Goal: Task Accomplishment & Management: Complete application form

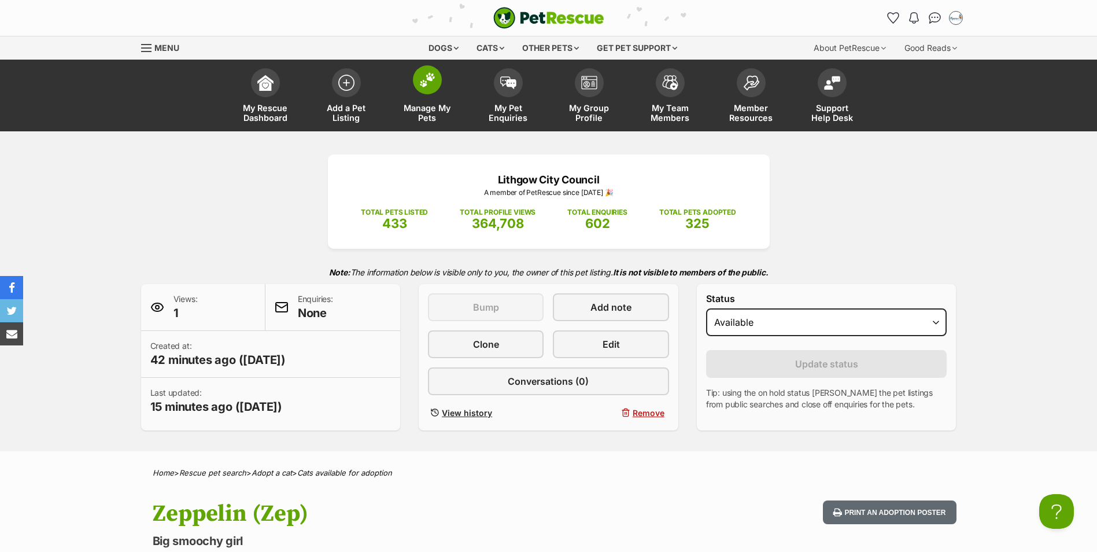
click at [431, 82] on img at bounding box center [427, 79] width 16 height 15
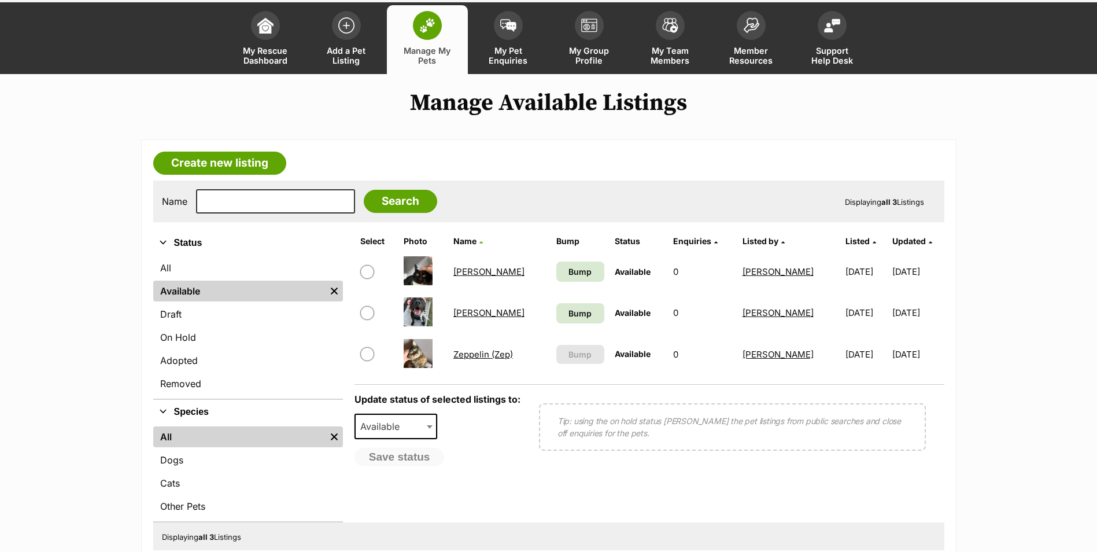
scroll to position [58, 0]
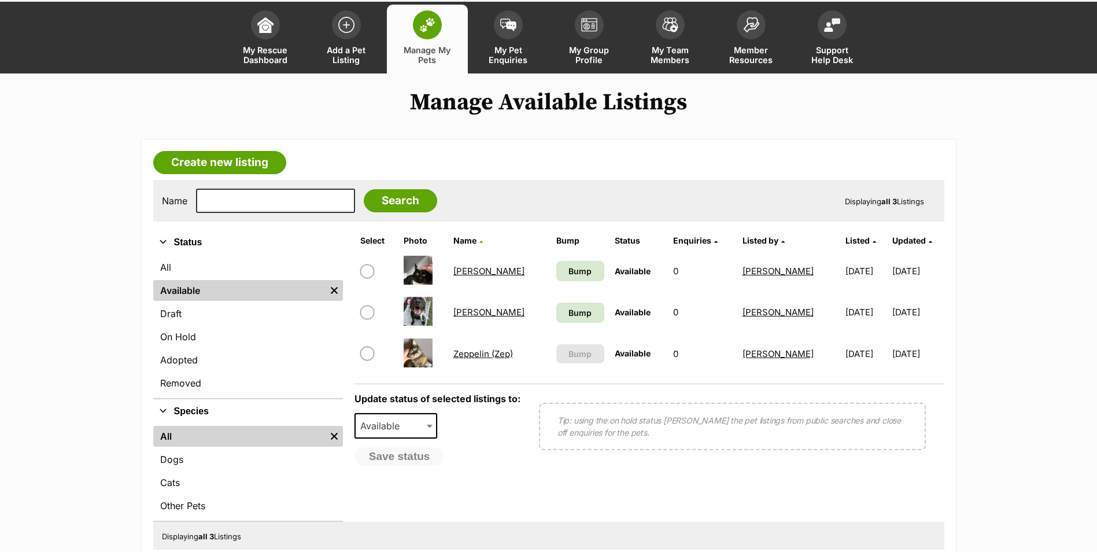
click at [482, 354] on link "Zeppelin (Zep)" at bounding box center [483, 353] width 60 height 11
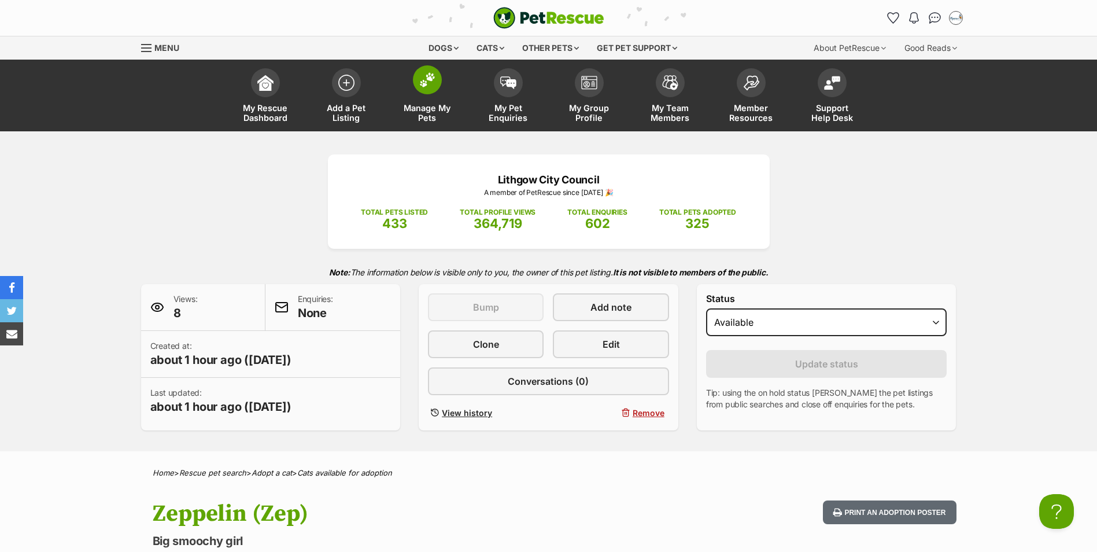
click at [429, 80] on img at bounding box center [427, 79] width 16 height 15
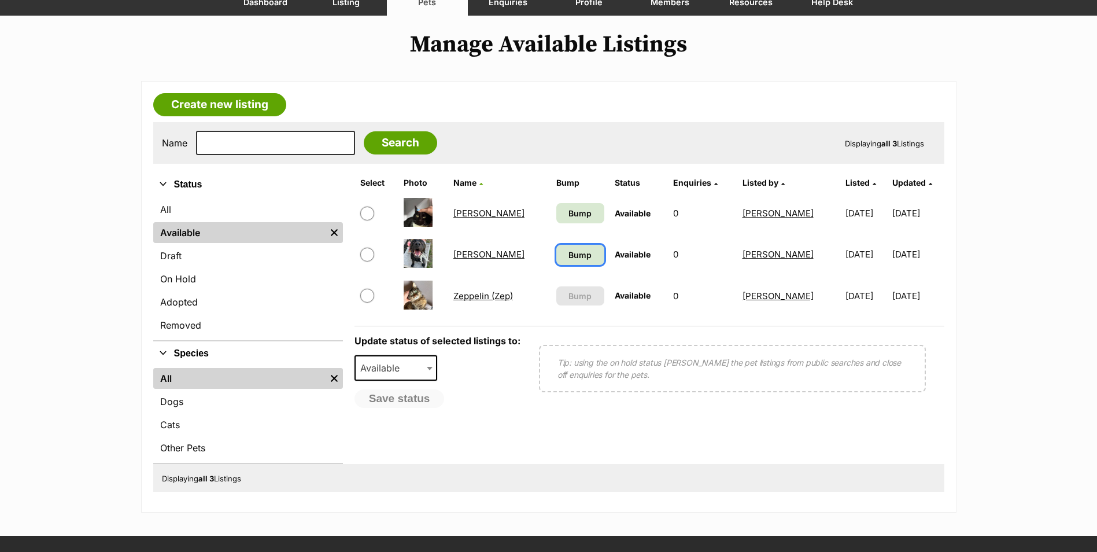
click at [574, 261] on link "Bump" at bounding box center [580, 255] width 48 height 20
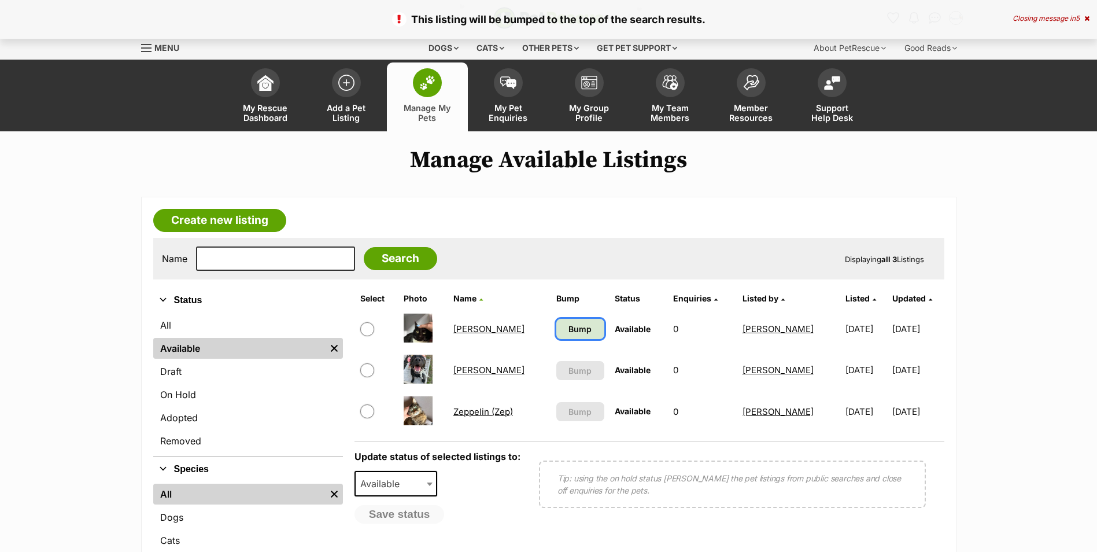
click at [569, 328] on span "Bump" at bounding box center [580, 329] width 23 height 12
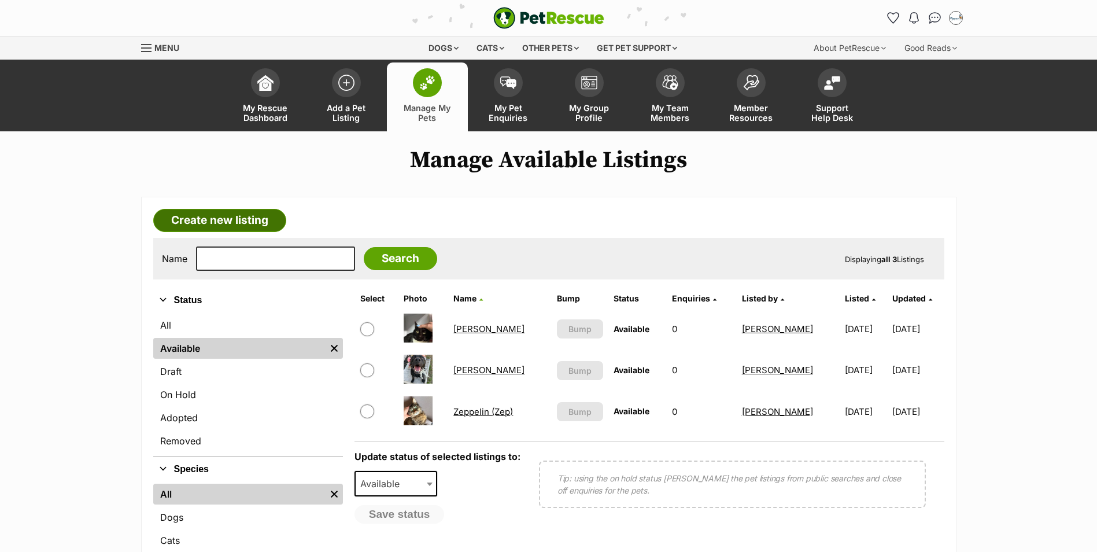
click at [208, 219] on link "Create new listing" at bounding box center [219, 220] width 133 height 23
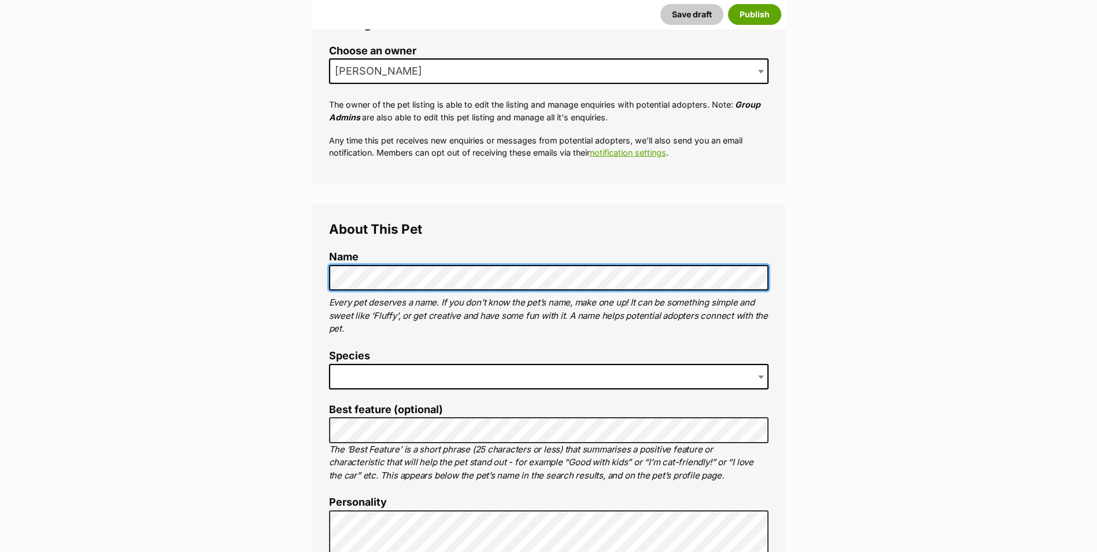
scroll to position [289, 0]
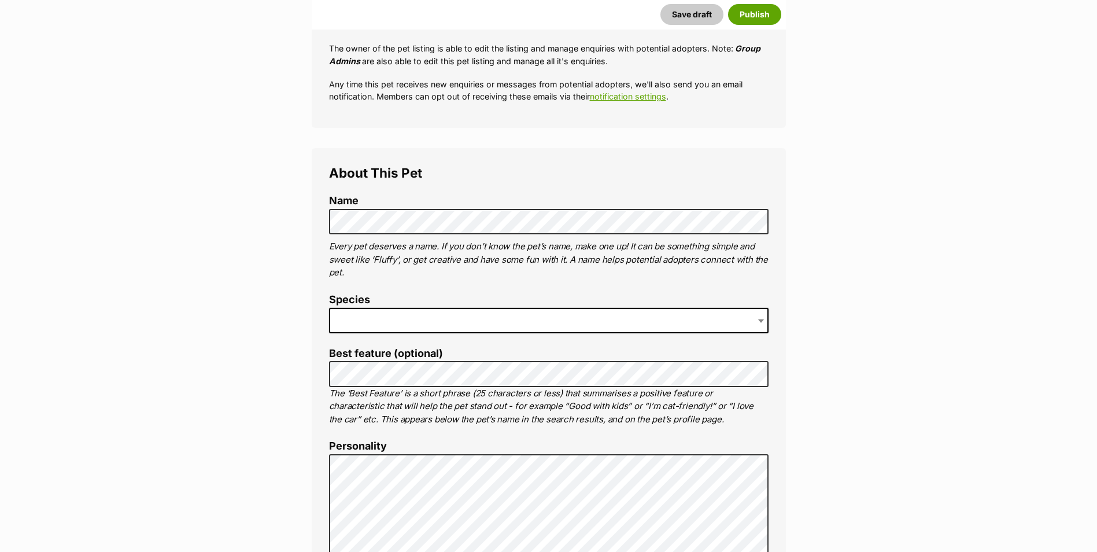
drag, startPoint x: 762, startPoint y: 322, endPoint x: 735, endPoint y: 324, distance: 26.8
click at [762, 321] on b at bounding box center [761, 320] width 6 height 3
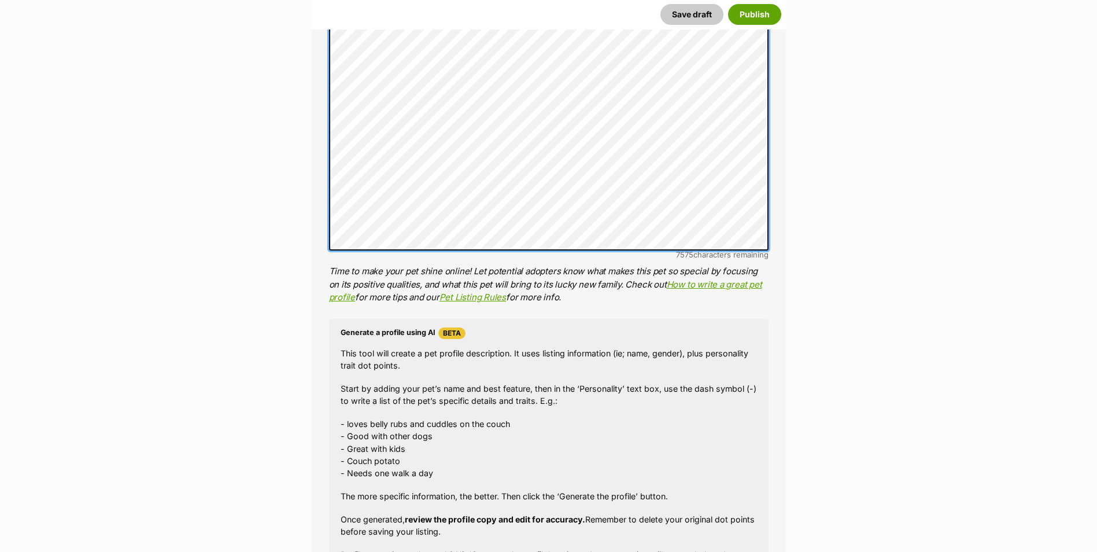
scroll to position [636, 0]
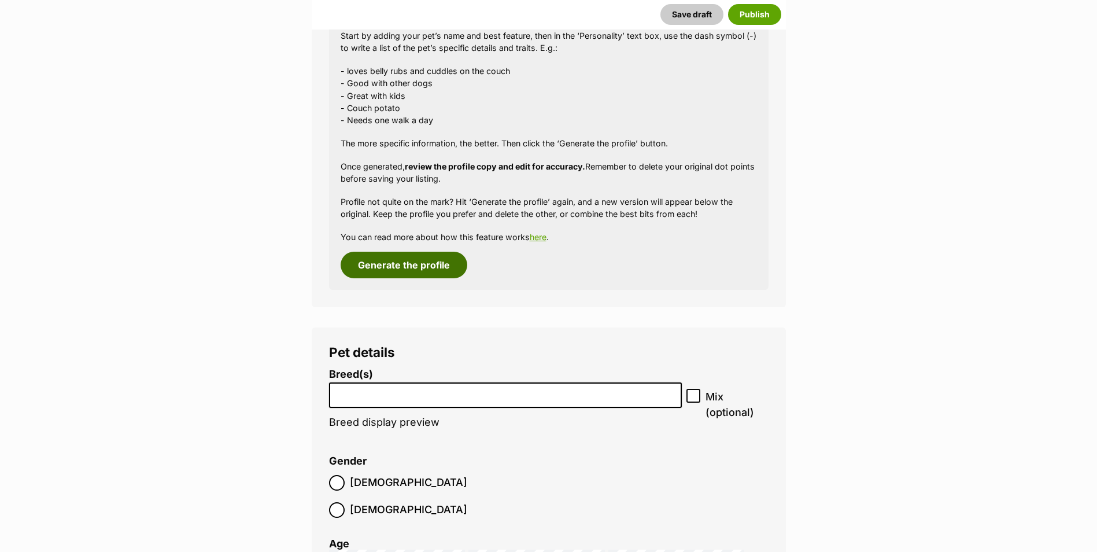
click at [426, 263] on button "Generate the profile" at bounding box center [404, 265] width 127 height 27
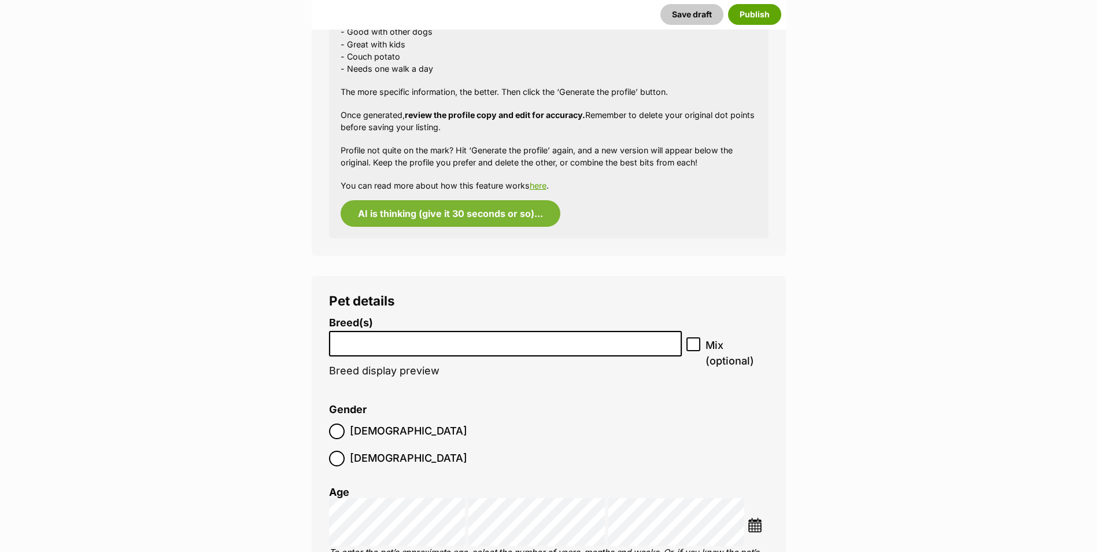
scroll to position [1215, 0]
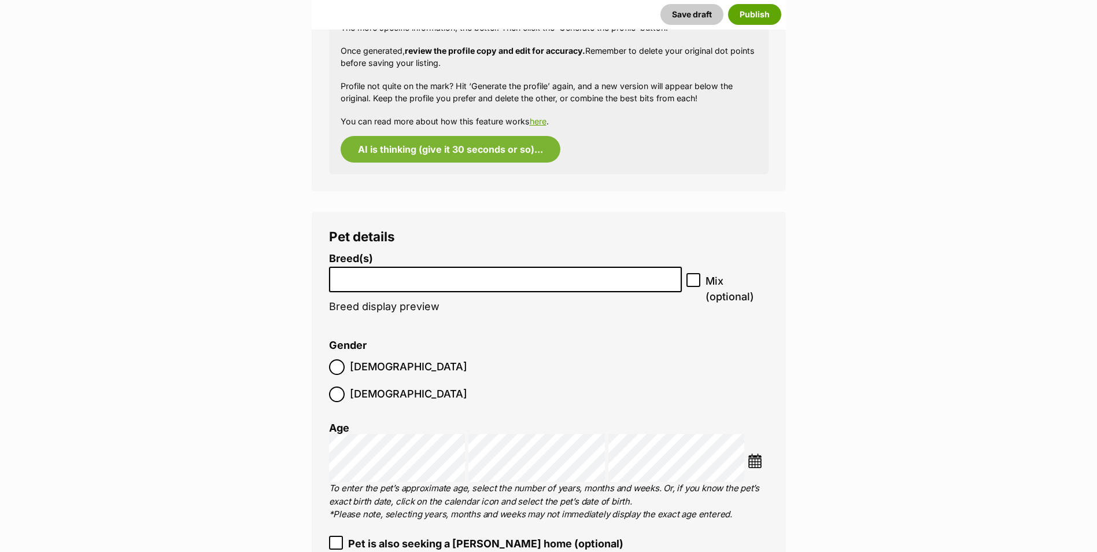
click at [360, 272] on input "search" at bounding box center [505, 277] width 345 height 12
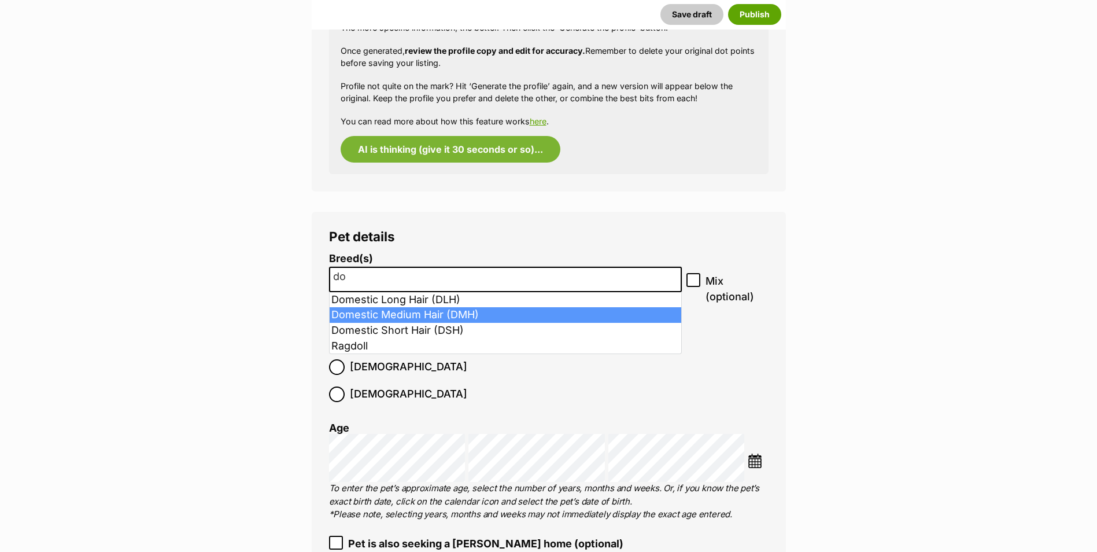
type input "do"
select select "252101"
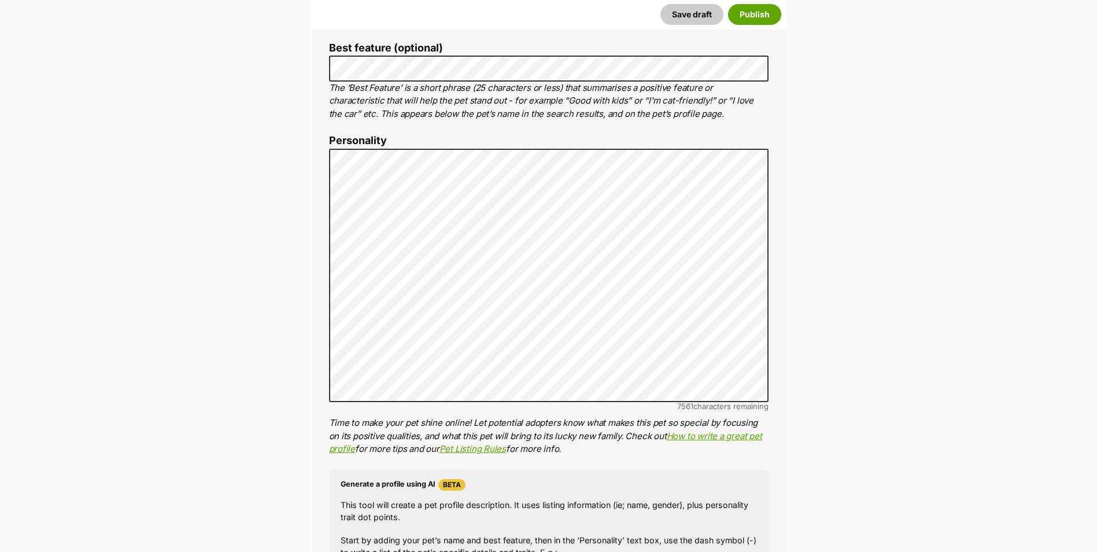
scroll to position [594, 0]
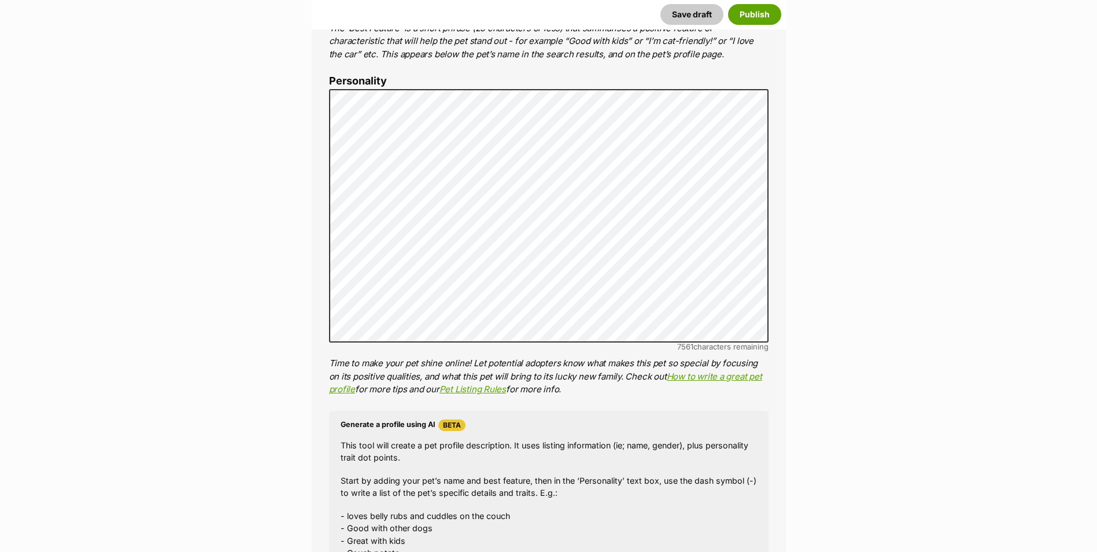
scroll to position [634, 0]
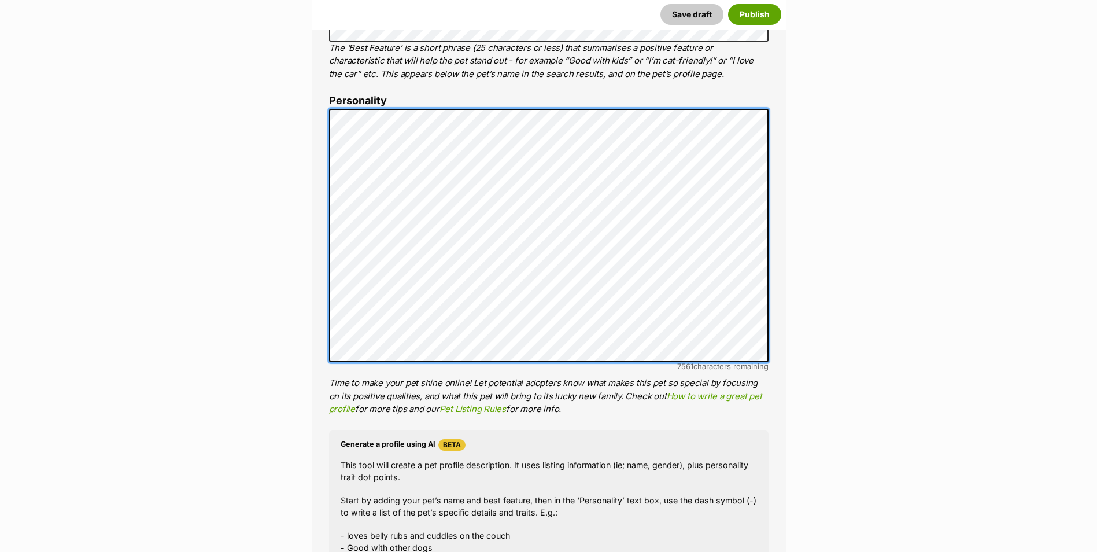
click at [324, 100] on div "About This Pet Name Henlo there, it looks like you might be using the pet name …" at bounding box center [549, 287] width 474 height 969
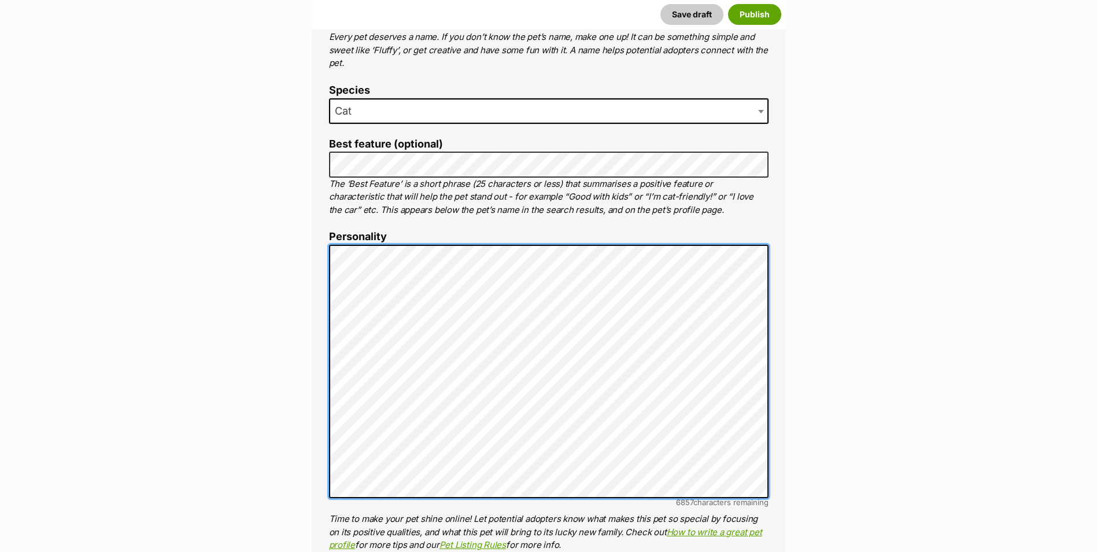
scroll to position [431, 0]
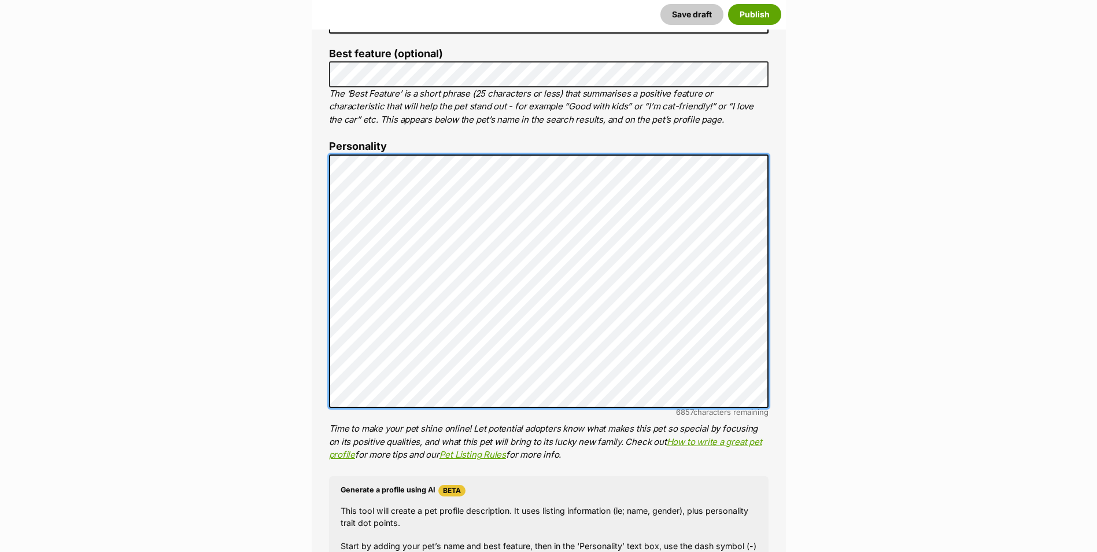
scroll to position [604, 0]
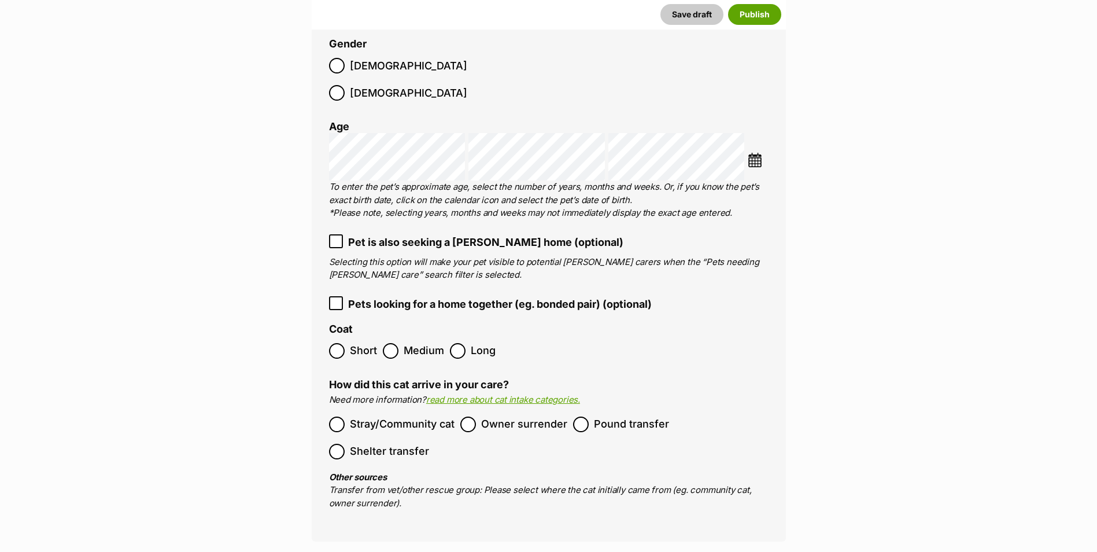
scroll to position [1588, 0]
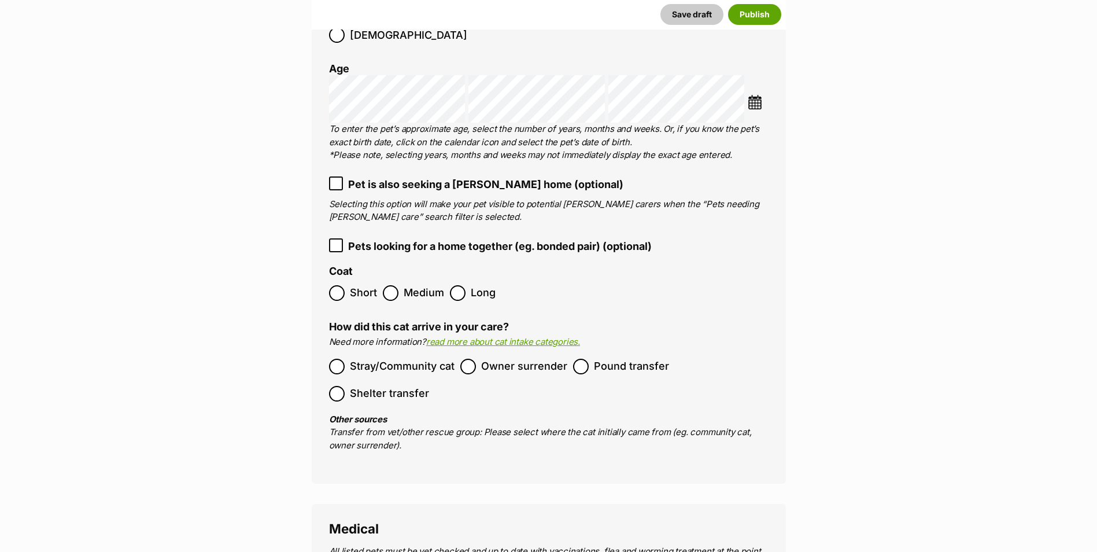
click at [382, 279] on ol "Short Medium Long" at bounding box center [549, 292] width 440 height 27
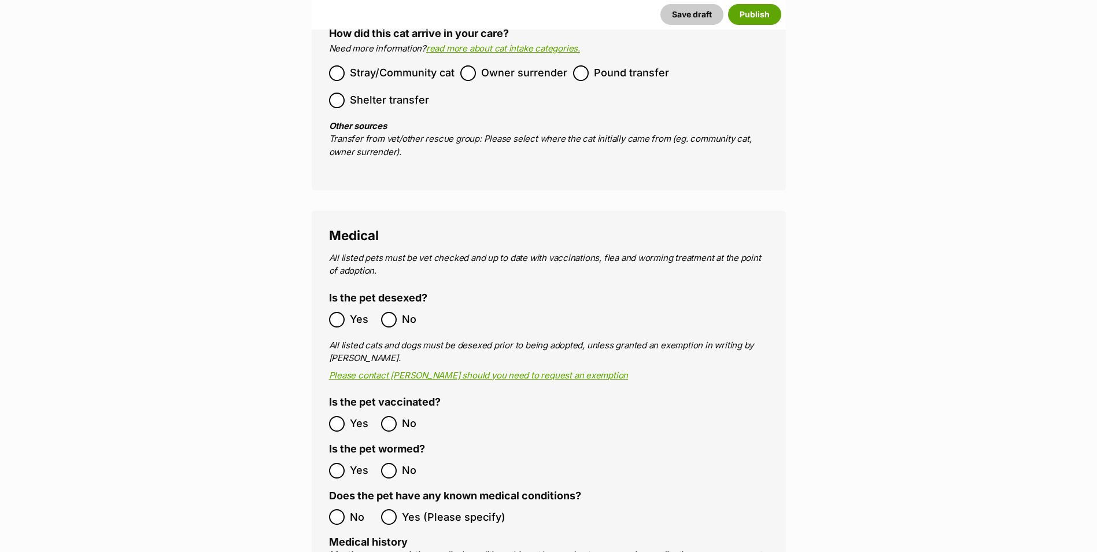
scroll to position [1935, 0]
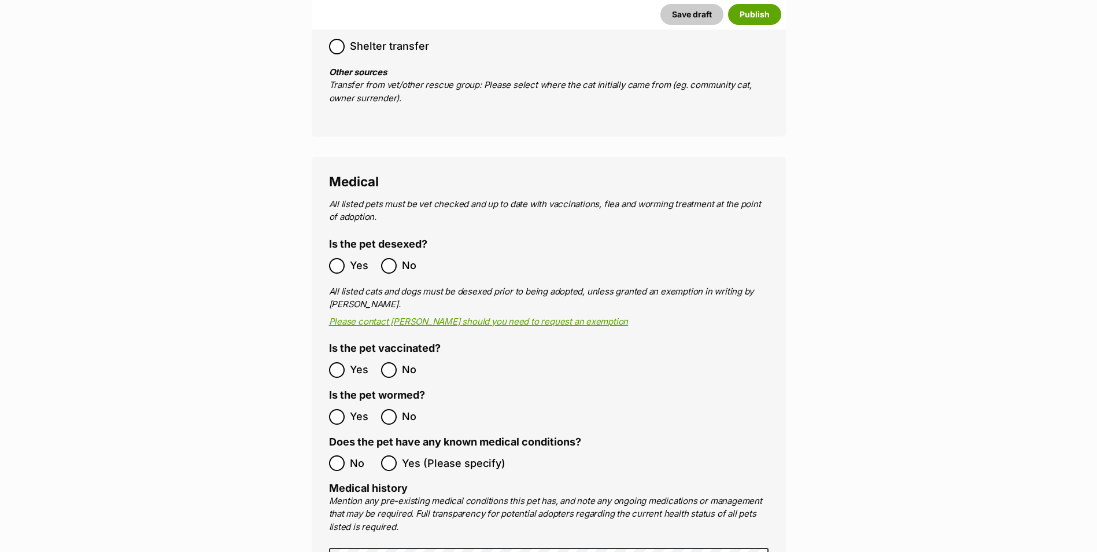
click at [348, 258] on label "Yes" at bounding box center [352, 266] width 46 height 16
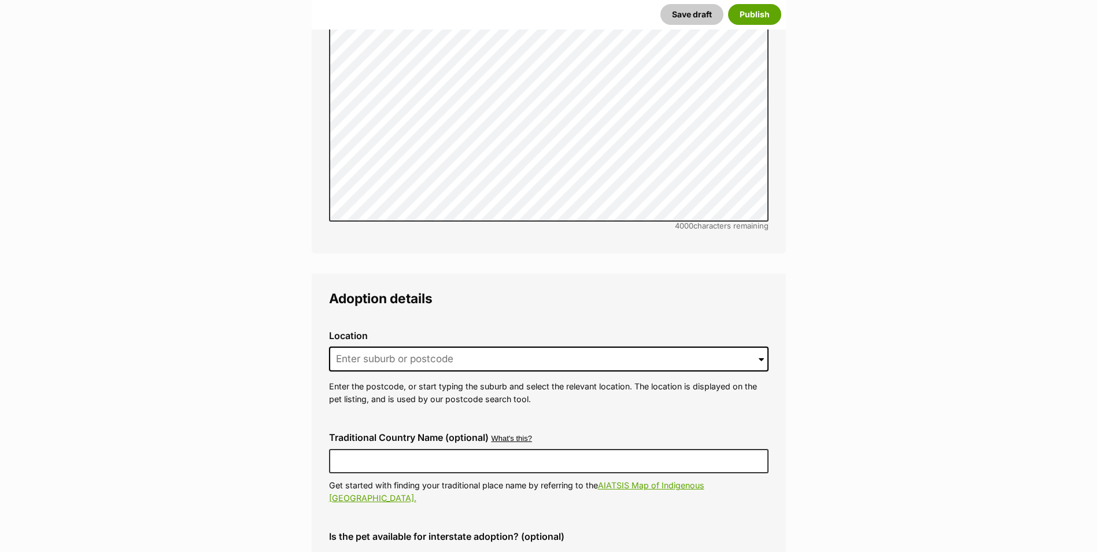
scroll to position [2687, 0]
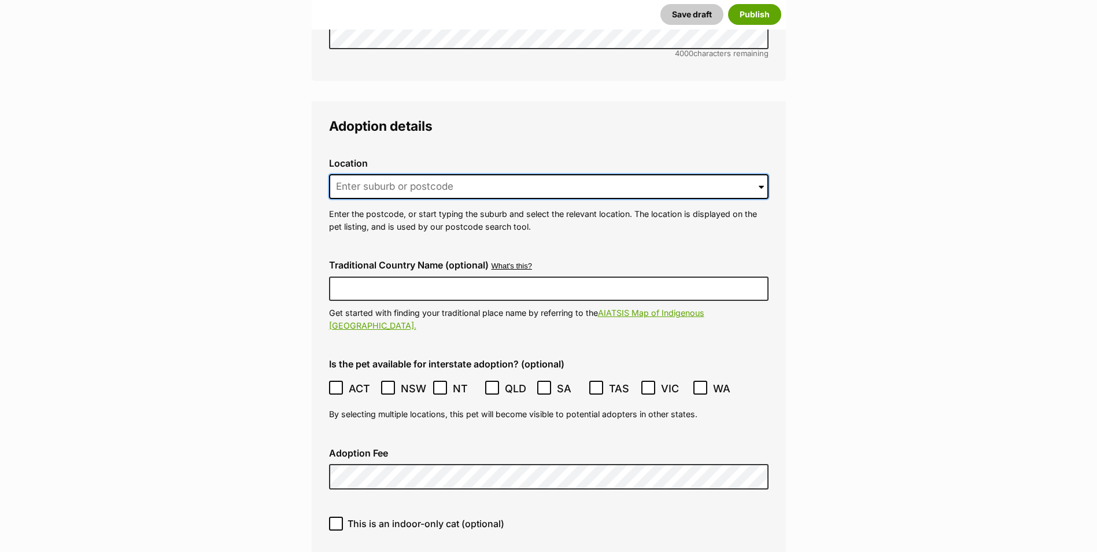
click at [349, 174] on input at bounding box center [549, 186] width 440 height 25
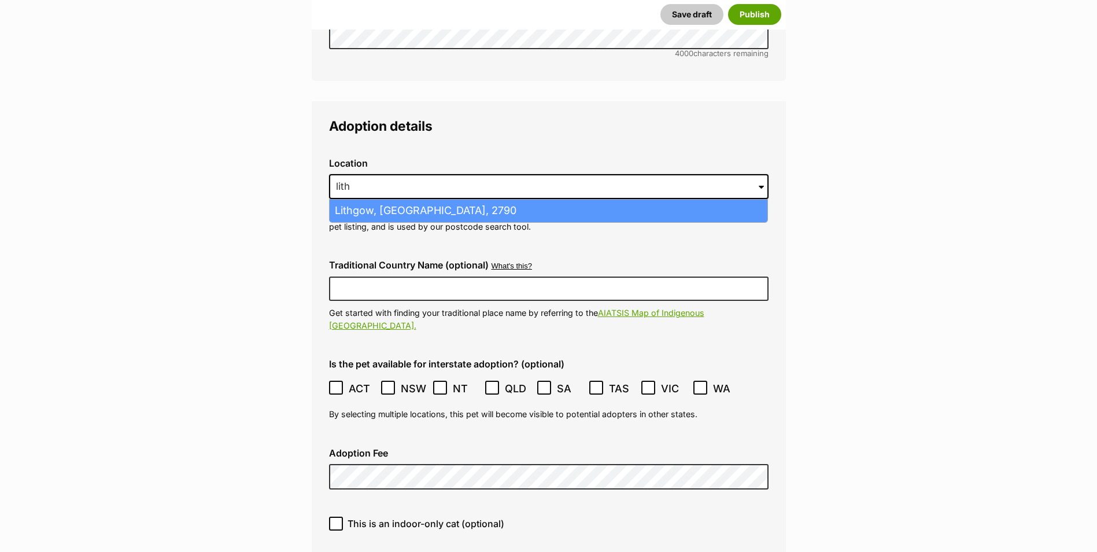
click at [441, 200] on li "Lithgow, New South Wales, 2790" at bounding box center [549, 211] width 438 height 23
type input "Lithgow, New South Wales, 2790"
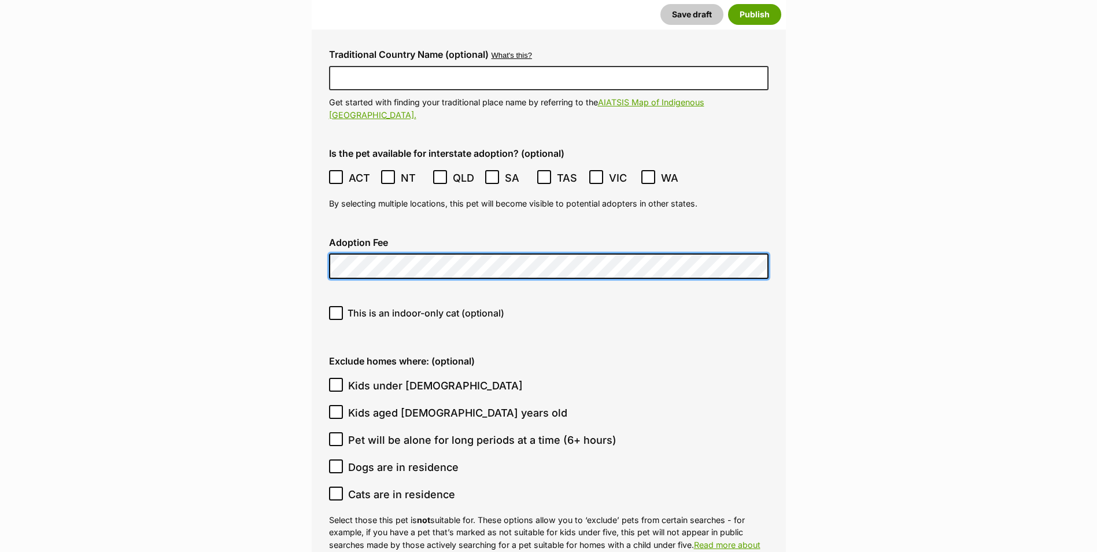
scroll to position [2918, 0]
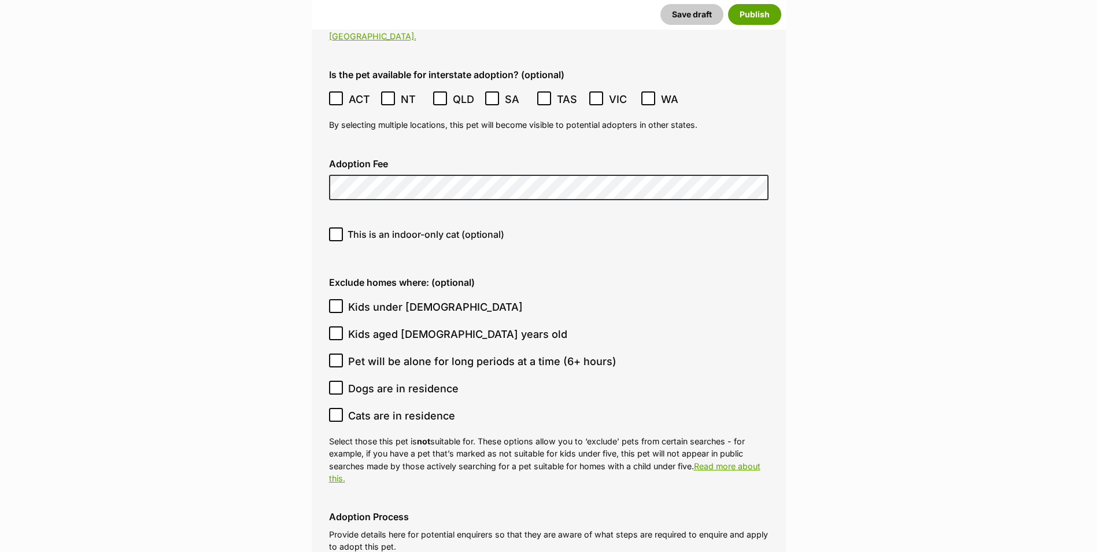
click at [339, 302] on icon at bounding box center [336, 306] width 8 height 8
click at [339, 299] on input "Kids under 5 years old" at bounding box center [336, 306] width 14 height 14
checkbox input "true"
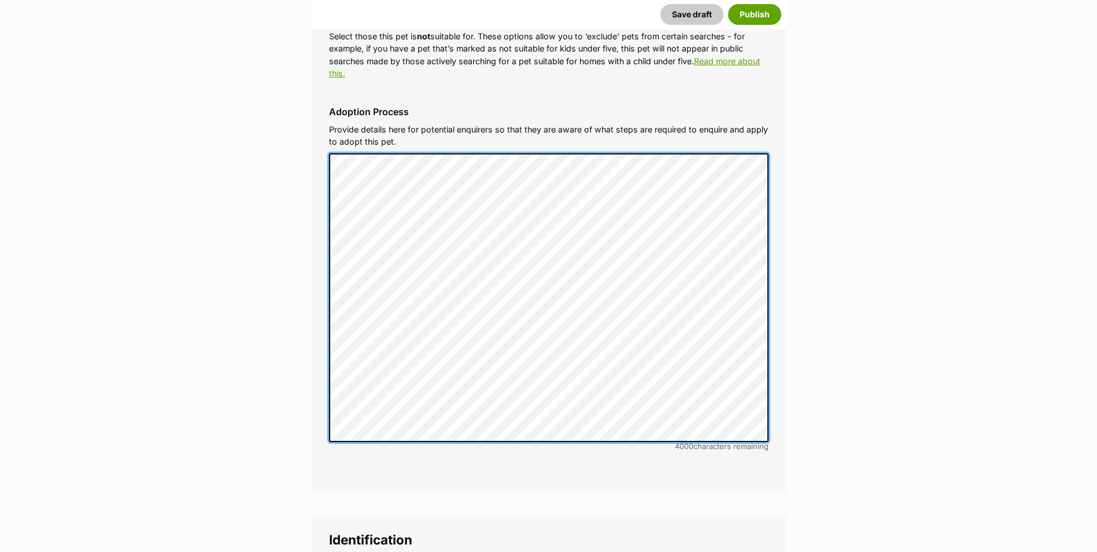
scroll to position [3670, 0]
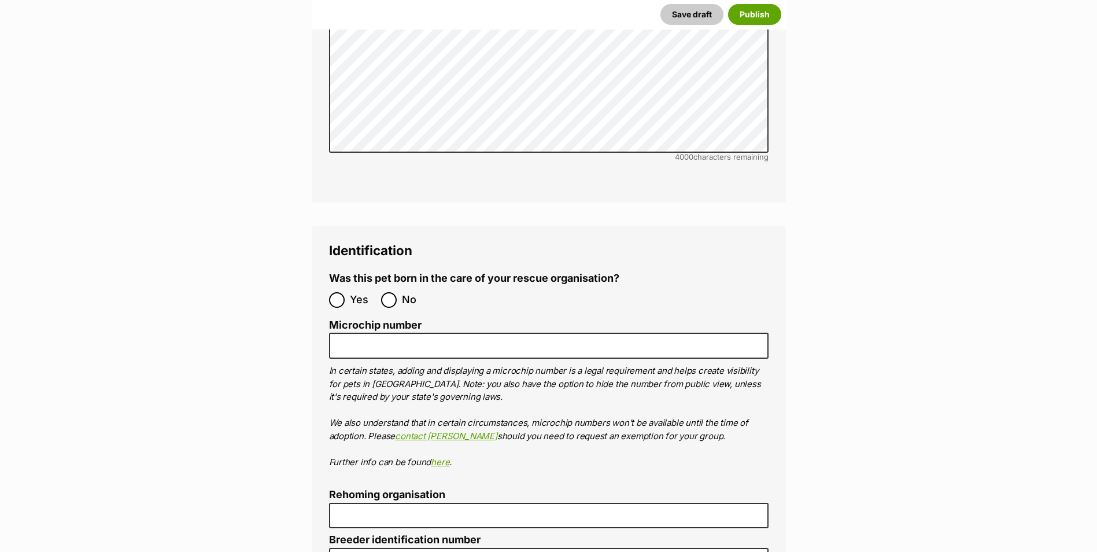
click at [350, 292] on span "Yes" at bounding box center [362, 300] width 25 height 16
click at [345, 292] on input "Yes" at bounding box center [337, 300] width 16 height 16
radio input "true"
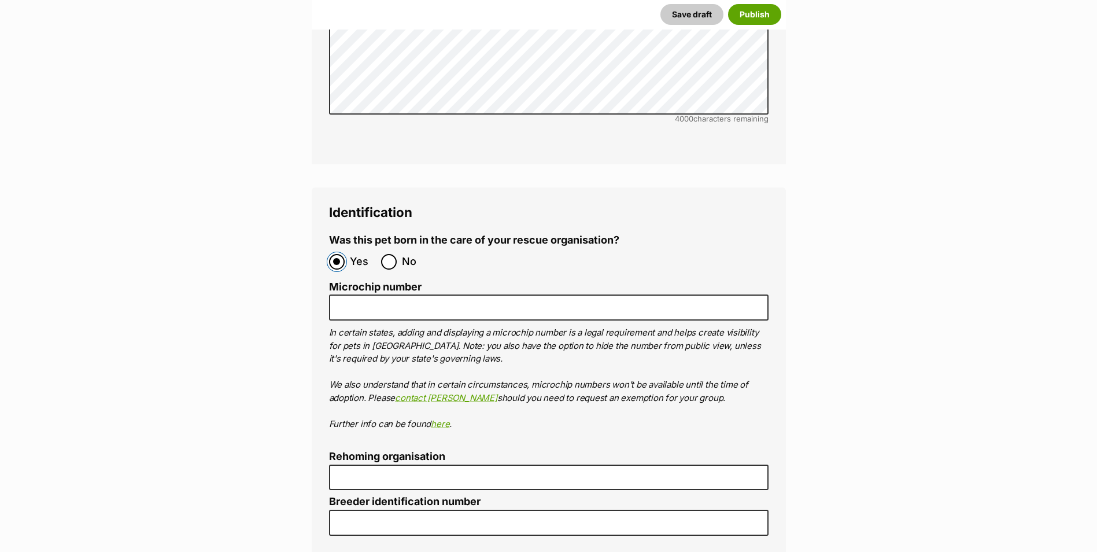
scroll to position [3728, 0]
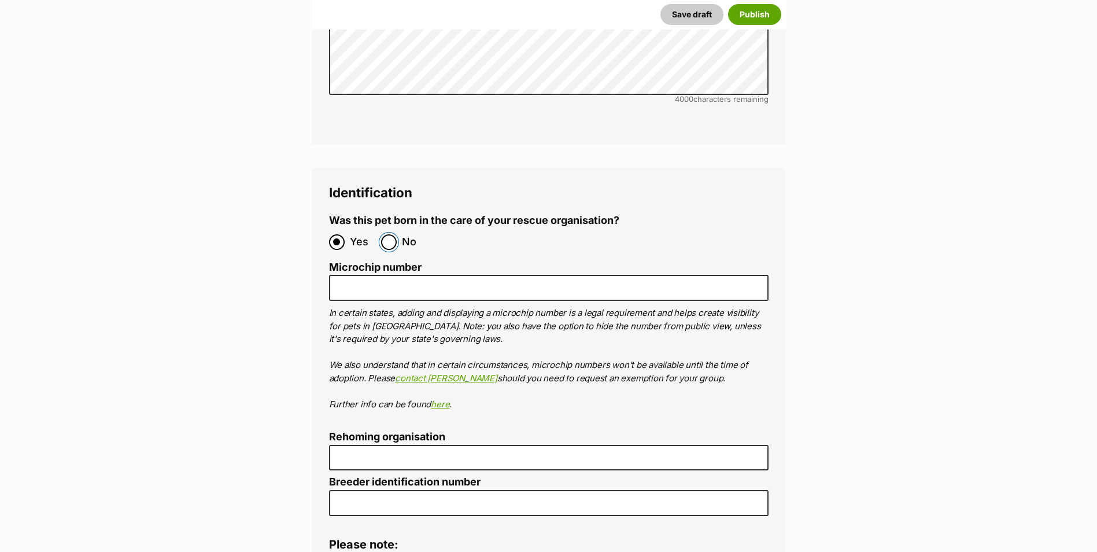
click at [394, 234] on input "No" at bounding box center [389, 242] width 16 height 16
radio input "true"
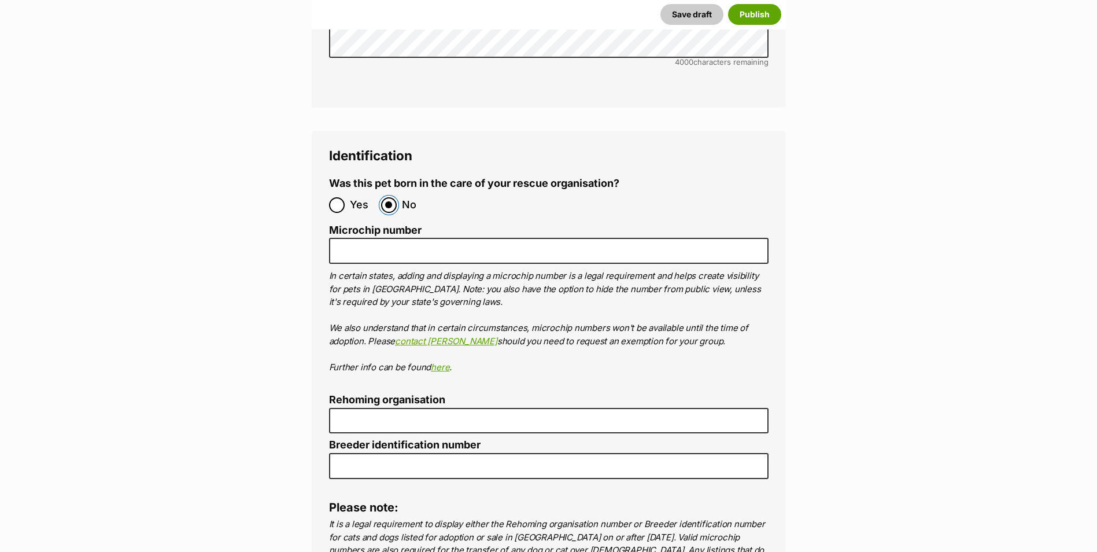
scroll to position [3786, 0]
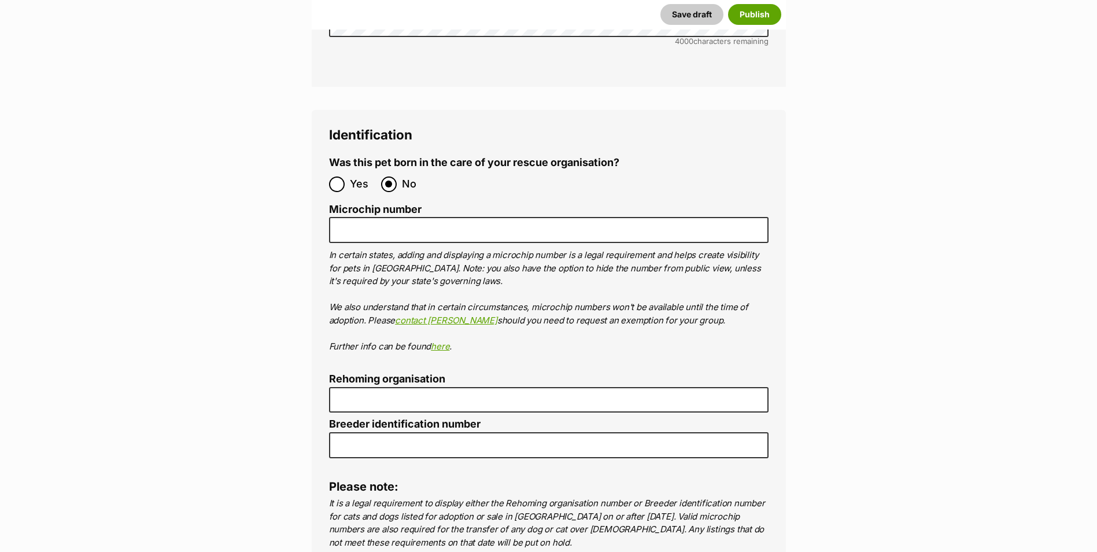
click at [345, 207] on ol "Microchip number In certain states, adding and displaying a microchip number is…" at bounding box center [549, 278] width 440 height 149
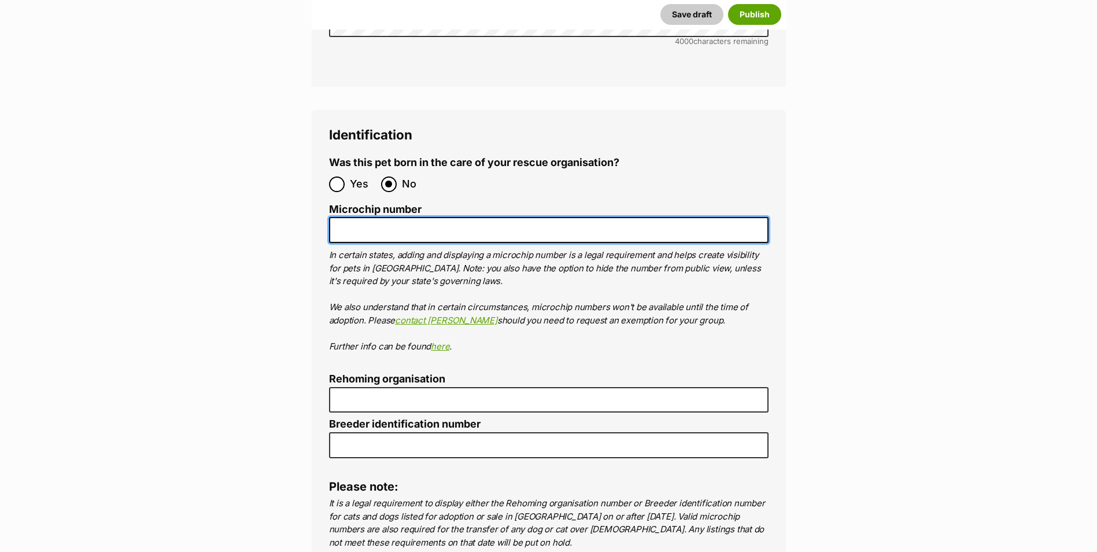
click at [351, 217] on input "Microchip number" at bounding box center [549, 230] width 440 height 26
paste input "991003003047047"
type input "991003003047047"
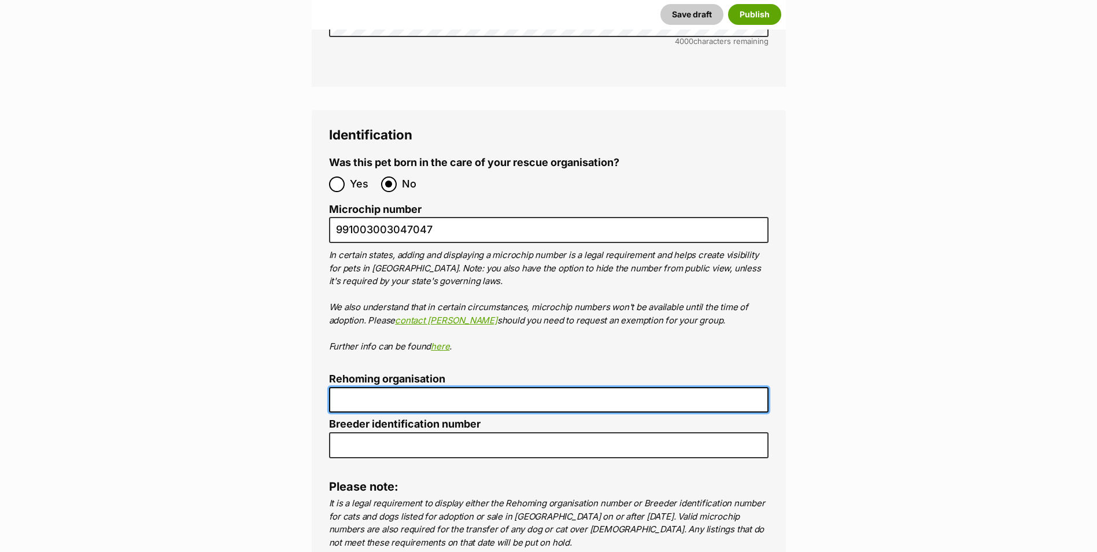
click at [359, 387] on input "Rehoming organisation" at bounding box center [549, 400] width 440 height 26
type input "R251000163"
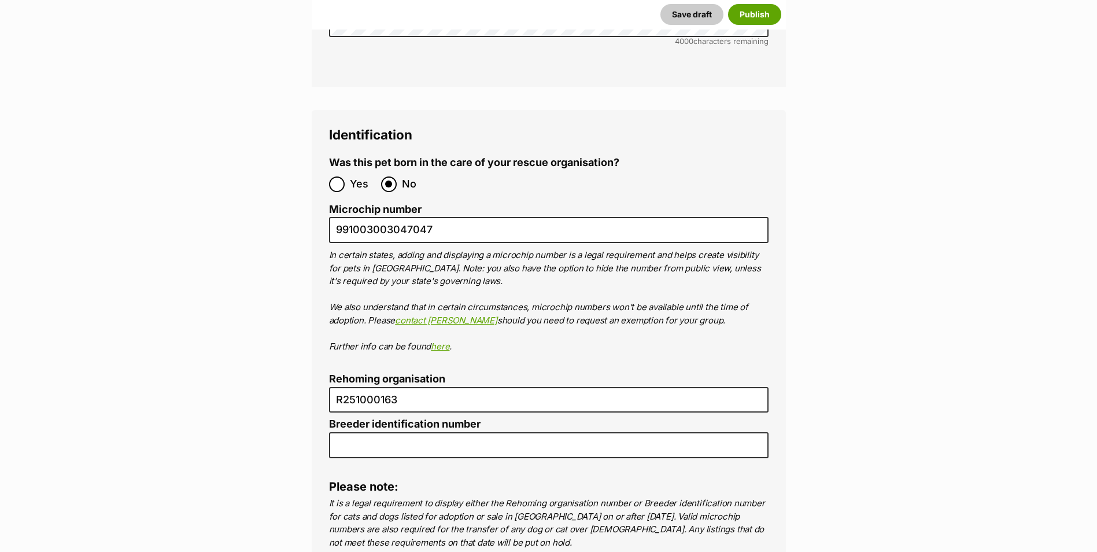
type input "[GEOGRAPHIC_DATA]"
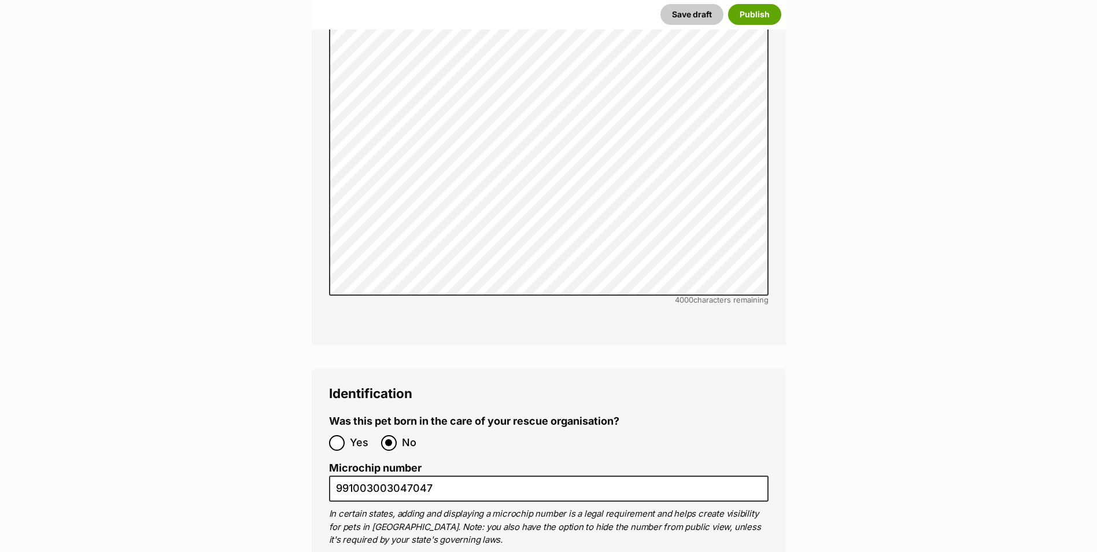
scroll to position [3323, 0]
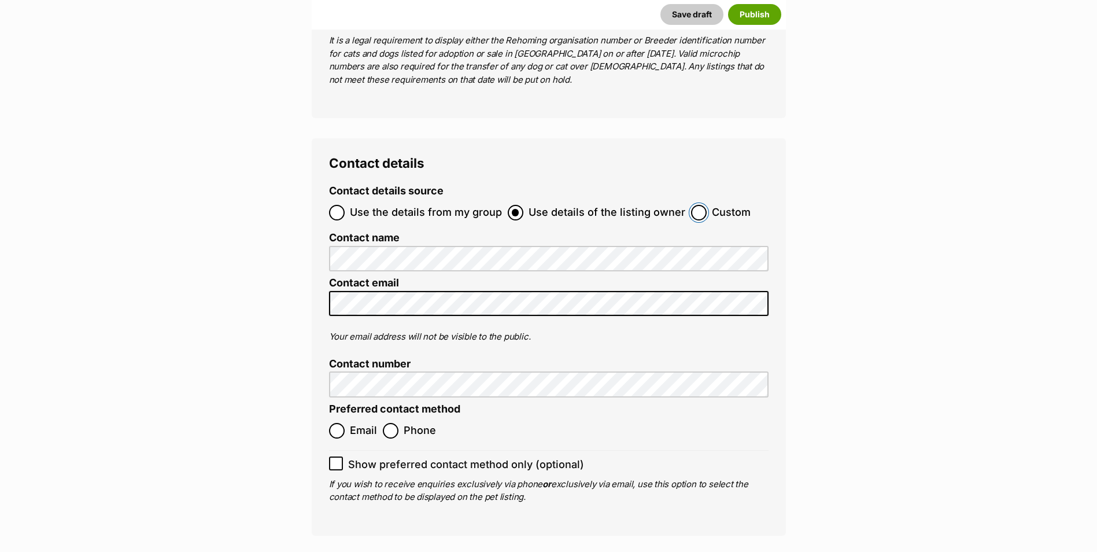
click at [695, 205] on input "Custom" at bounding box center [699, 213] width 16 height 16
radio input "true"
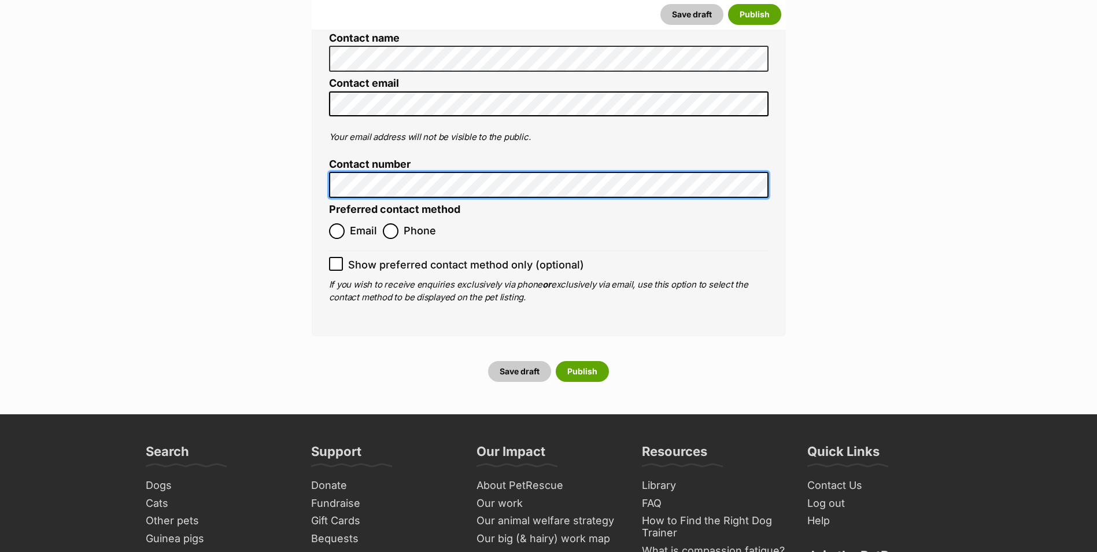
scroll to position [4452, 0]
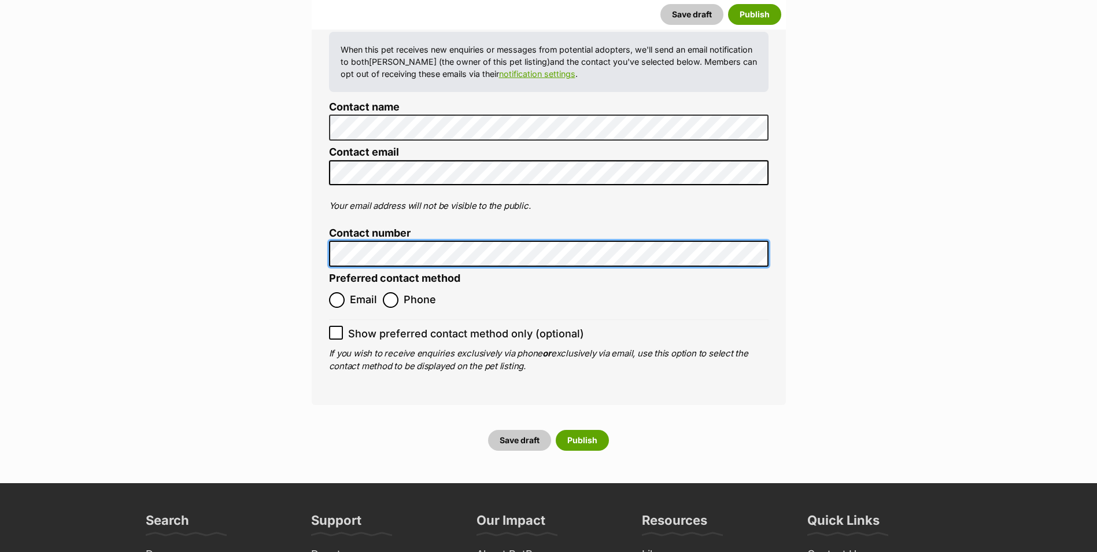
click at [349, 292] on label "Email" at bounding box center [353, 300] width 48 height 16
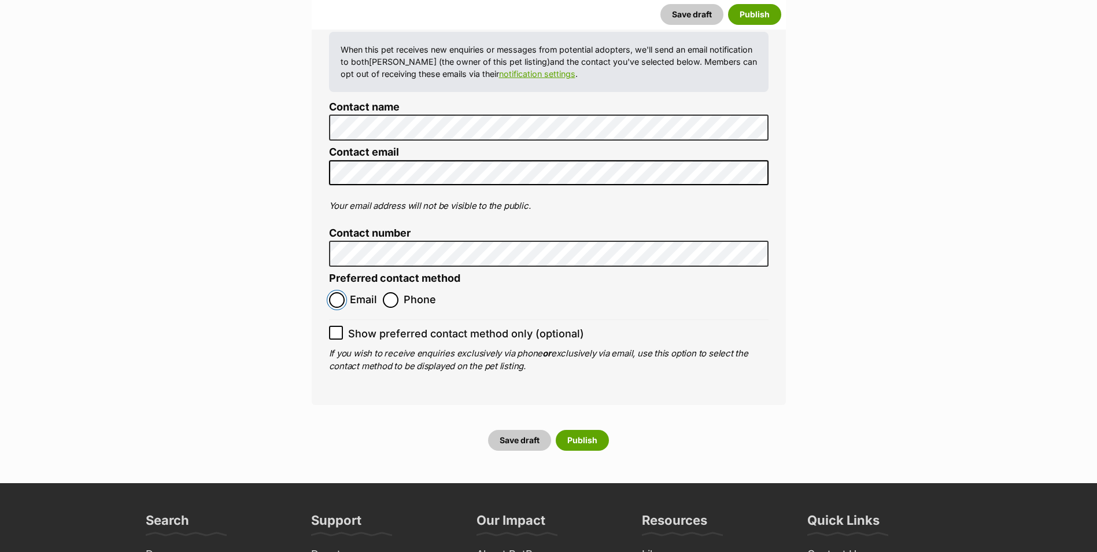
click at [345, 292] on input "Email" at bounding box center [337, 300] width 16 height 16
radio input "true"
click at [537, 430] on button "Save draft" at bounding box center [519, 440] width 63 height 21
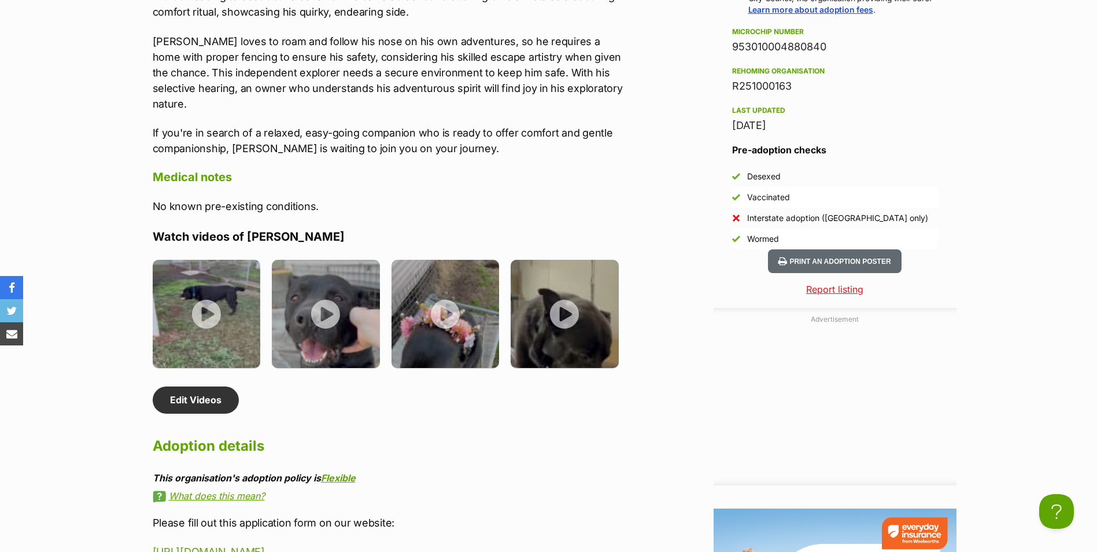
scroll to position [1388, 0]
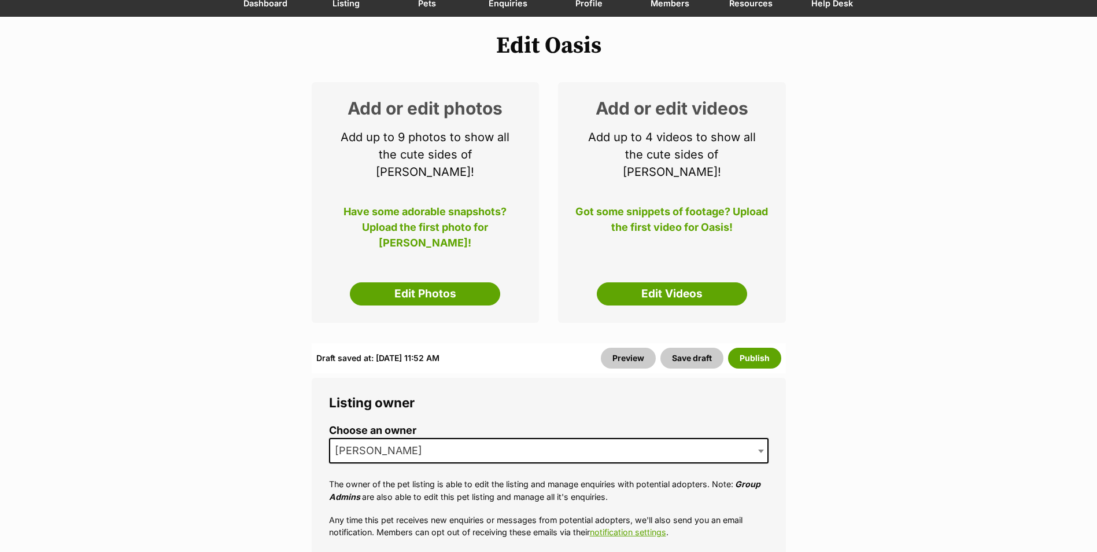
scroll to position [58, 0]
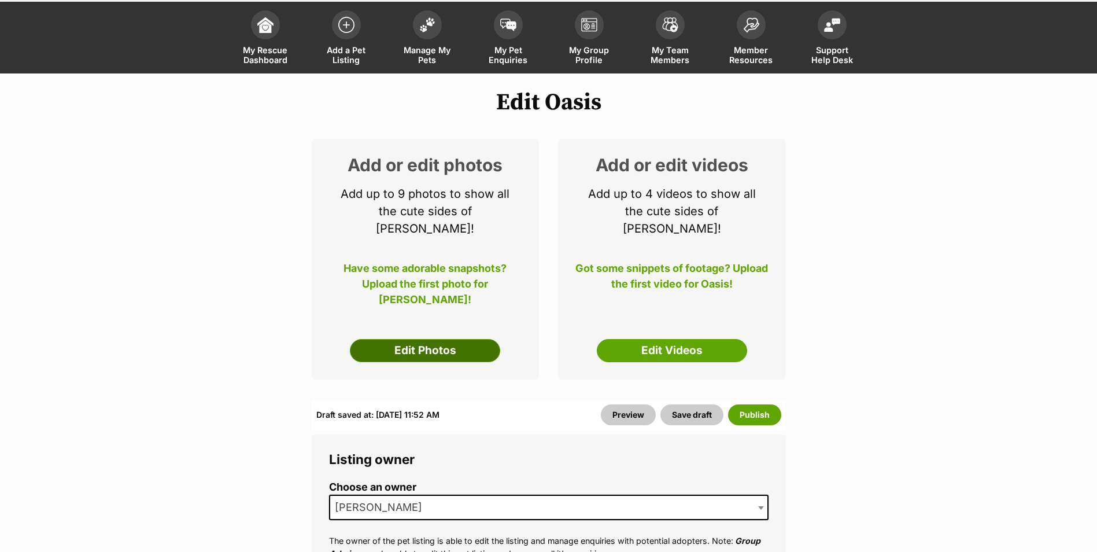
click at [423, 339] on link "Edit Photos" at bounding box center [425, 350] width 150 height 23
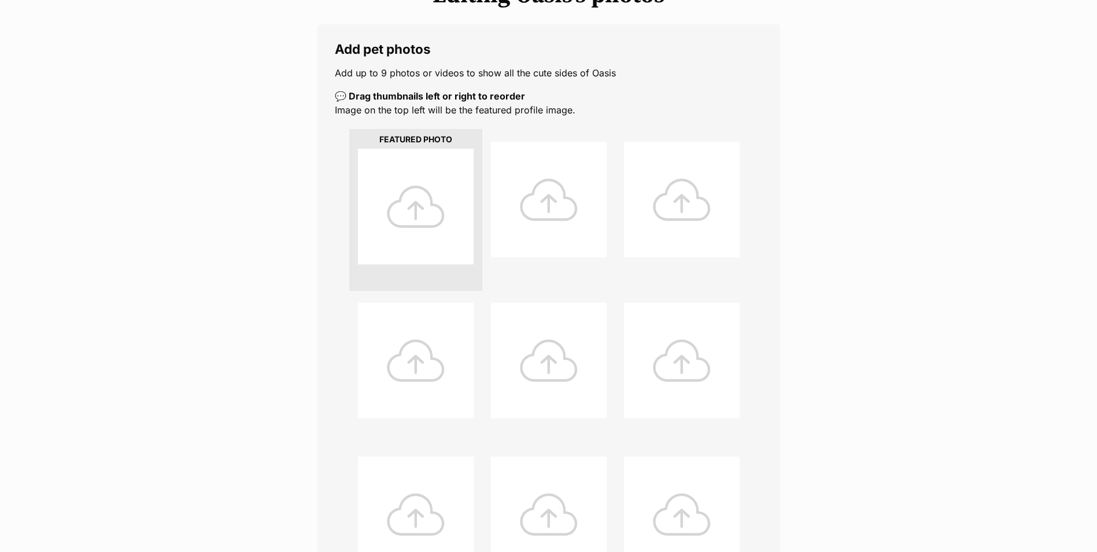
scroll to position [174, 0]
click at [429, 187] on div at bounding box center [416, 205] width 116 height 116
click at [414, 202] on div at bounding box center [416, 205] width 116 height 116
click at [418, 202] on div at bounding box center [416, 205] width 116 height 116
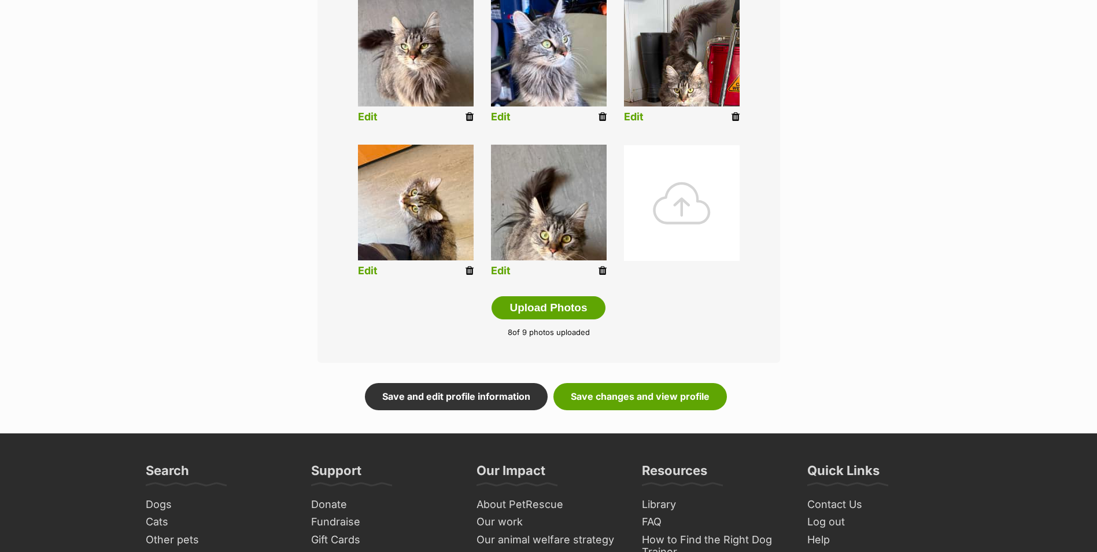
scroll to position [521, 0]
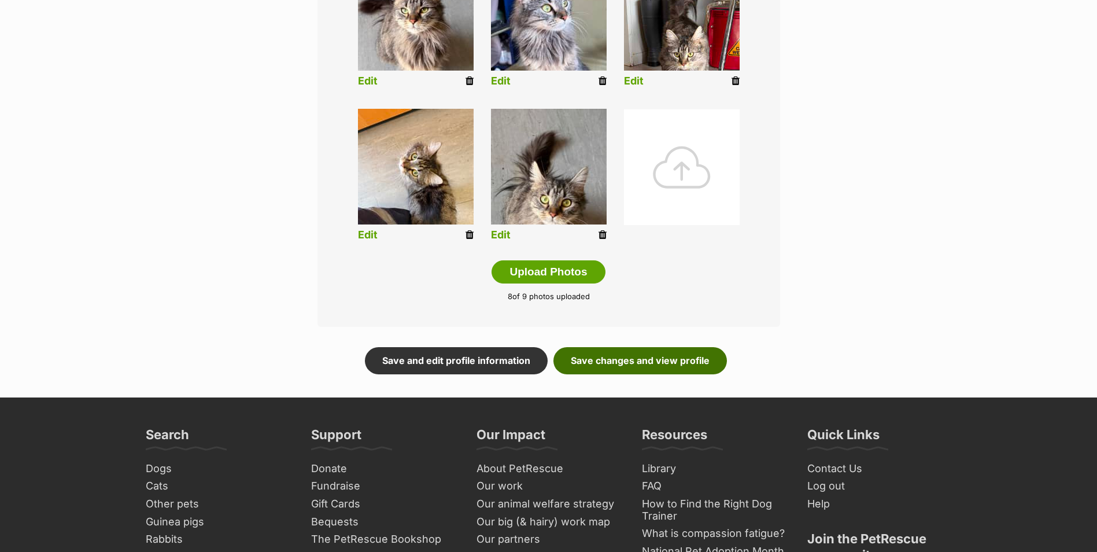
click at [654, 364] on link "Save changes and view profile" at bounding box center [641, 360] width 174 height 27
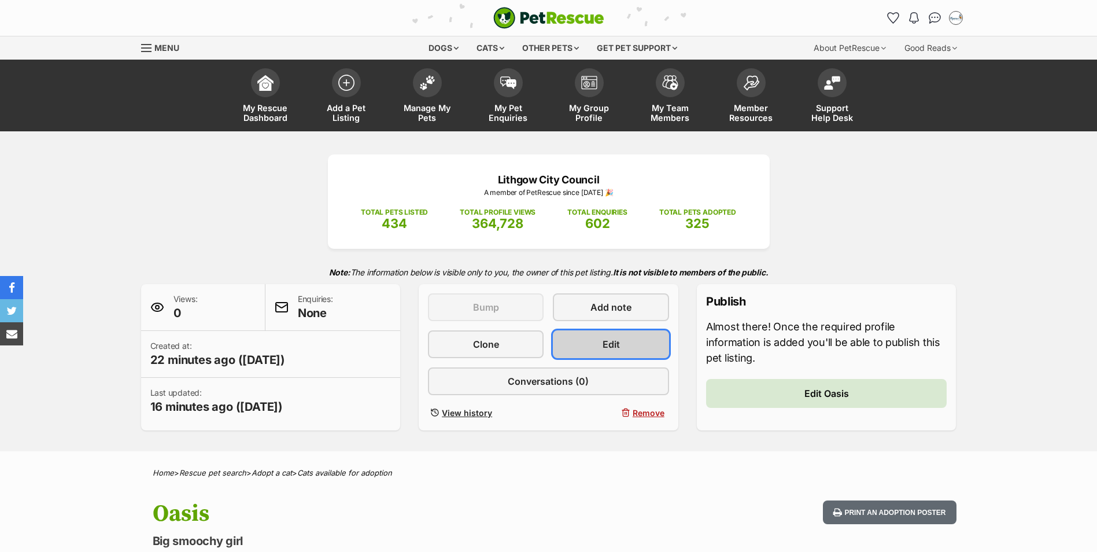
click at [614, 340] on span "Edit" at bounding box center [611, 344] width 17 height 14
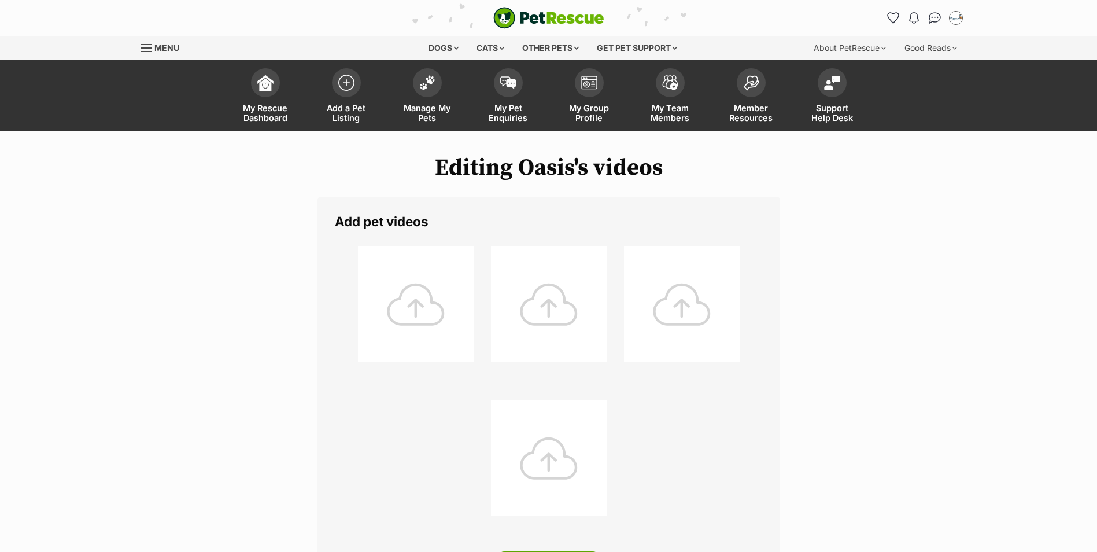
click at [568, 312] on div at bounding box center [549, 304] width 116 height 116
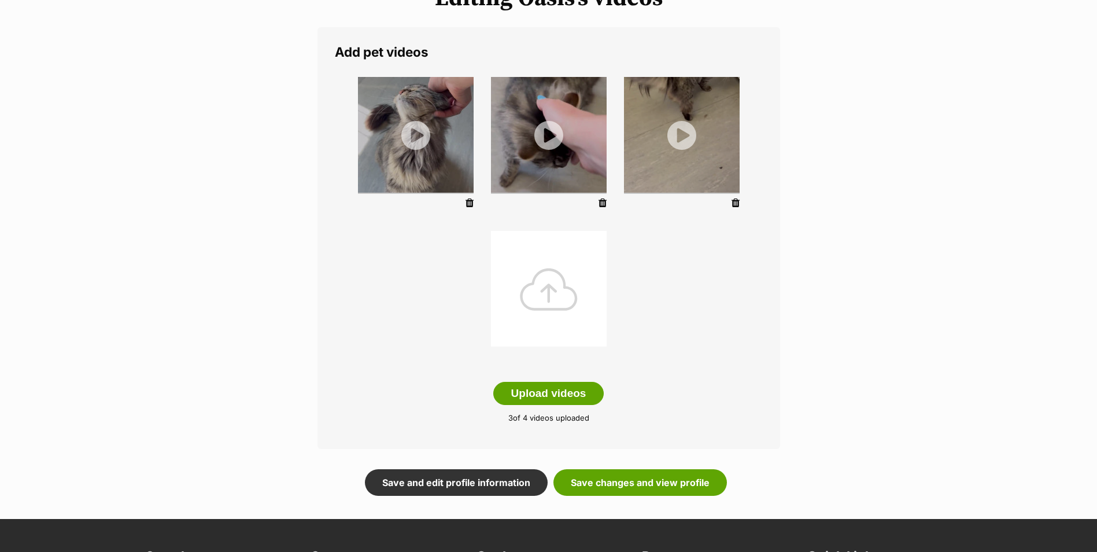
scroll to position [231, 0]
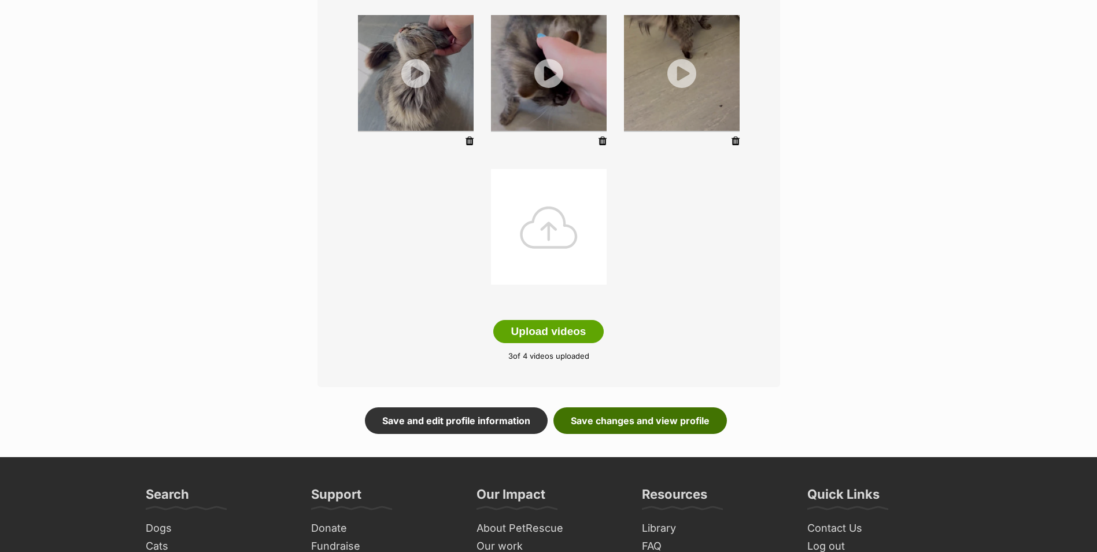
click at [634, 426] on link "Save changes and view profile" at bounding box center [641, 420] width 174 height 27
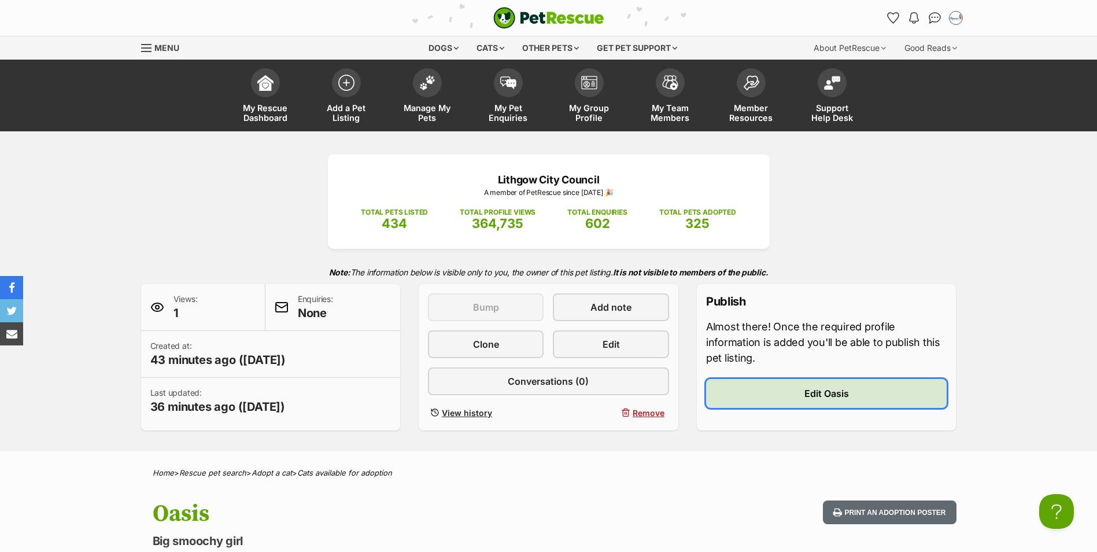
click at [773, 399] on link "Edit Oasis" at bounding box center [826, 393] width 241 height 29
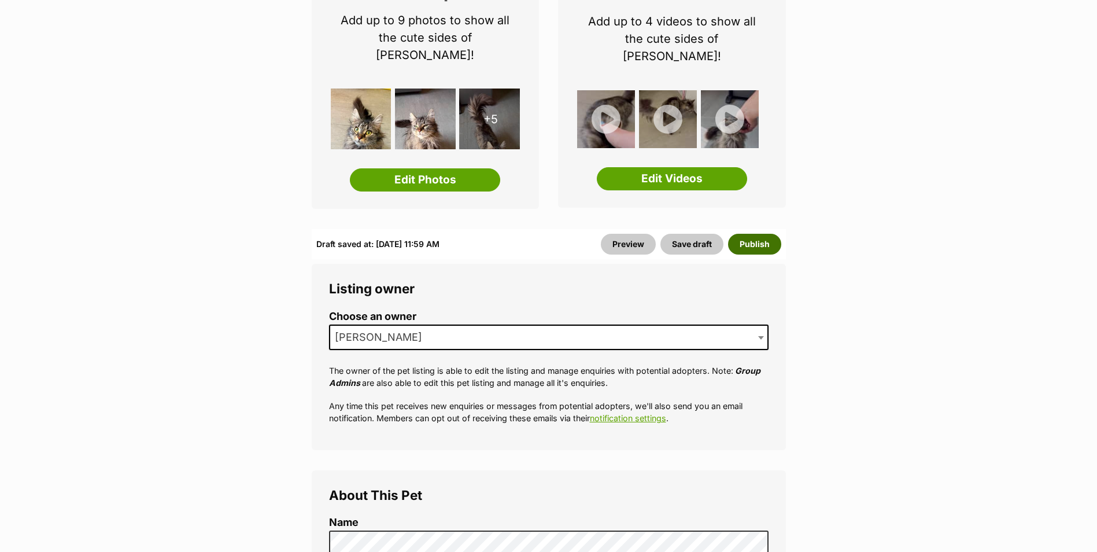
click at [769, 234] on button "Publish" at bounding box center [754, 244] width 53 height 21
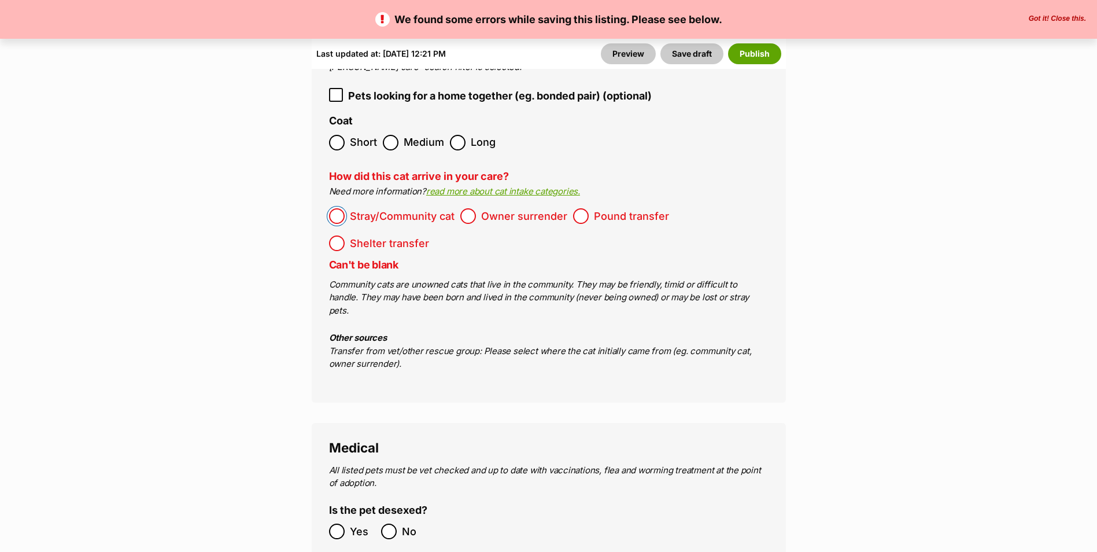
scroll to position [2198, 0]
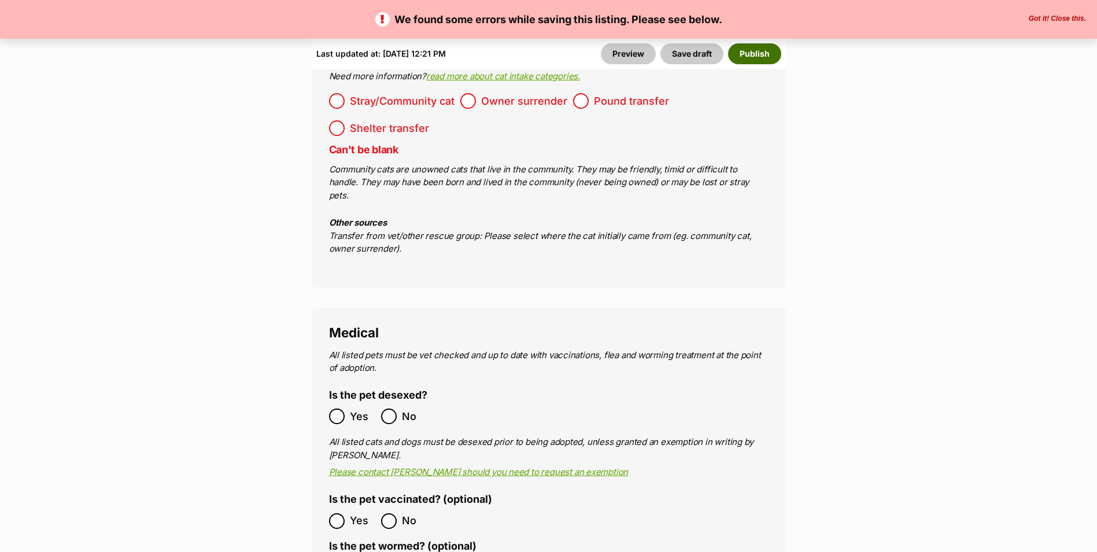
click at [751, 57] on button "Publish" at bounding box center [754, 53] width 53 height 21
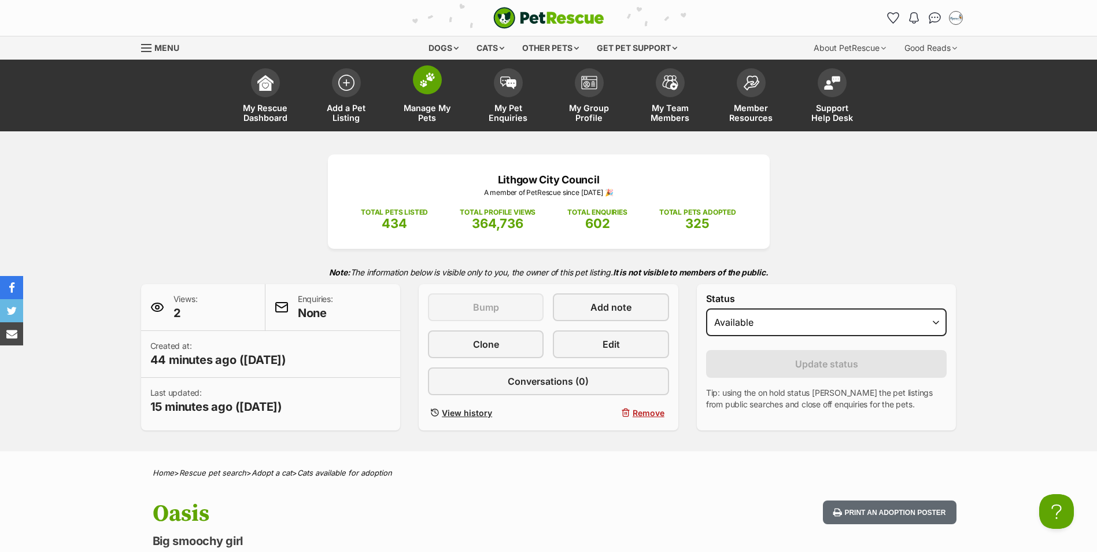
click at [437, 78] on span at bounding box center [427, 79] width 29 height 29
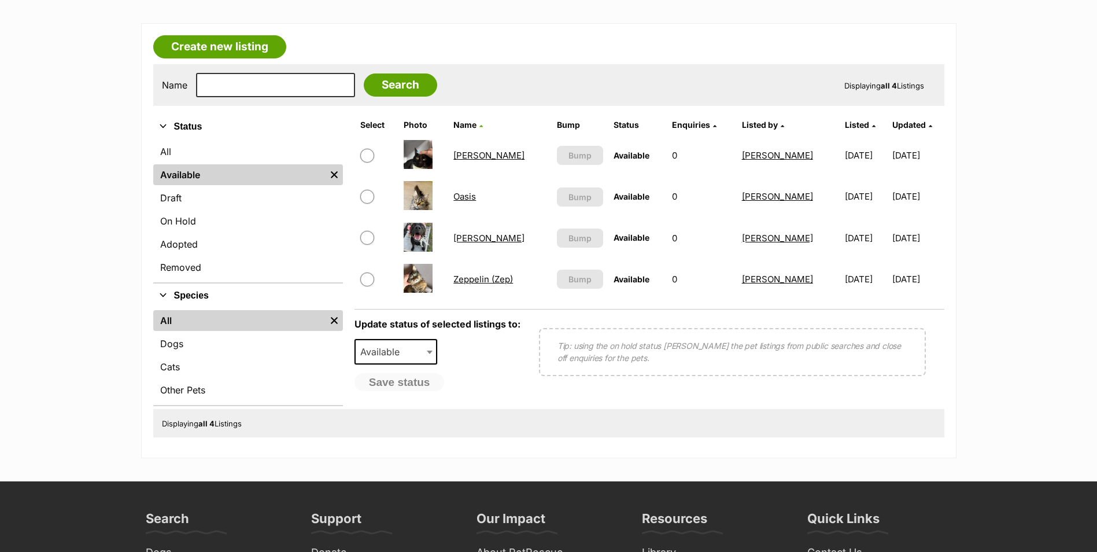
click at [459, 283] on link "Zeppelin (Zep)" at bounding box center [483, 279] width 60 height 11
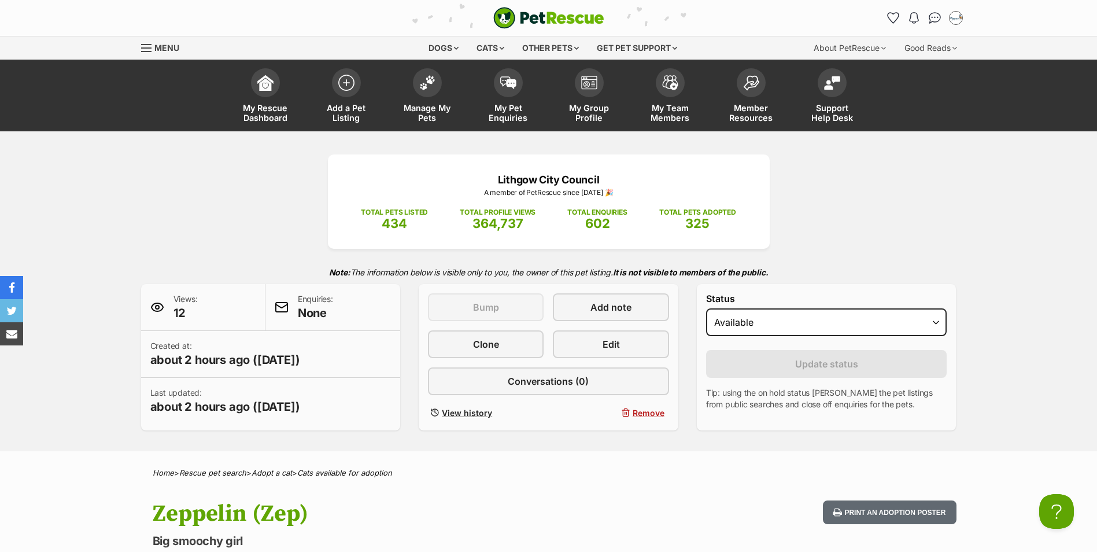
scroll to position [231, 0]
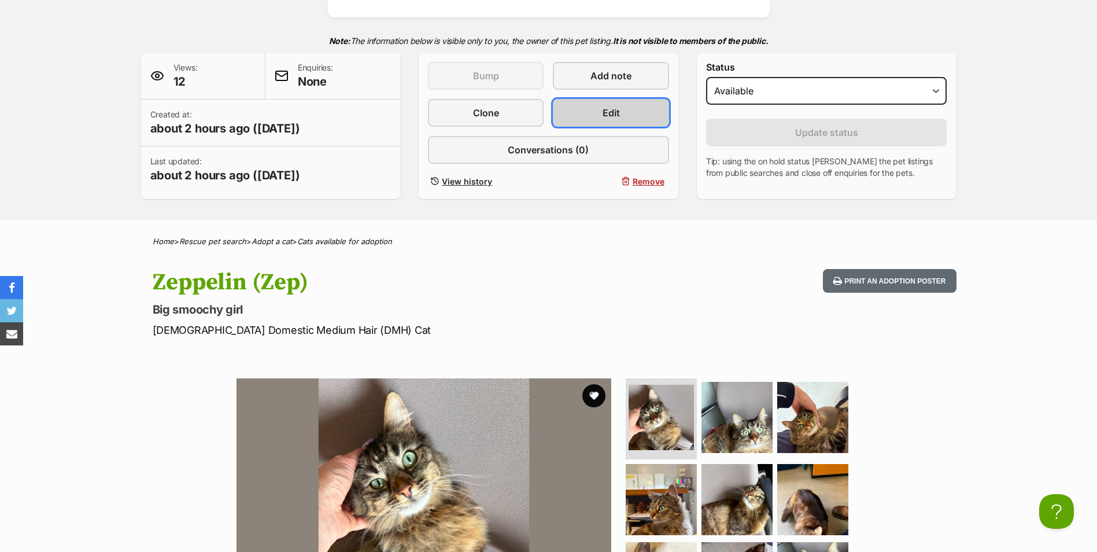
click at [602, 121] on link "Edit" at bounding box center [611, 113] width 116 height 28
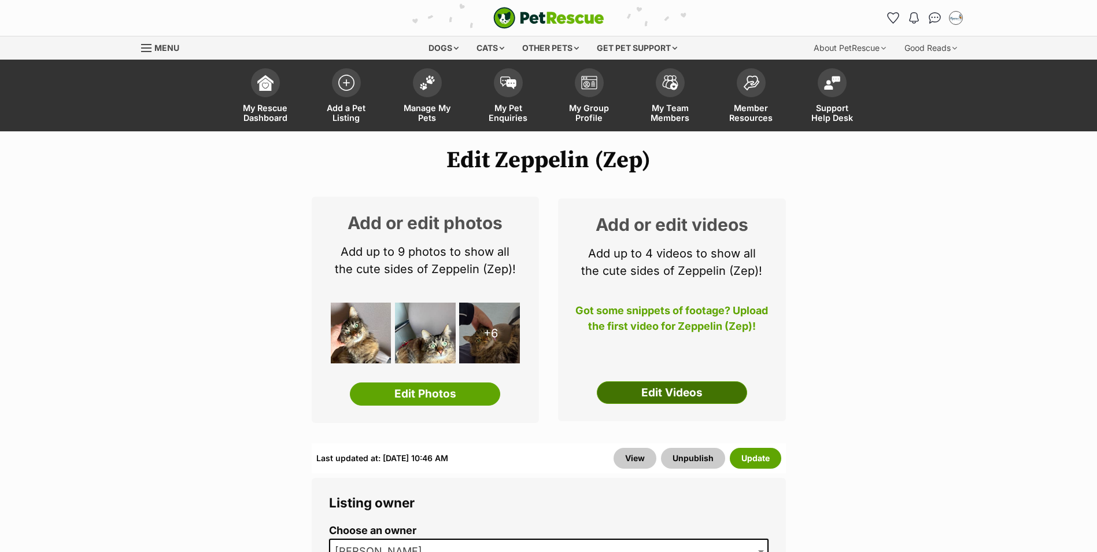
click at [676, 386] on link "Edit Videos" at bounding box center [672, 392] width 150 height 23
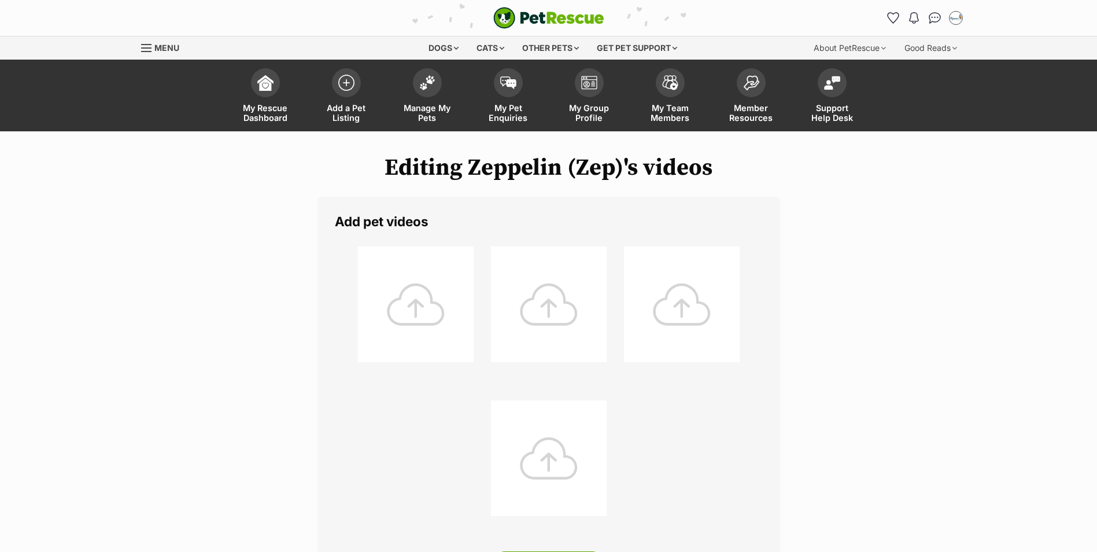
click at [435, 302] on div at bounding box center [416, 304] width 116 height 116
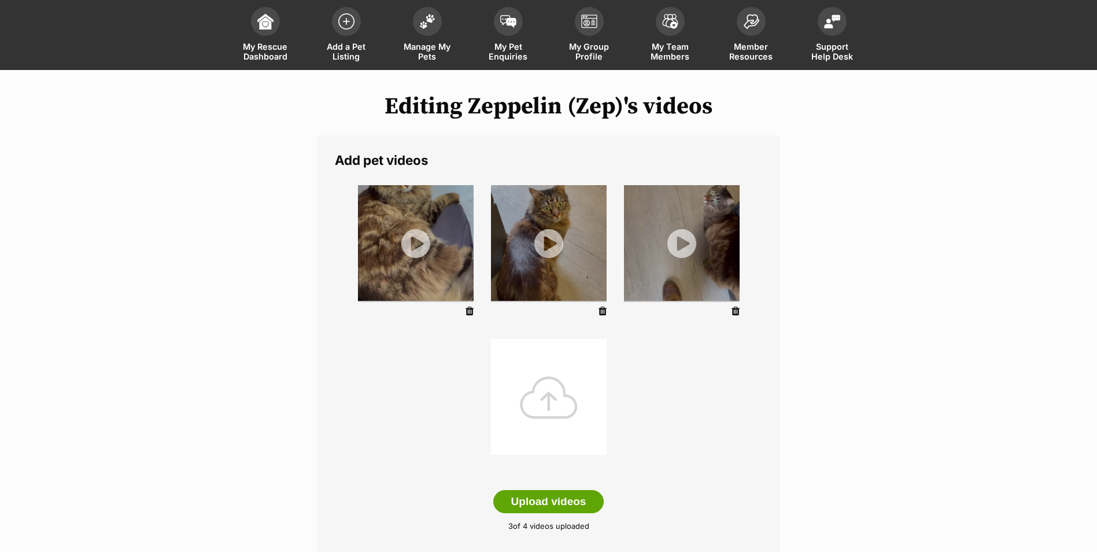
scroll to position [116, 0]
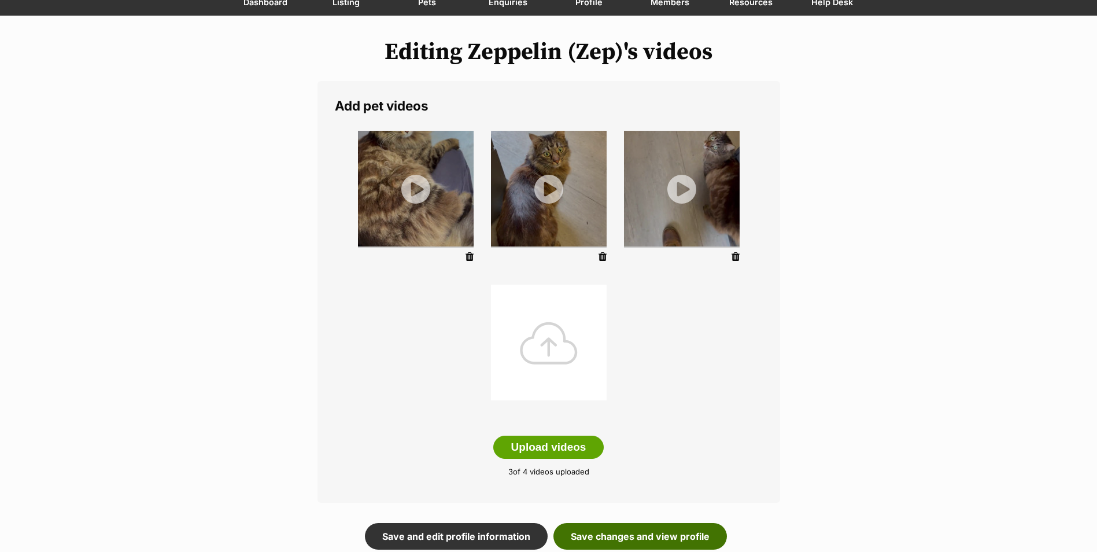
click at [655, 532] on link "Save changes and view profile" at bounding box center [641, 536] width 174 height 27
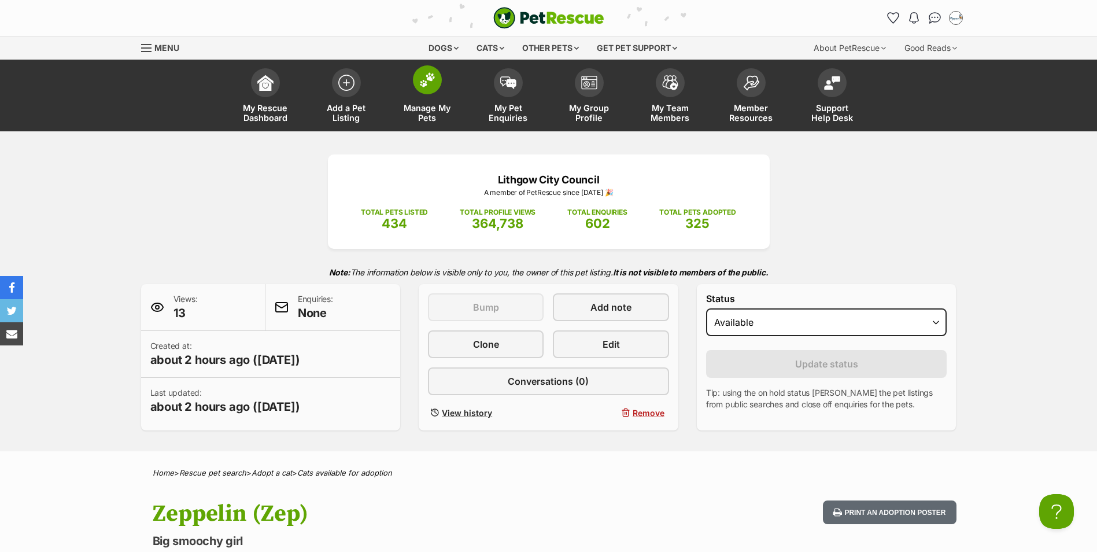
click at [431, 88] on span at bounding box center [427, 79] width 29 height 29
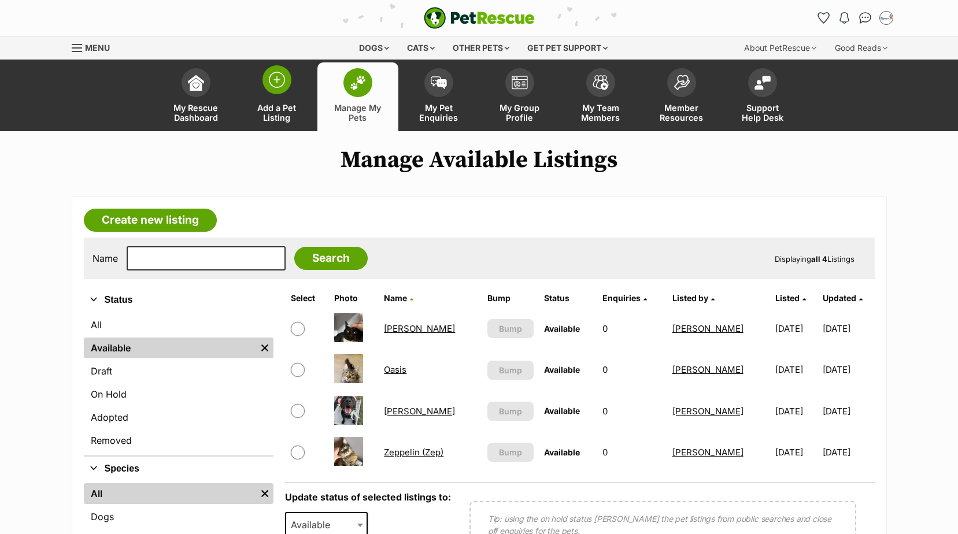
click at [277, 79] on img at bounding box center [277, 80] width 16 height 16
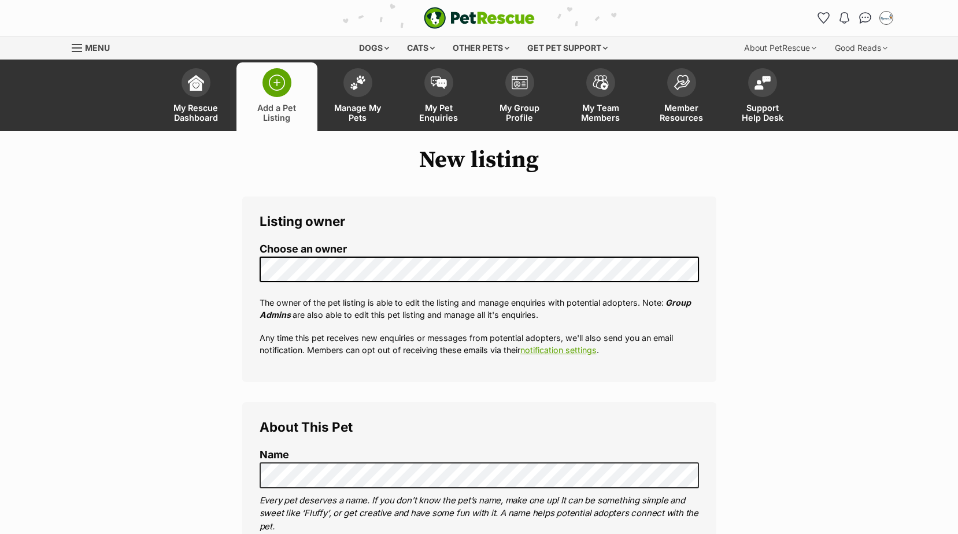
select select
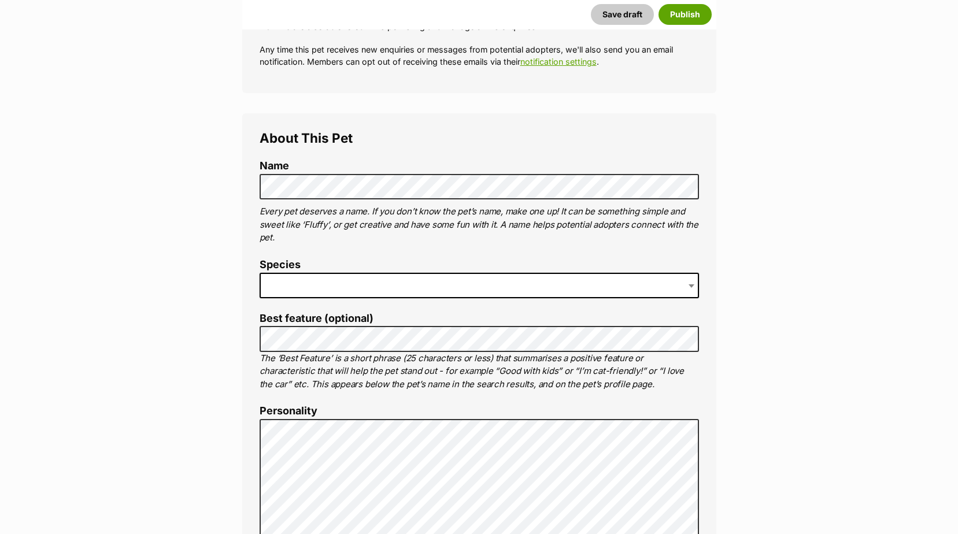
scroll to position [323, 0]
click at [299, 286] on span at bounding box center [480, 286] width 440 height 25
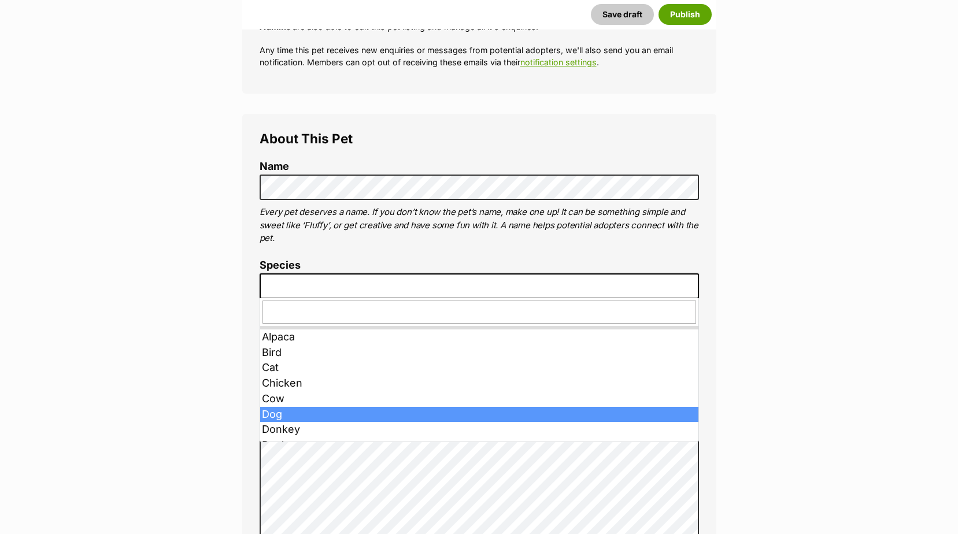
drag, startPoint x: 282, startPoint y: 413, endPoint x: 293, endPoint y: 366, distance: 48.3
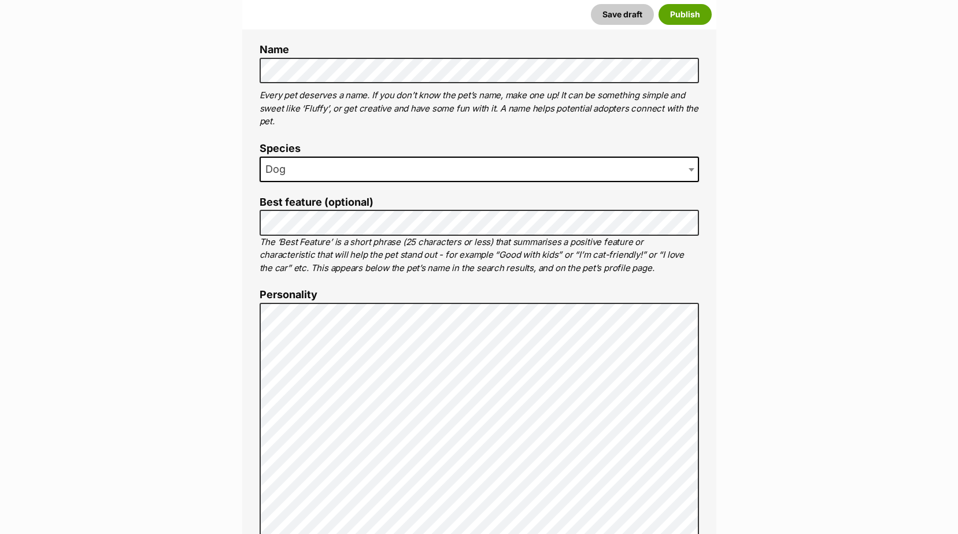
scroll to position [439, 0]
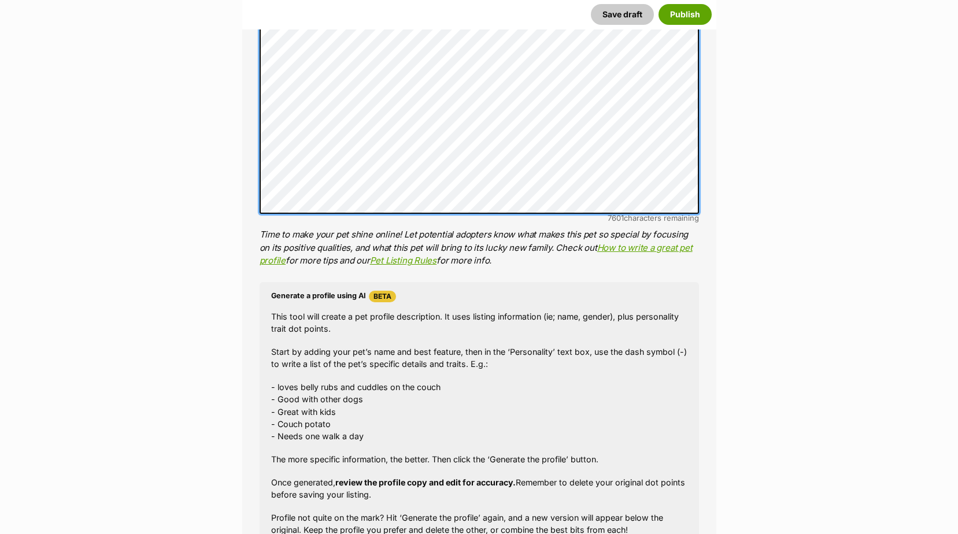
scroll to position [960, 0]
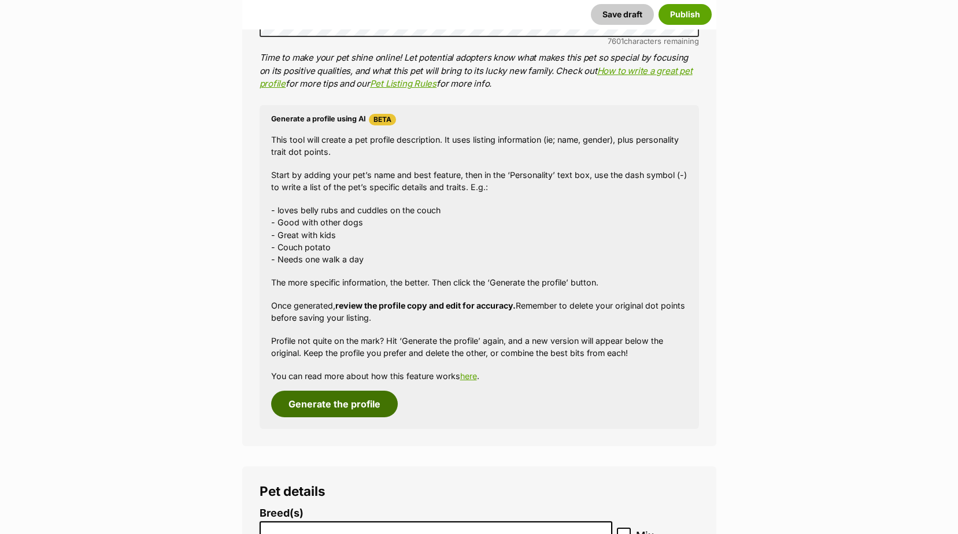
click at [360, 408] on button "Generate the profile" at bounding box center [334, 404] width 127 height 27
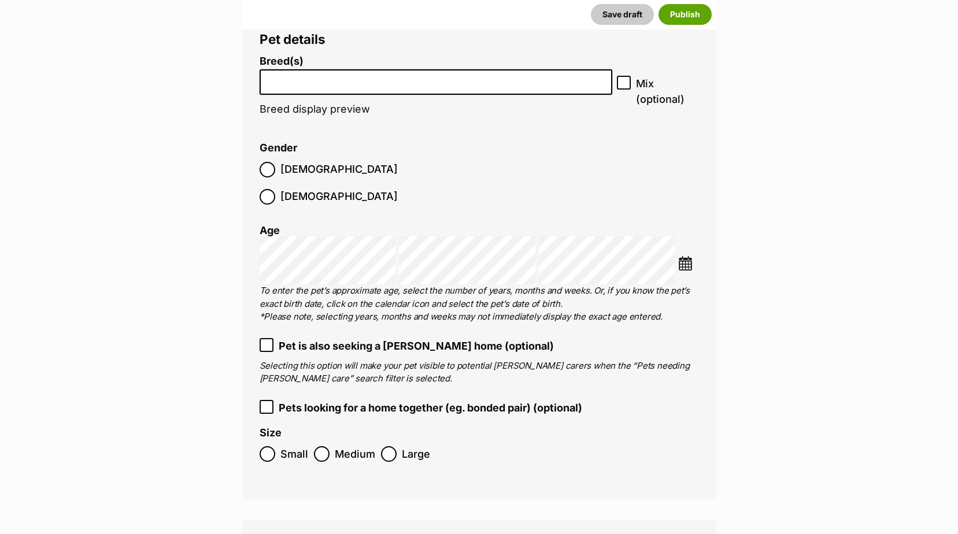
scroll to position [1422, 0]
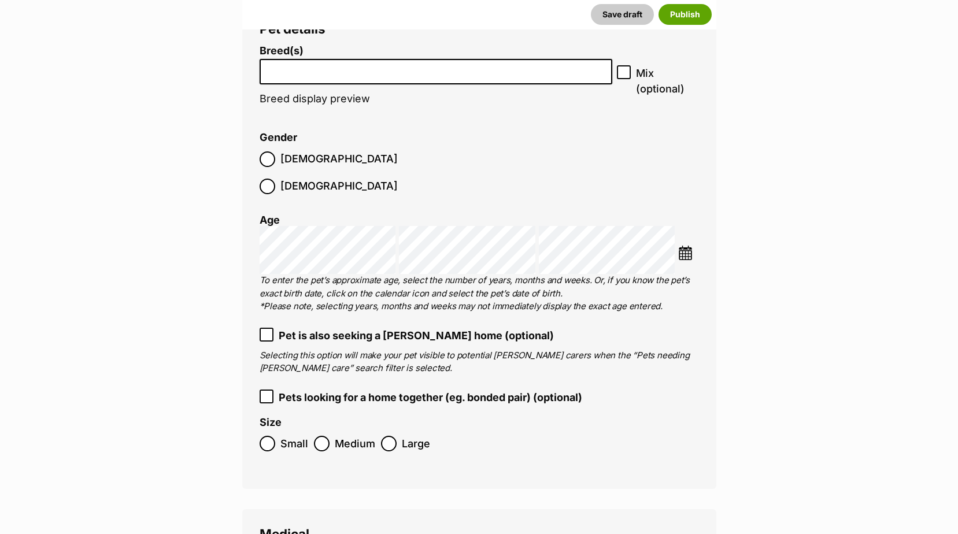
click at [578, 61] on li at bounding box center [436, 72] width 345 height 24
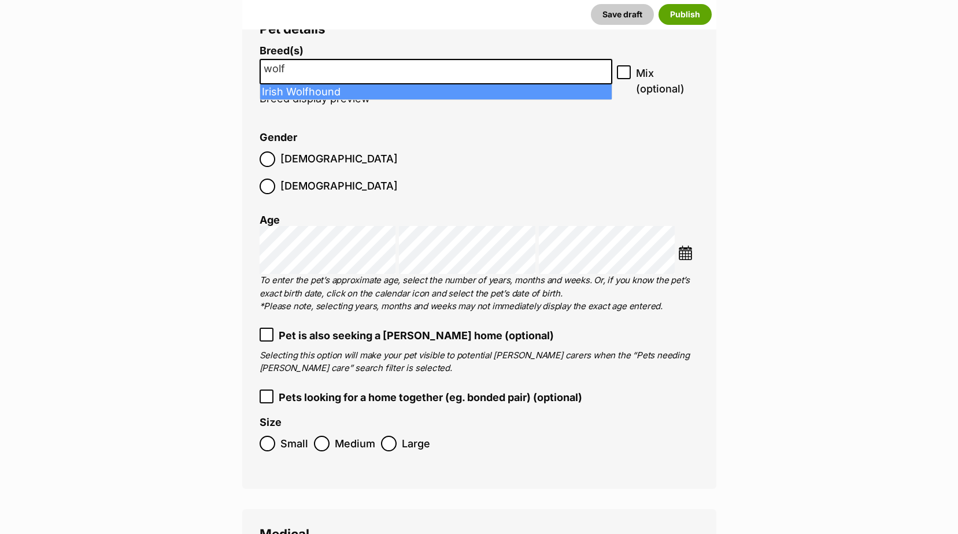
type input "wolf"
select select "114"
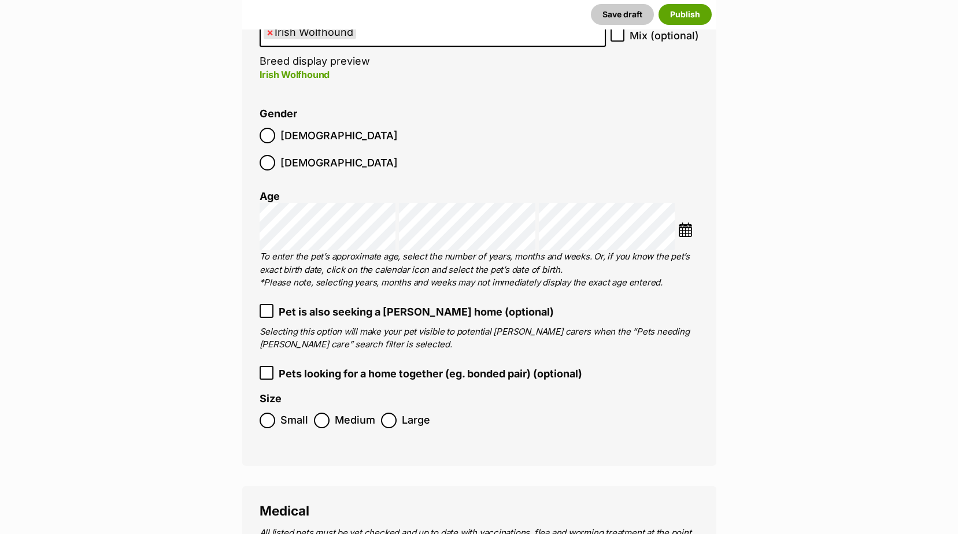
scroll to position [1480, 0]
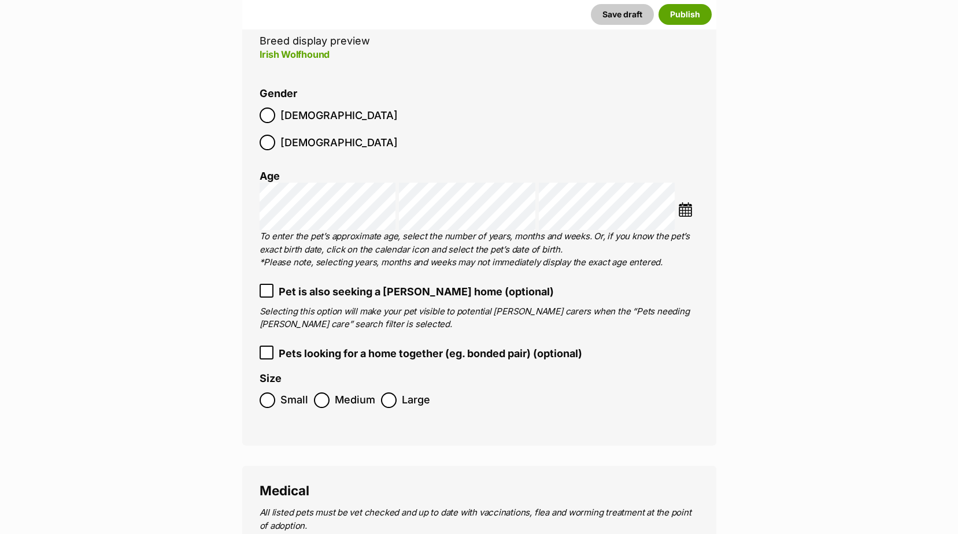
click at [328, 135] on label "Female" at bounding box center [329, 143] width 138 height 16
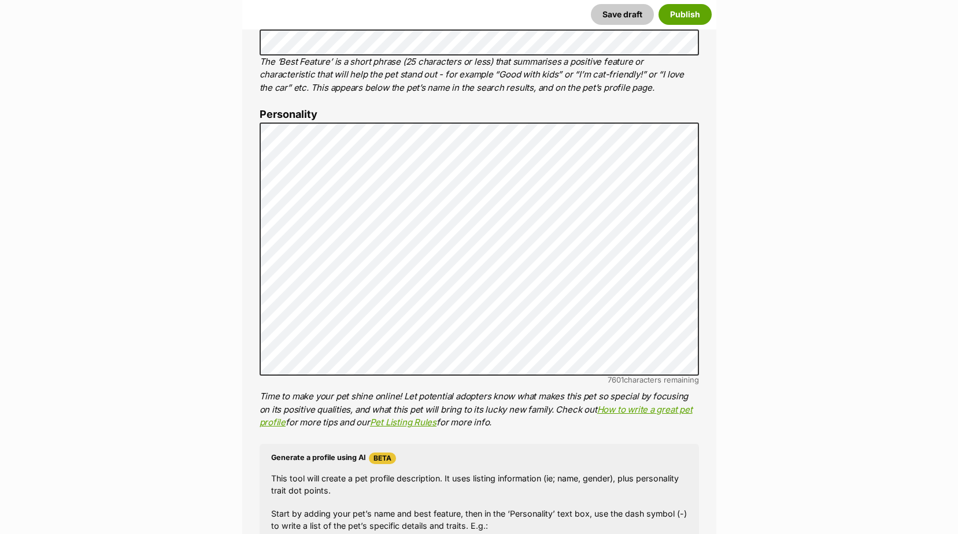
scroll to position [603, 0]
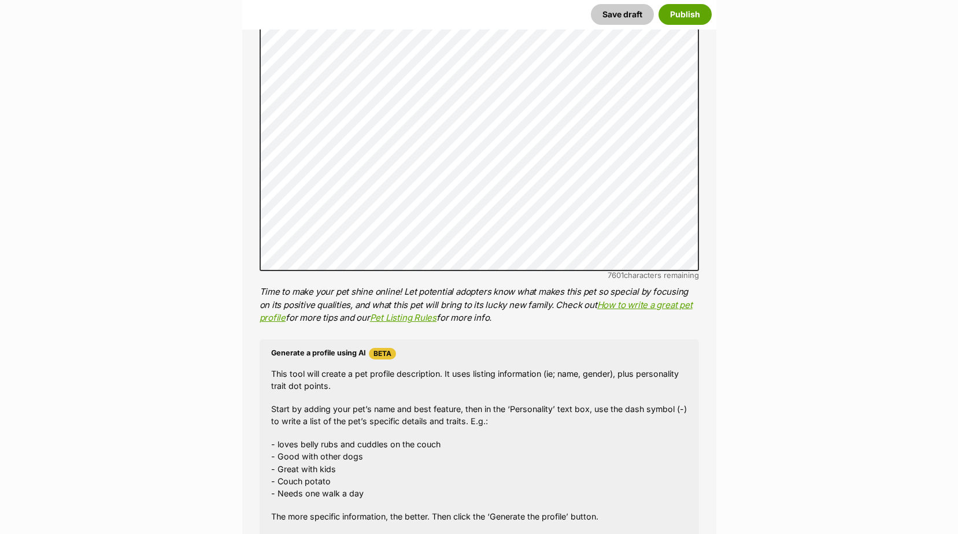
scroll to position [643, 0]
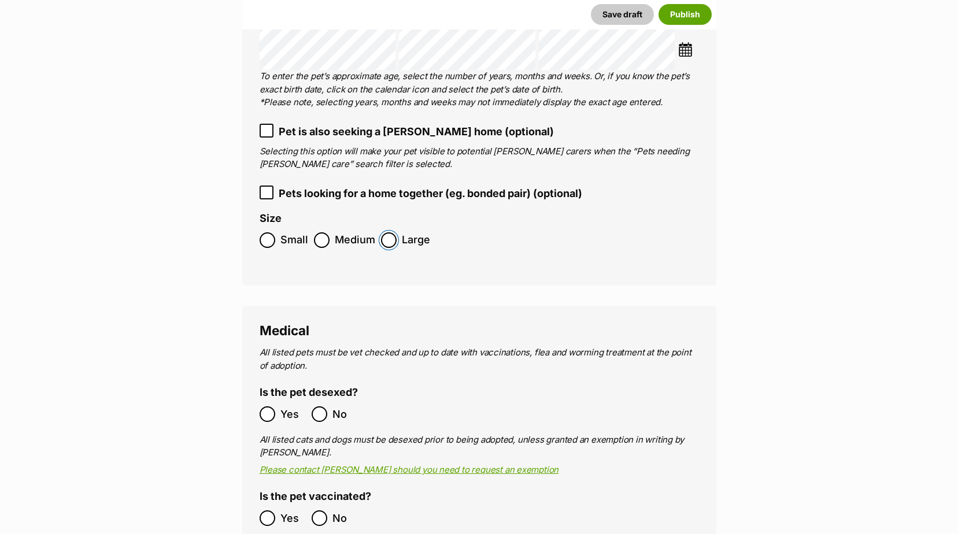
scroll to position [1742, 0]
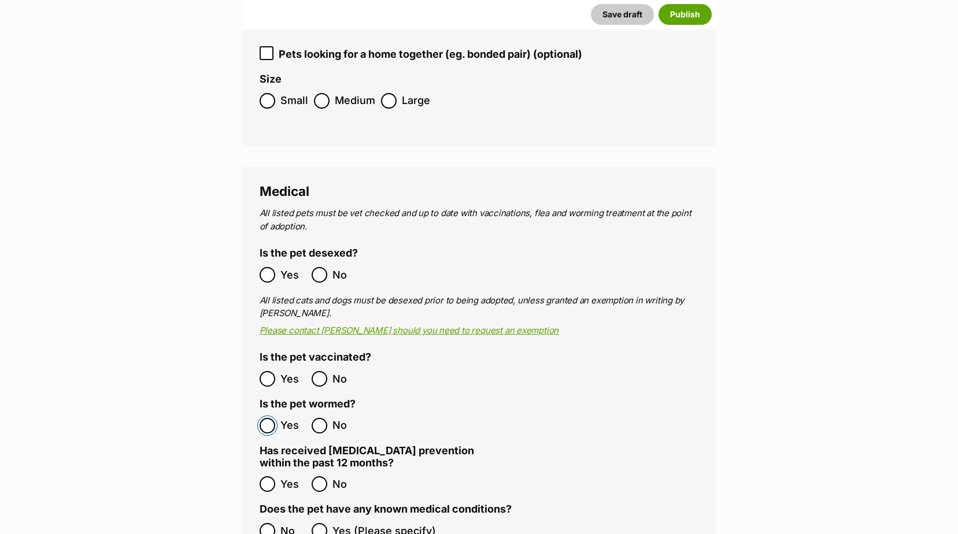
scroll to position [1973, 0]
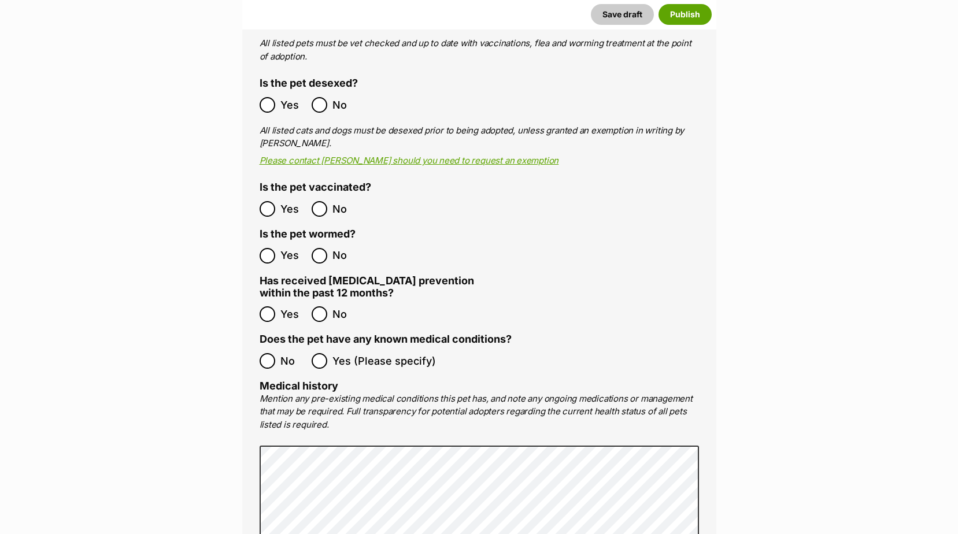
click at [271, 348] on ol "No Yes (Please specify)" at bounding box center [480, 361] width 440 height 27
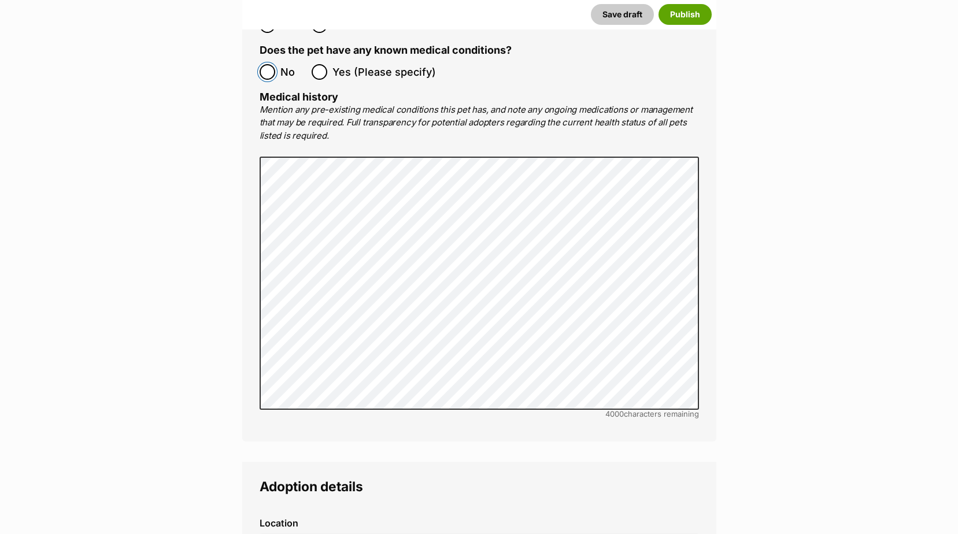
scroll to position [2494, 0]
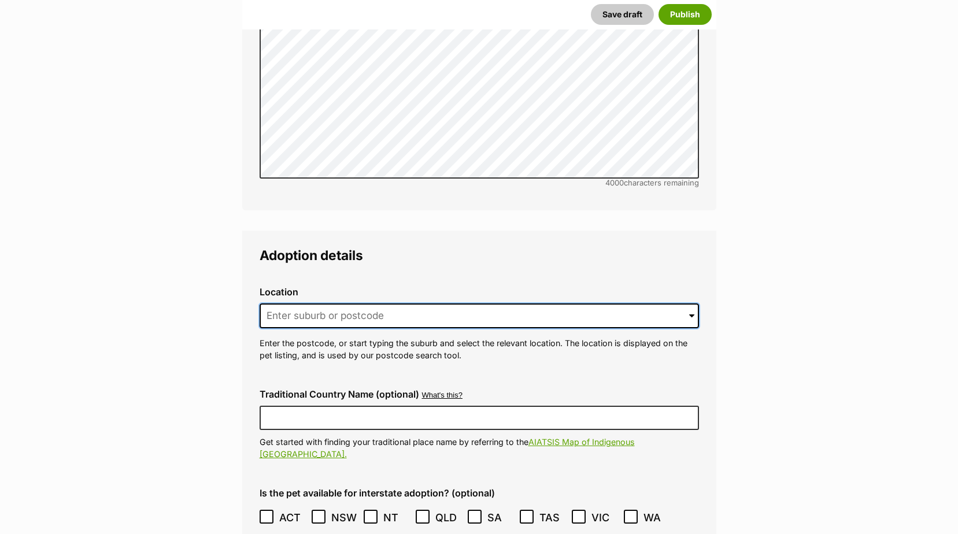
click at [326, 304] on input at bounding box center [480, 316] width 440 height 25
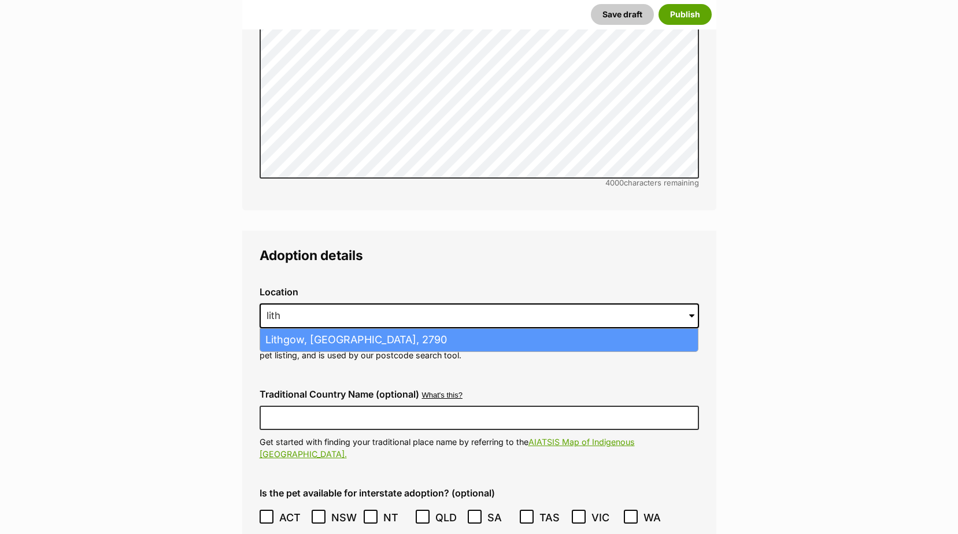
click at [346, 329] on li "Lithgow, New South Wales, 2790" at bounding box center [479, 340] width 438 height 23
type input "Lithgow, New South Wales, 2790"
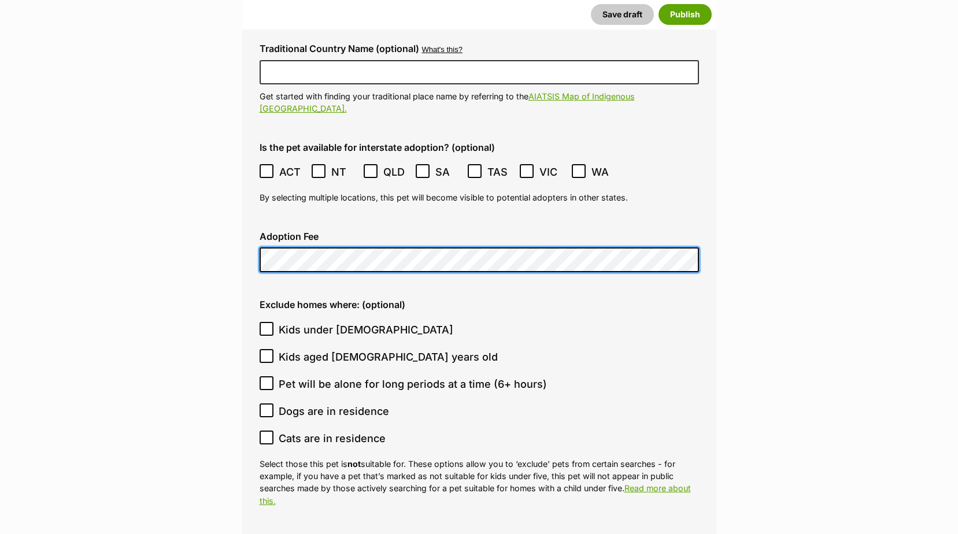
scroll to position [2841, 0]
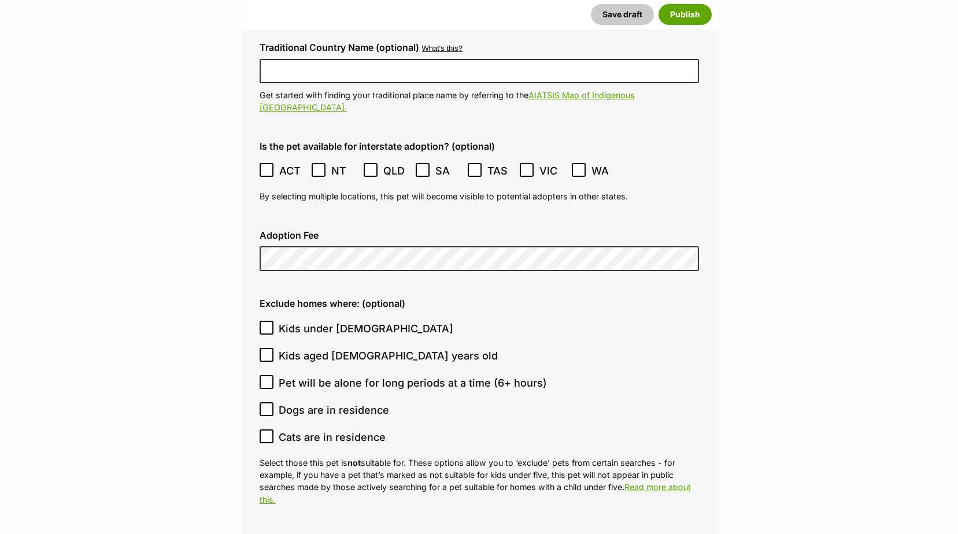
click at [304, 321] on span "Kids under [DEMOGRAPHIC_DATA]" at bounding box center [366, 329] width 175 height 16
click at [274, 321] on input "Kids under [DEMOGRAPHIC_DATA]" at bounding box center [267, 328] width 14 height 14
checkbox input "true"
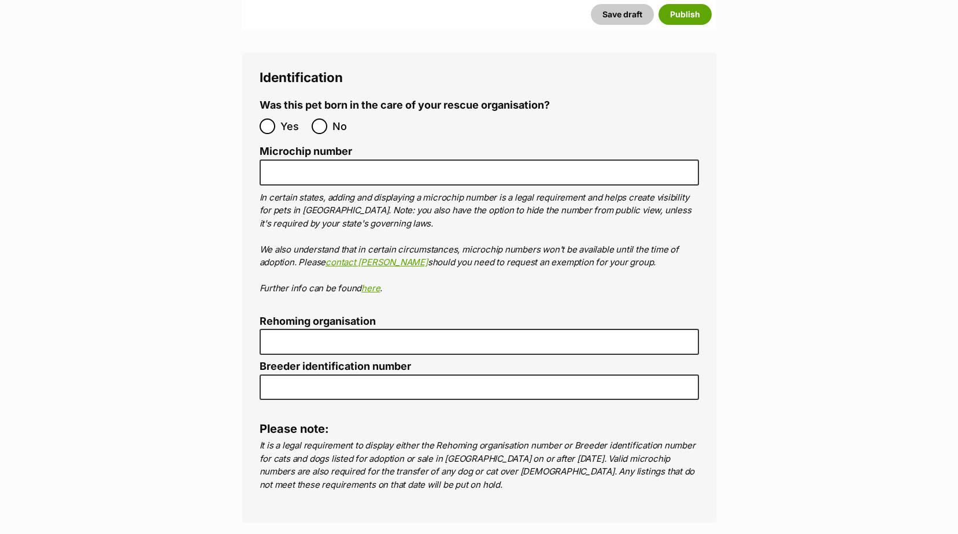
scroll to position [3535, 0]
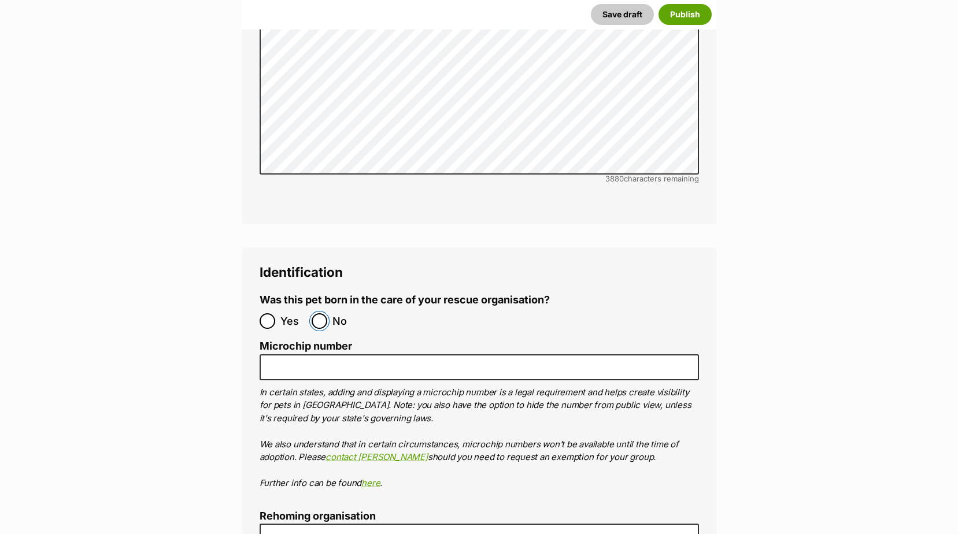
click at [323, 313] on input "No" at bounding box center [320, 321] width 16 height 16
radio input "true"
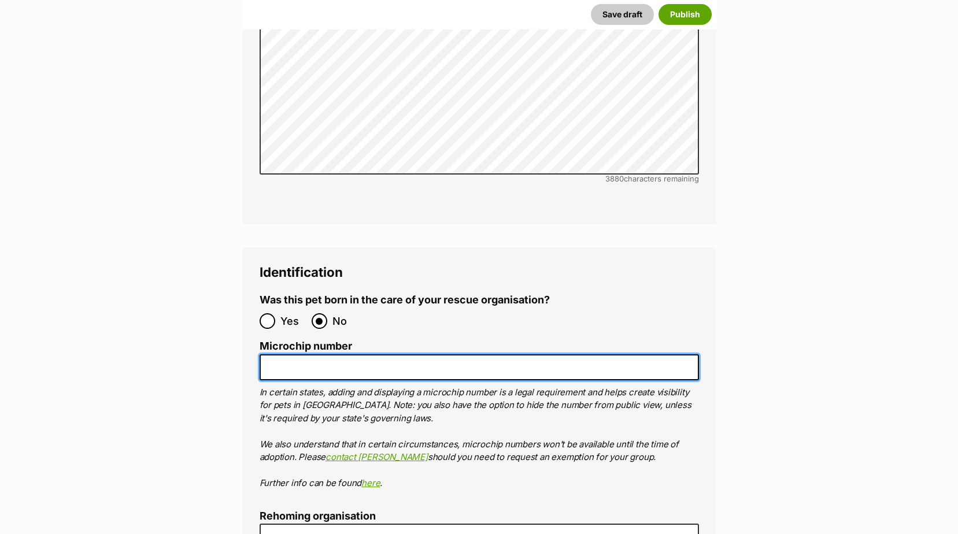
click at [324, 355] on input "Microchip number" at bounding box center [480, 368] width 440 height 26
paste input "991003003047376"
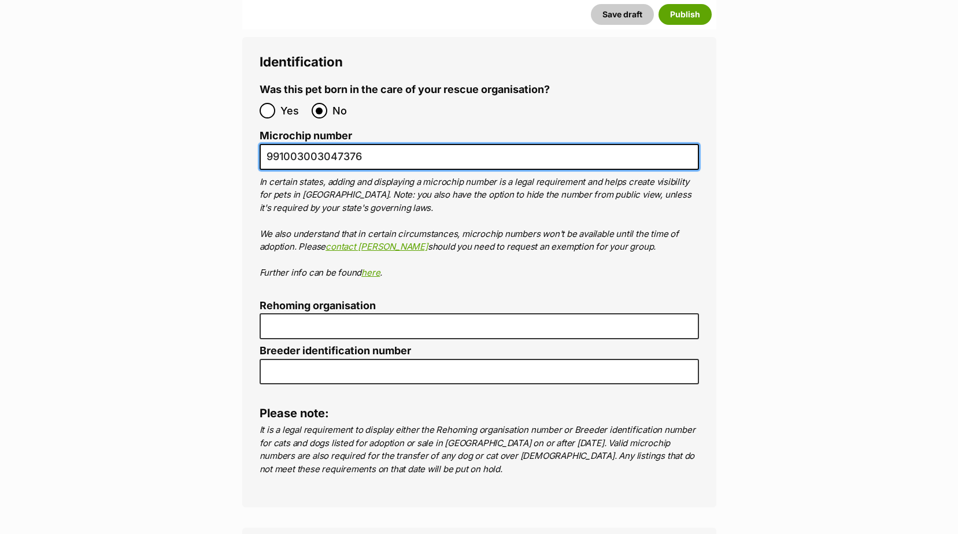
scroll to position [3766, 0]
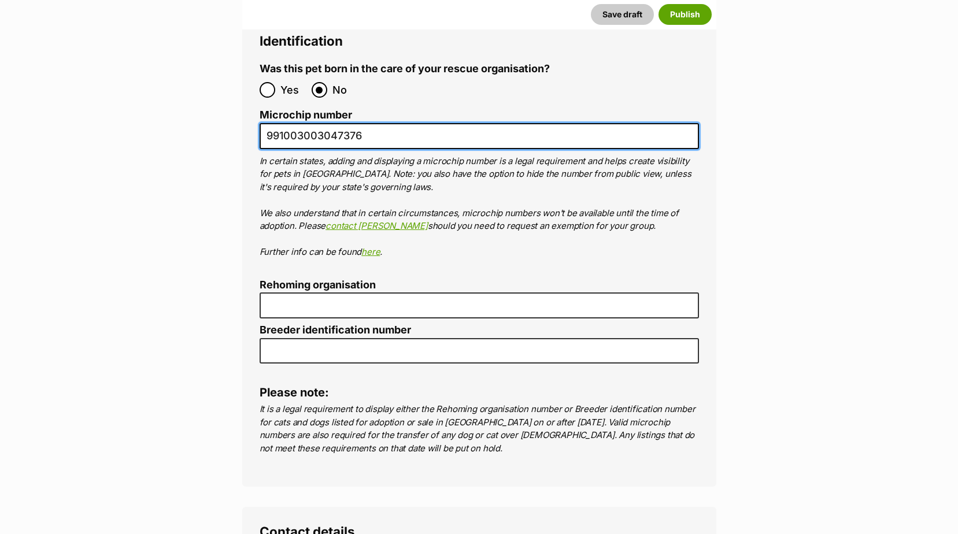
type input "991003003047376"
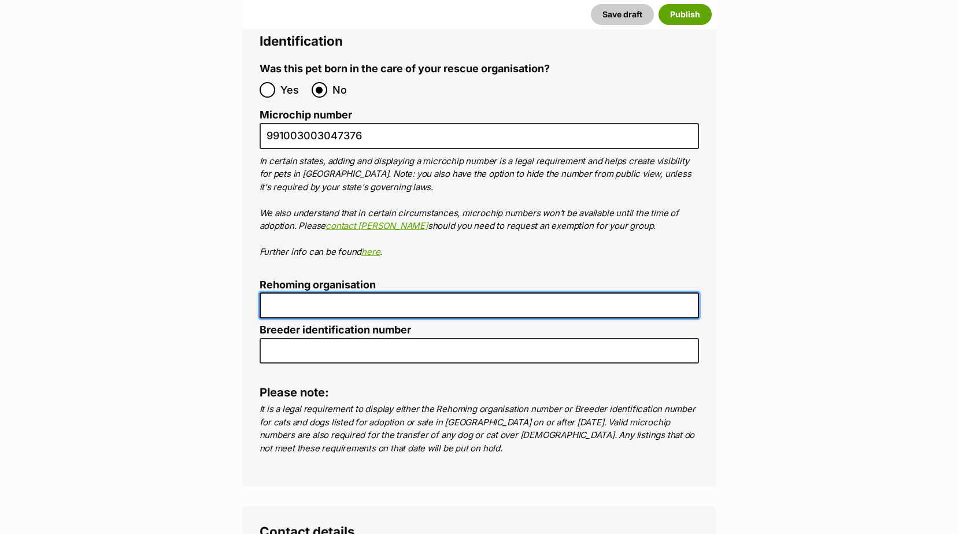
click at [306, 293] on input "Rehoming organisation" at bounding box center [480, 306] width 440 height 26
type input "R251000163"
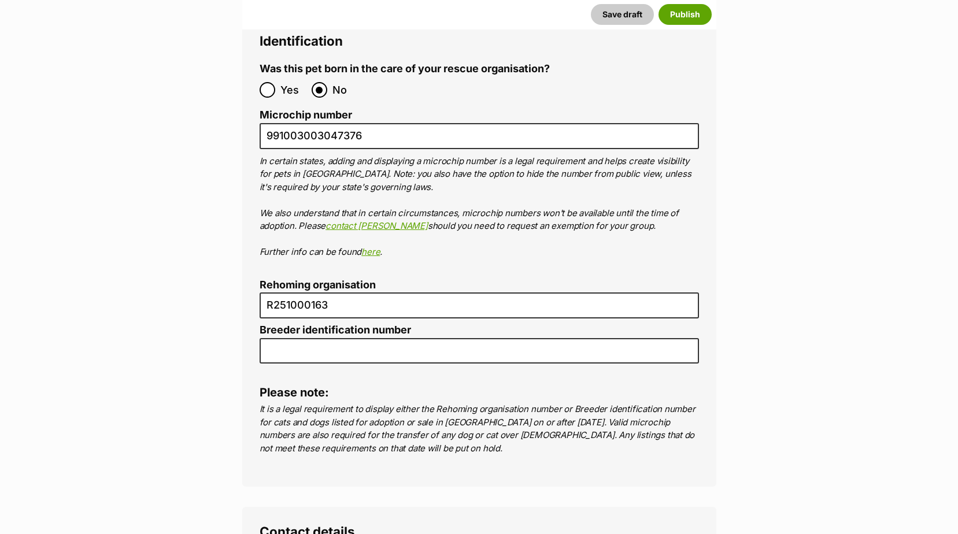
type input "Australia"
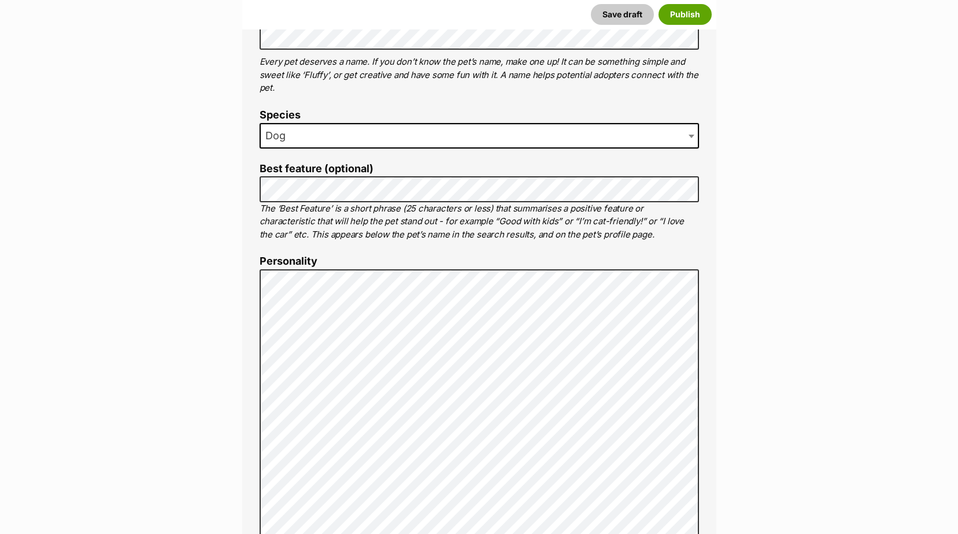
scroll to position [262, 0]
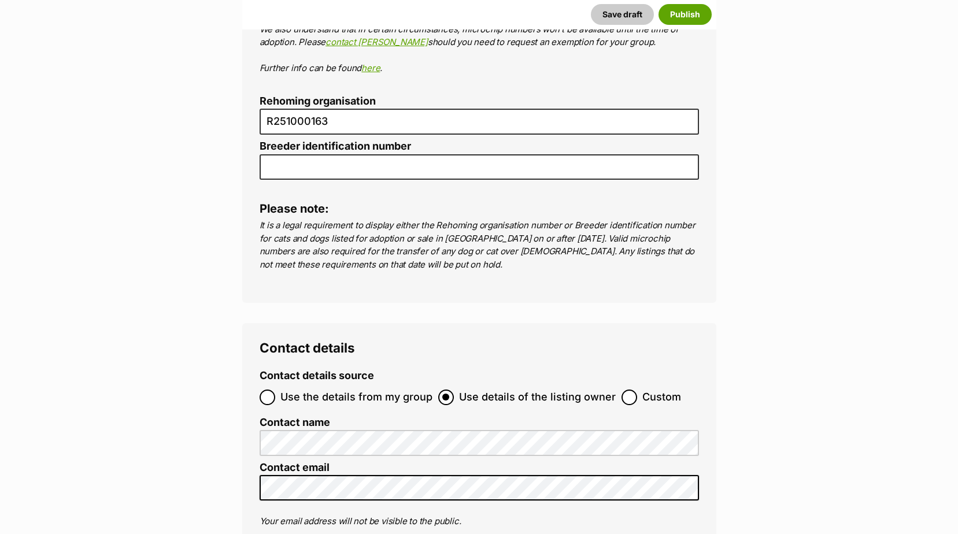
scroll to position [4075, 0]
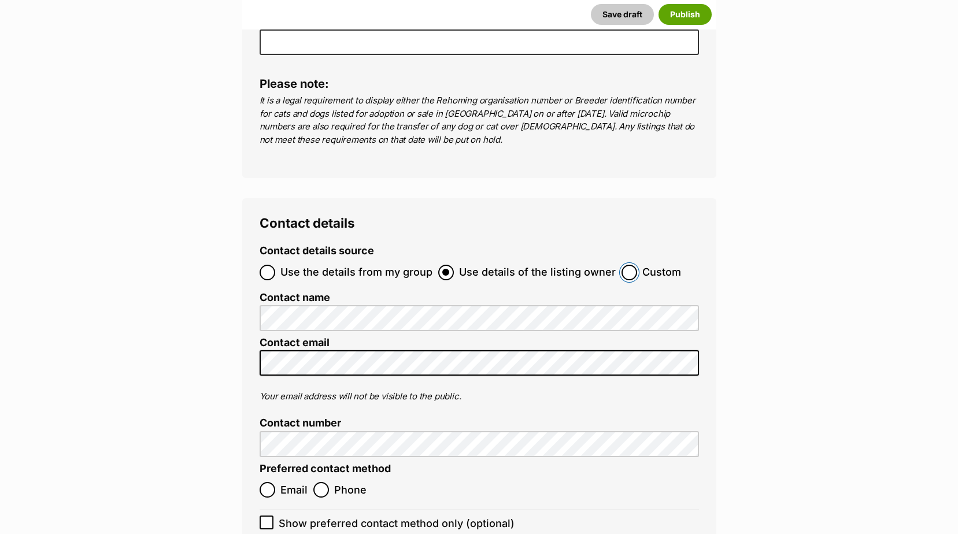
click at [622, 265] on input "Custom" at bounding box center [630, 273] width 16 height 16
radio input "true"
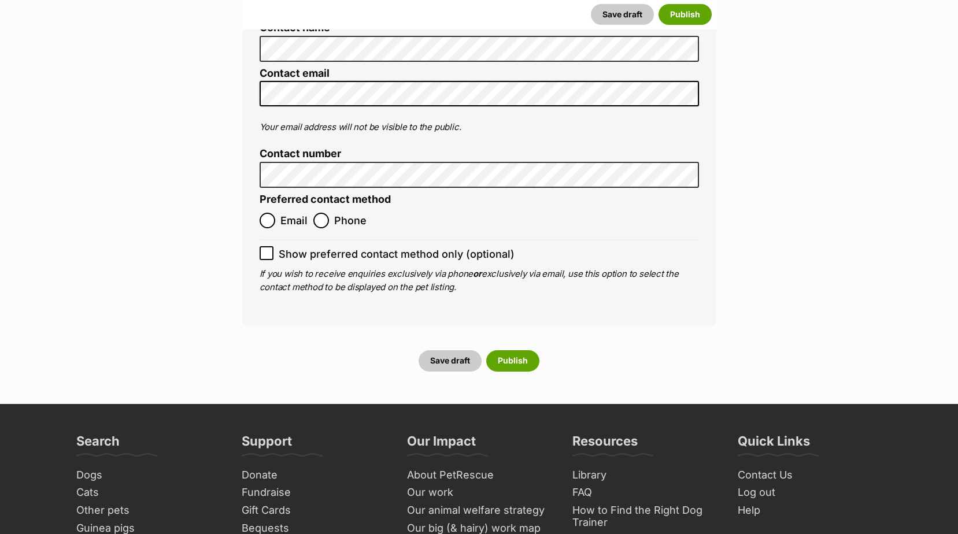
scroll to position [4422, 0]
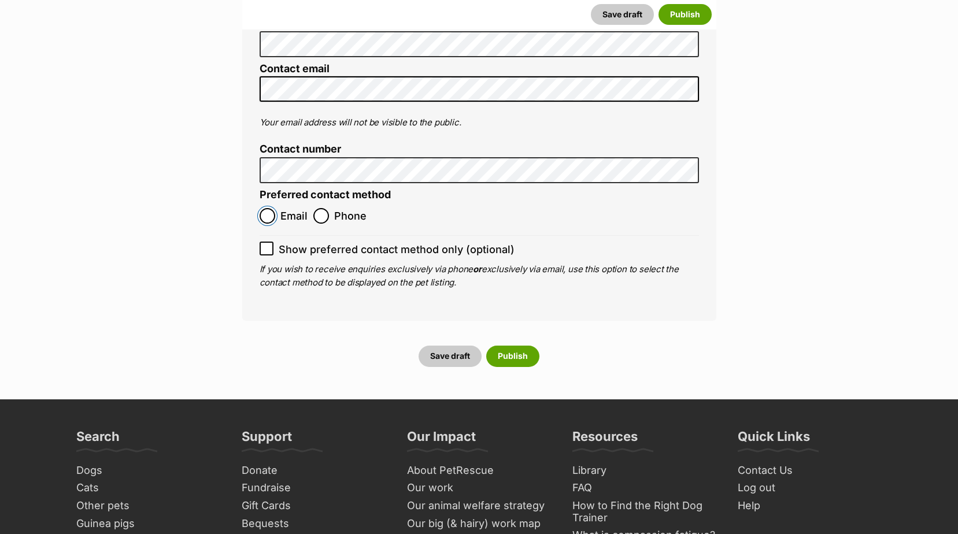
click at [269, 208] on input "Email" at bounding box center [268, 216] width 16 height 16
radio input "true"
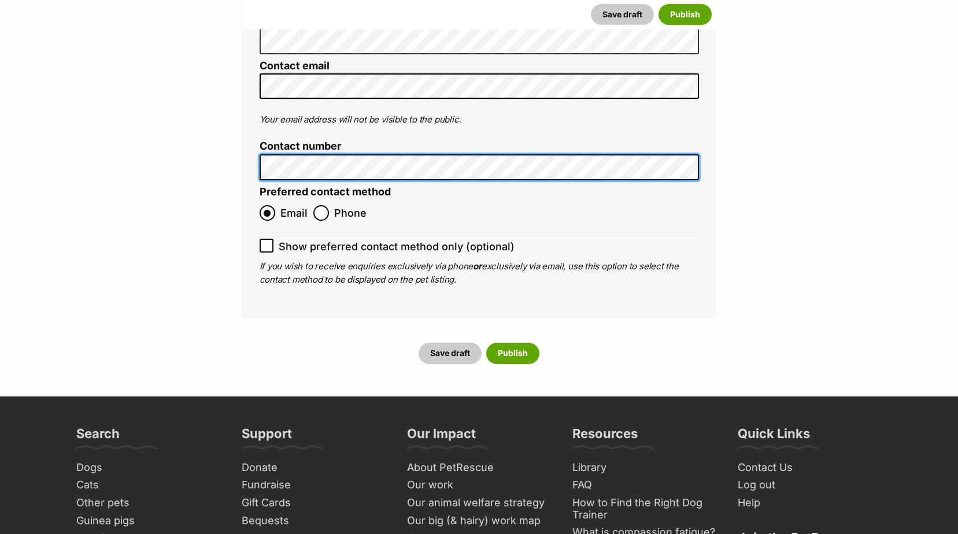
scroll to position [4426, 0]
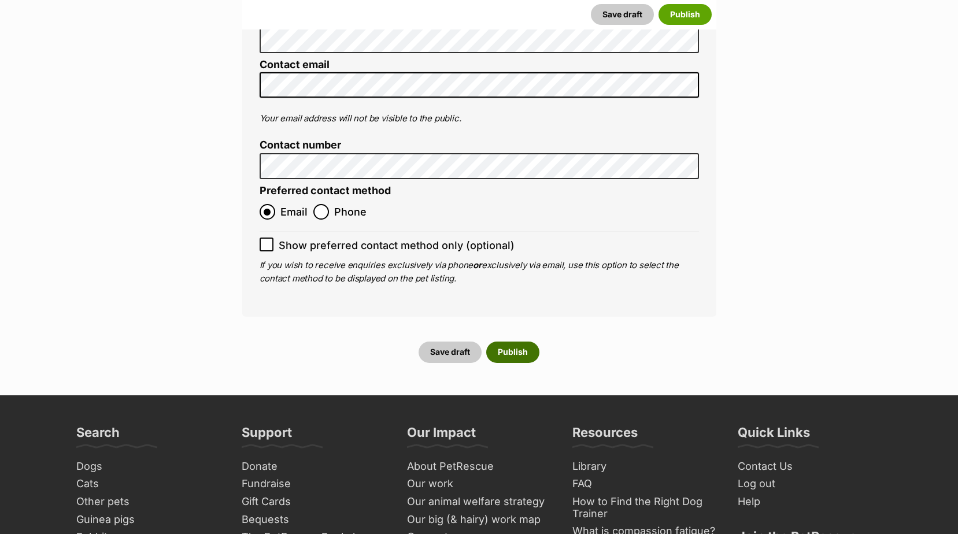
click at [511, 342] on button "Publish" at bounding box center [512, 352] width 53 height 21
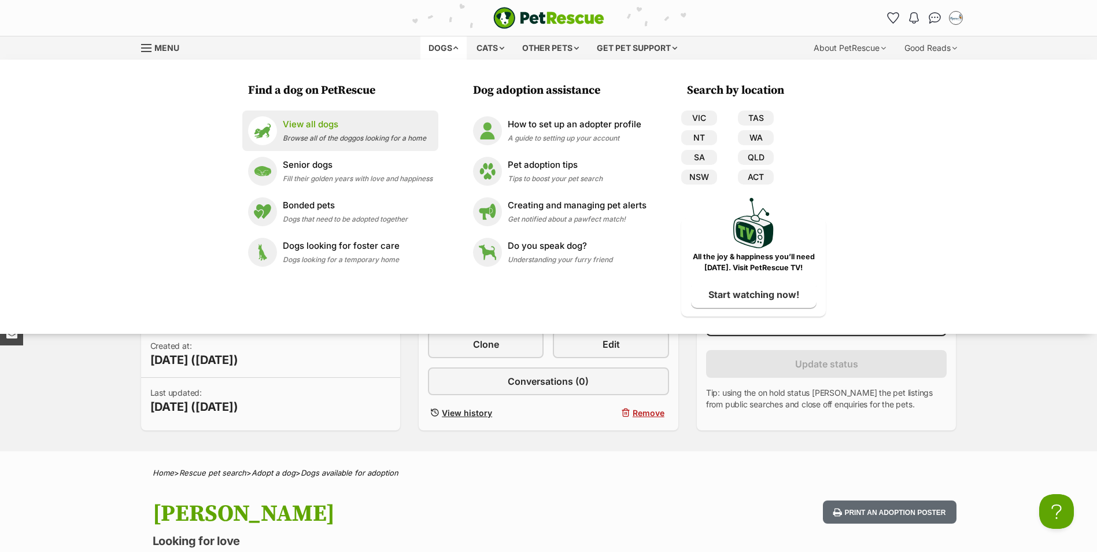
click at [319, 131] on div "View all dogs Browse all of the doggos looking for a home" at bounding box center [354, 130] width 143 height 25
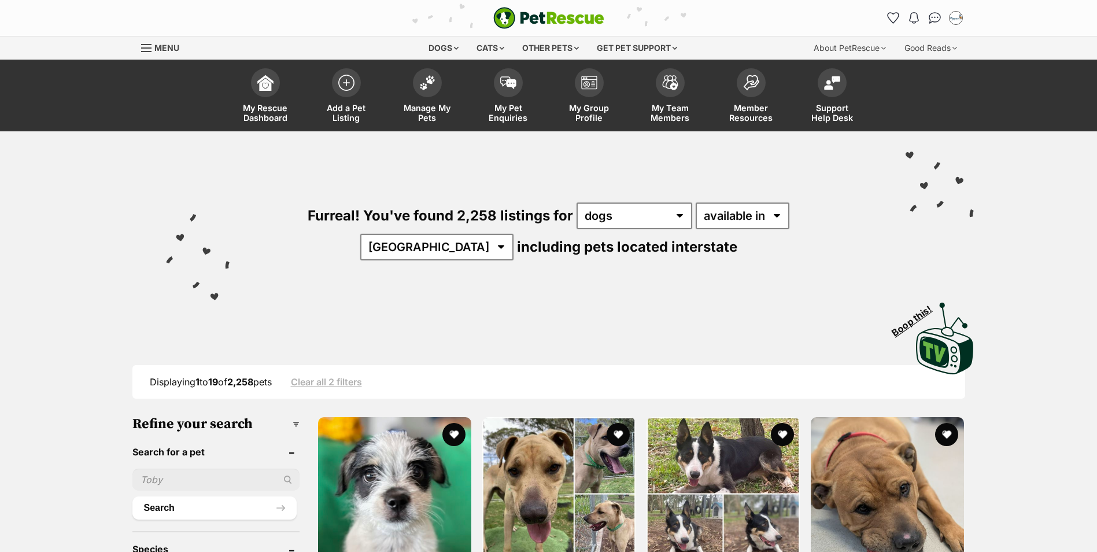
scroll to position [231, 0]
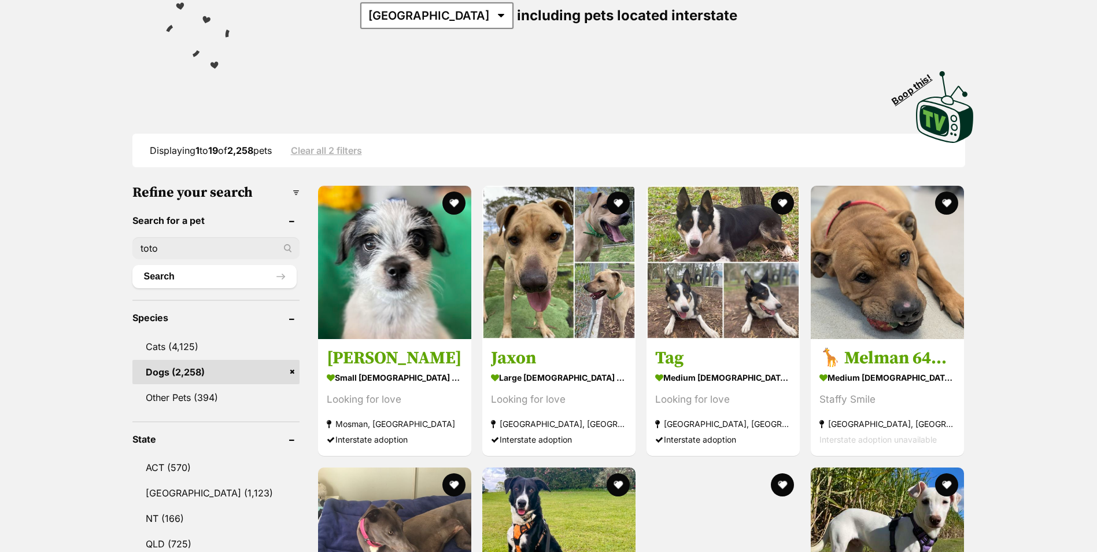
type input "toto"
click at [132, 265] on button "Search" at bounding box center [214, 276] width 164 height 23
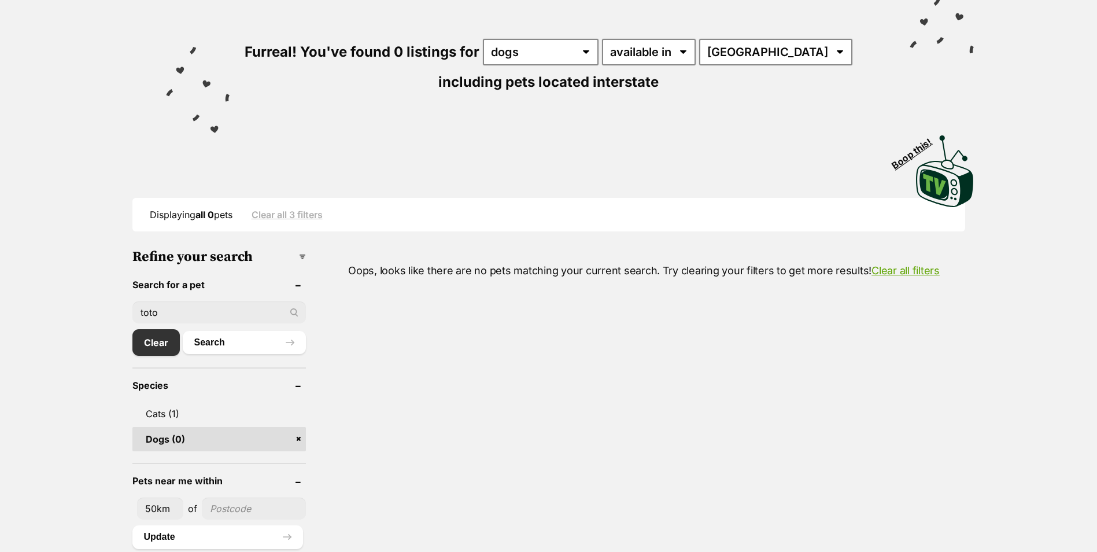
scroll to position [58, 0]
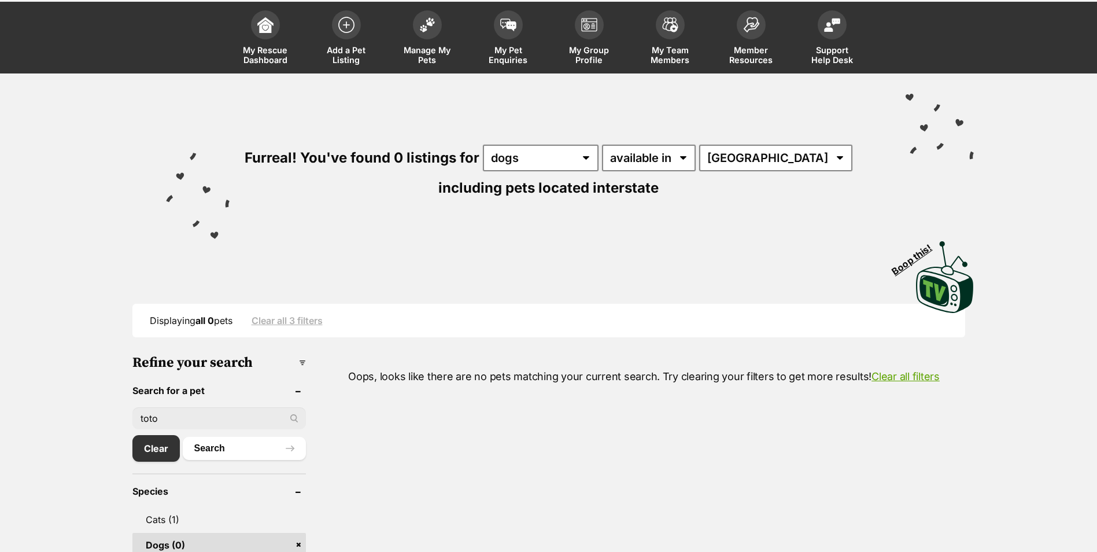
drag, startPoint x: 185, startPoint y: 416, endPoint x: 87, endPoint y: 400, distance: 99.6
type input "abba"
click at [183, 437] on button "Search" at bounding box center [244, 448] width 123 height 23
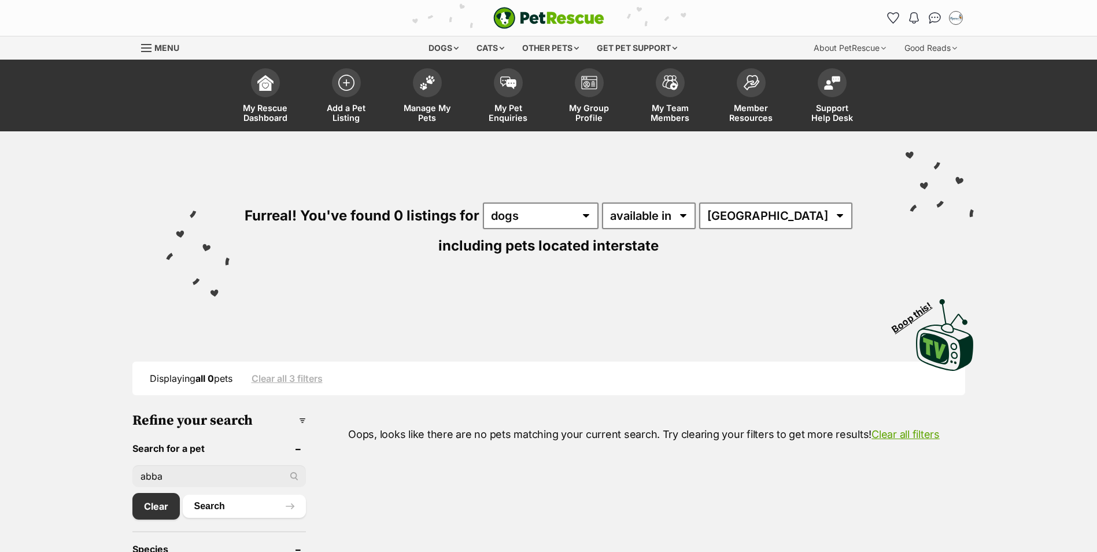
scroll to position [116, 0]
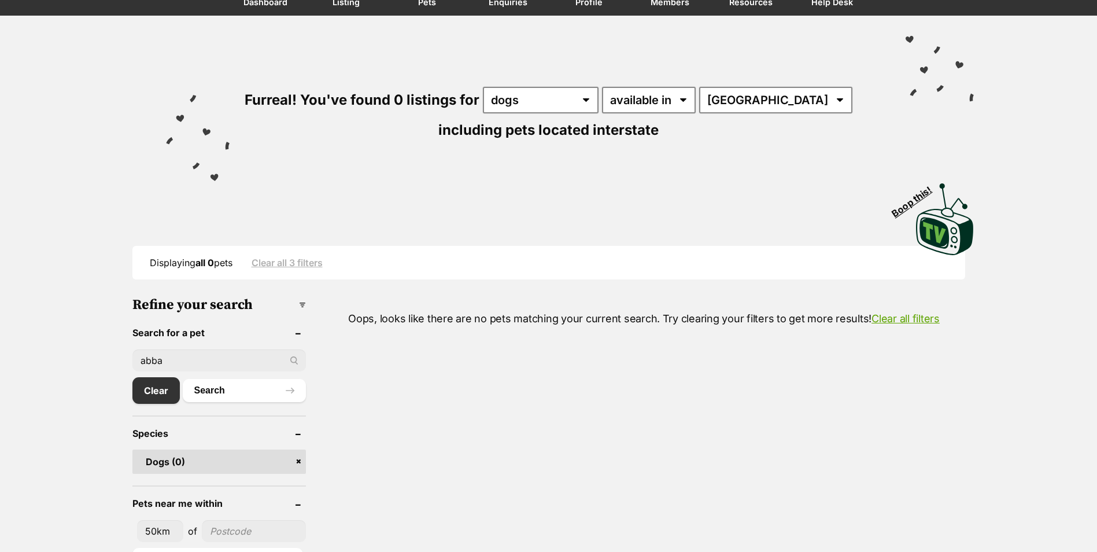
drag, startPoint x: 124, startPoint y: 350, endPoint x: 97, endPoint y: 341, distance: 28.7
type input "monkey"
click at [183, 379] on button "Search" at bounding box center [244, 390] width 123 height 23
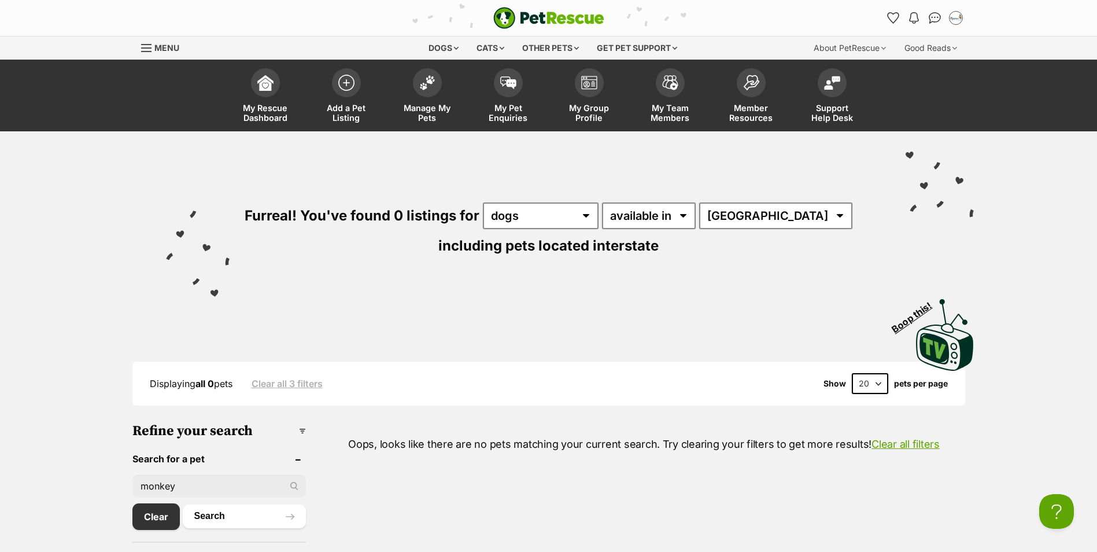
scroll to position [116, 0]
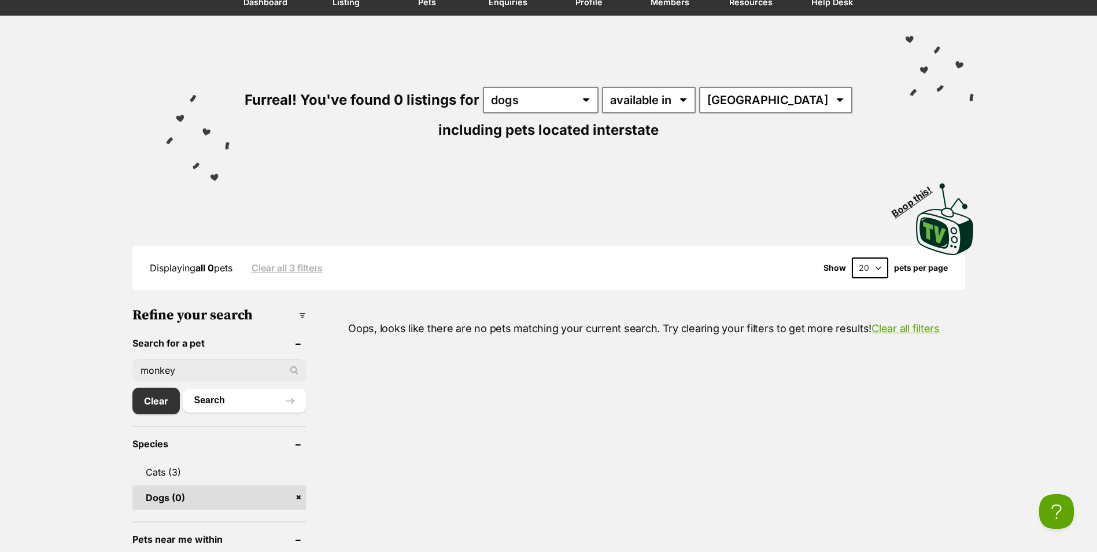
drag, startPoint x: 199, startPoint y: 368, endPoint x: 67, endPoint y: 346, distance: 133.7
type input "oates"
click at [183, 389] on button "Search" at bounding box center [244, 400] width 123 height 23
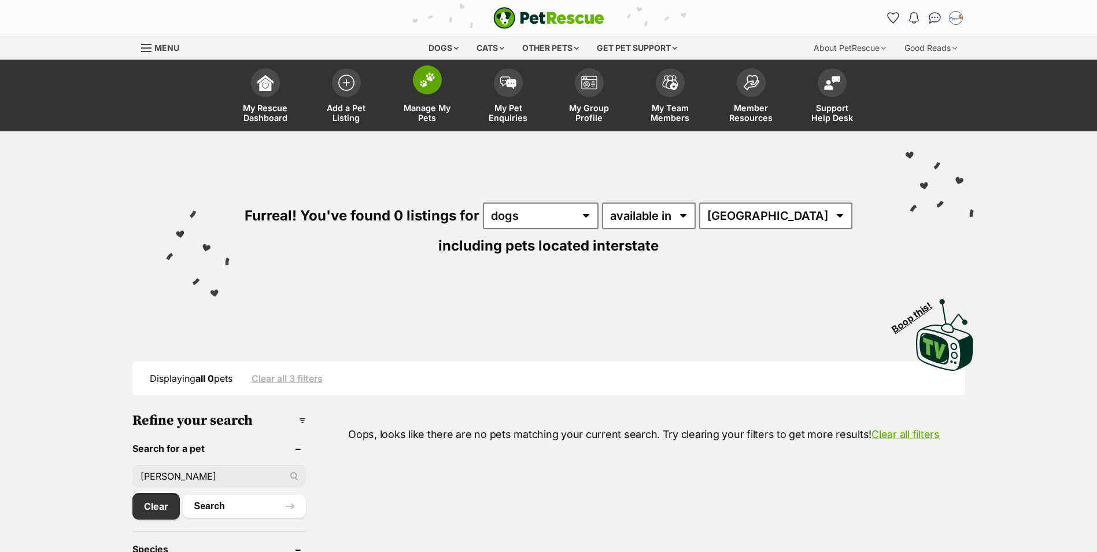
click at [423, 73] on img at bounding box center [427, 79] width 16 height 15
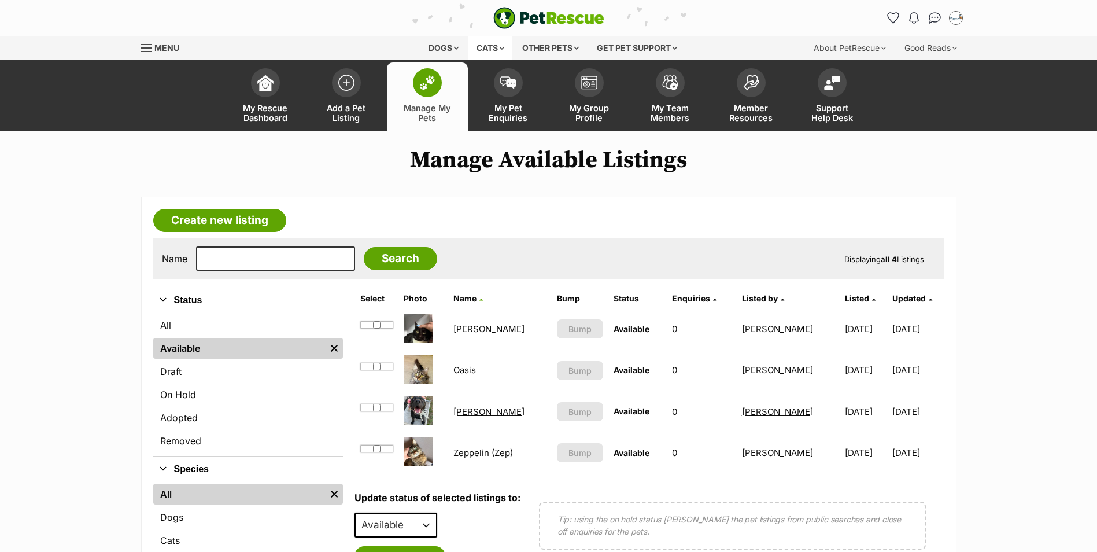
click at [486, 45] on div "Cats" at bounding box center [490, 47] width 44 height 23
click at [477, 47] on div "Cats" at bounding box center [490, 47] width 44 height 23
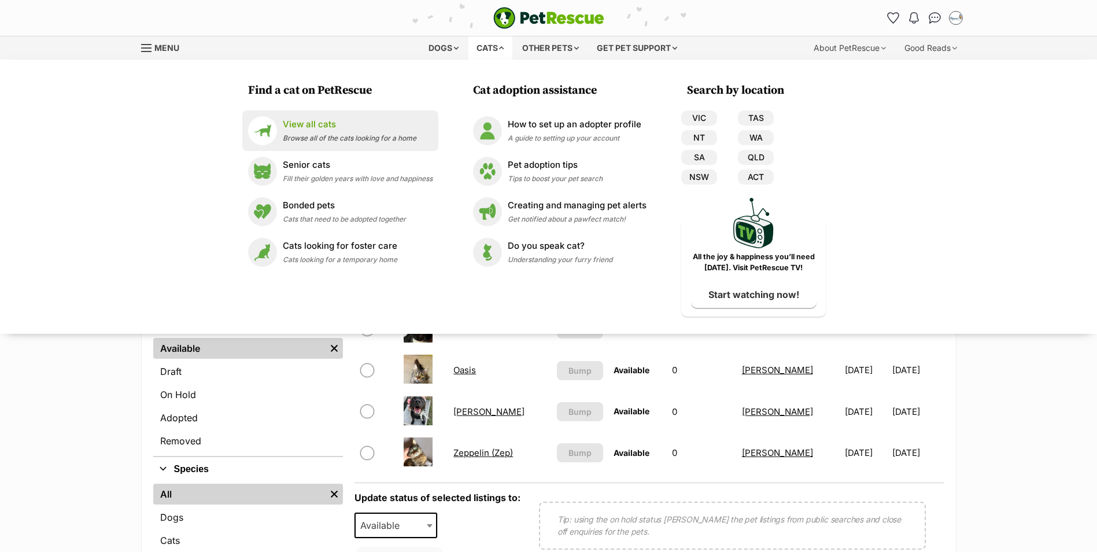
click at [313, 138] on span "Browse all of the cats looking for a home" at bounding box center [350, 138] width 134 height 9
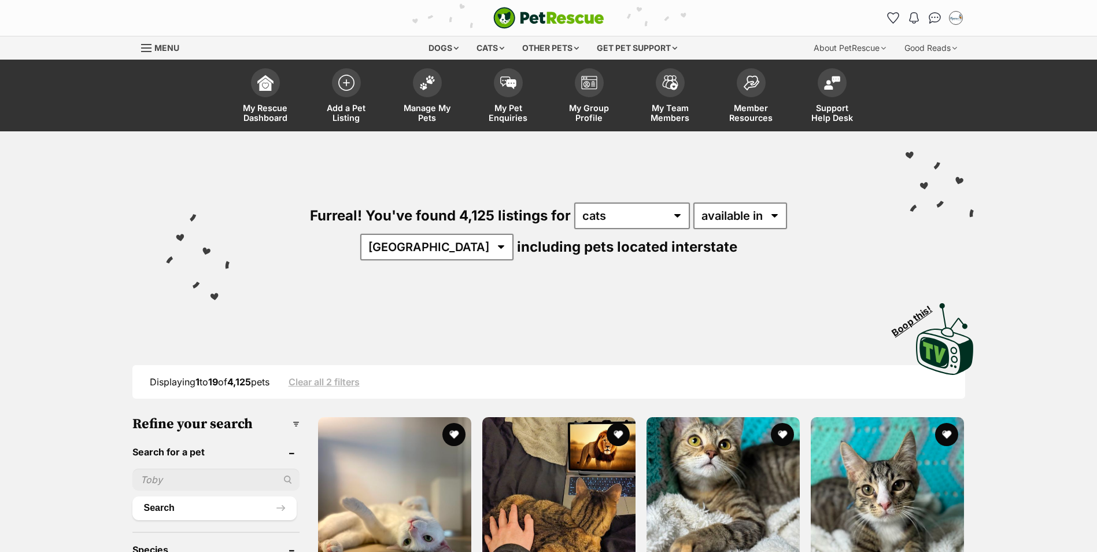
click at [156, 481] on input "text" at bounding box center [215, 479] width 167 height 22
type input "monkey"
click at [132, 496] on button "Search" at bounding box center [214, 507] width 164 height 23
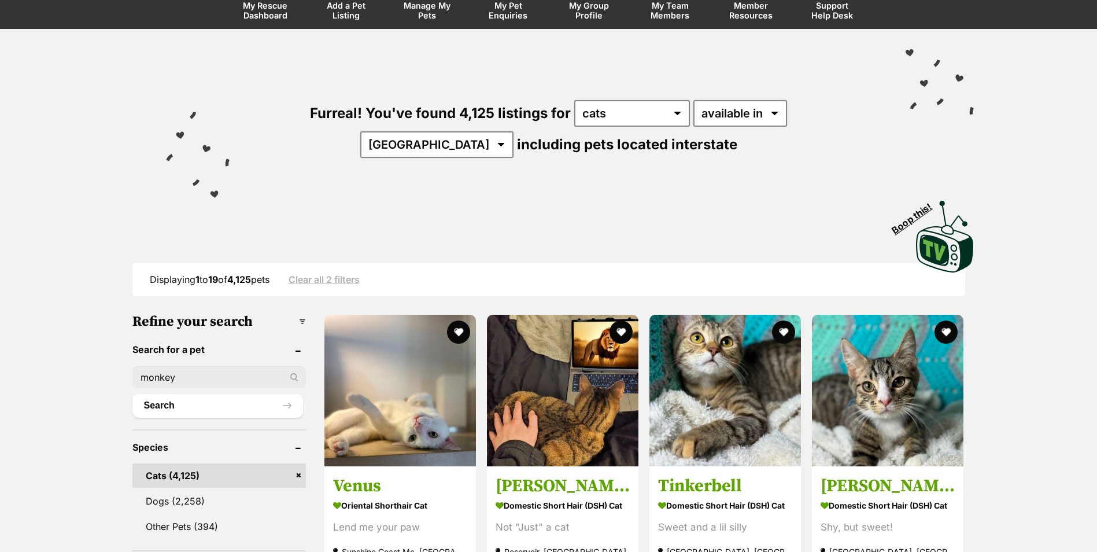
scroll to position [116, 0]
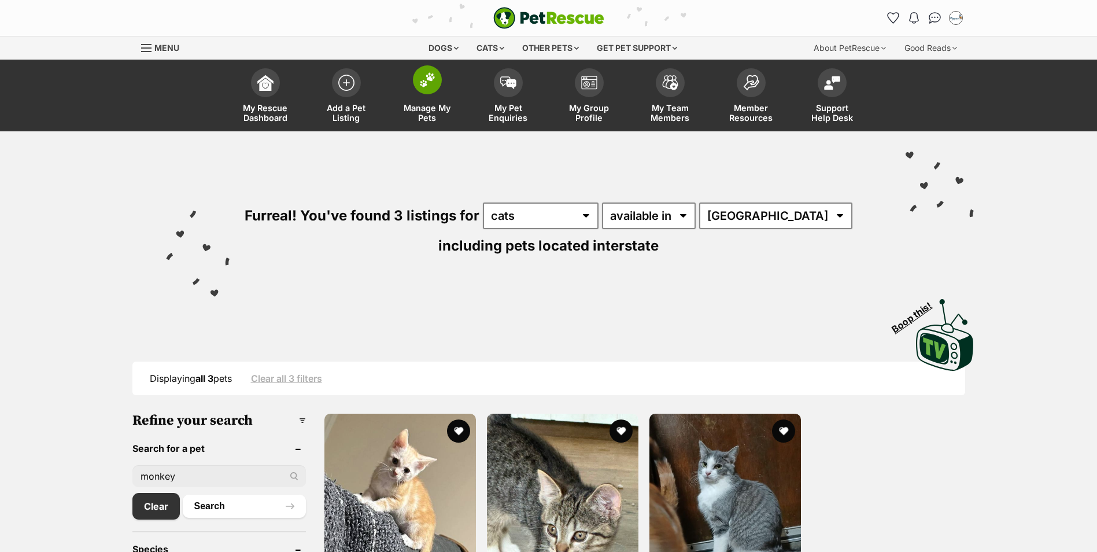
click at [427, 83] on img at bounding box center [427, 79] width 16 height 15
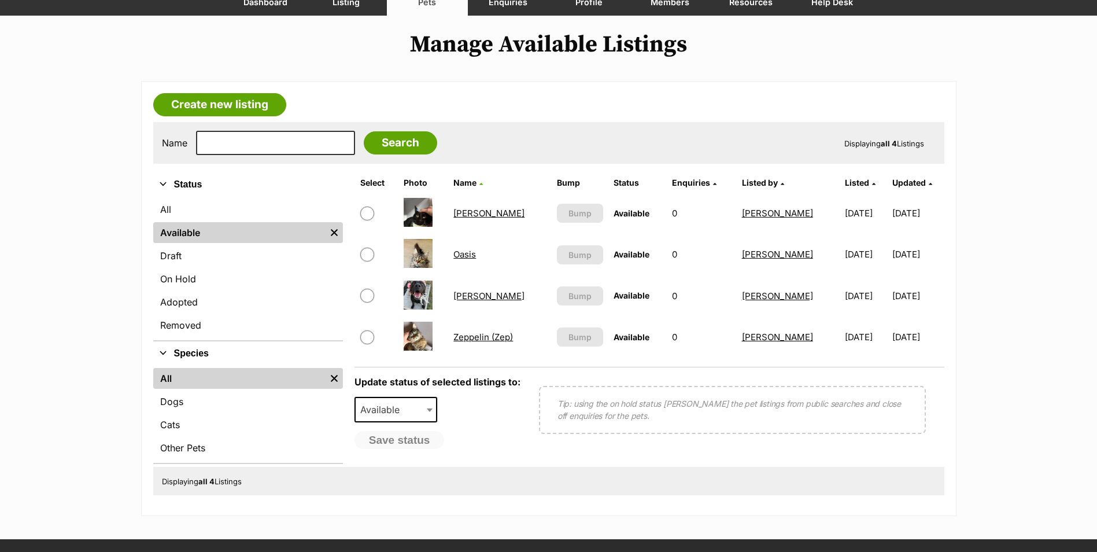
click at [460, 337] on link "Zeppelin (Zep)" at bounding box center [483, 336] width 60 height 11
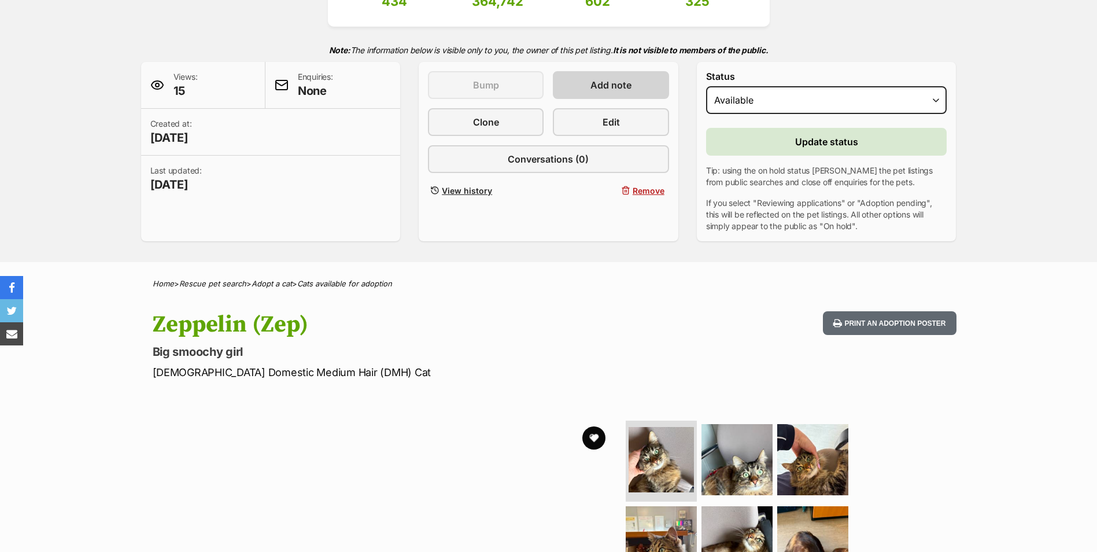
scroll to position [116, 0]
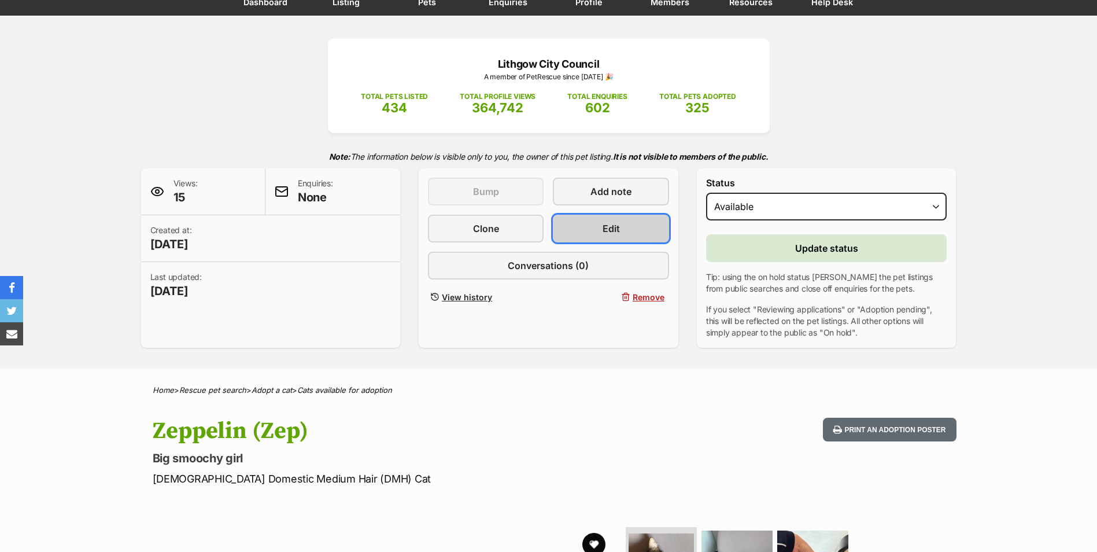
click at [603, 230] on span "Edit" at bounding box center [611, 229] width 17 height 14
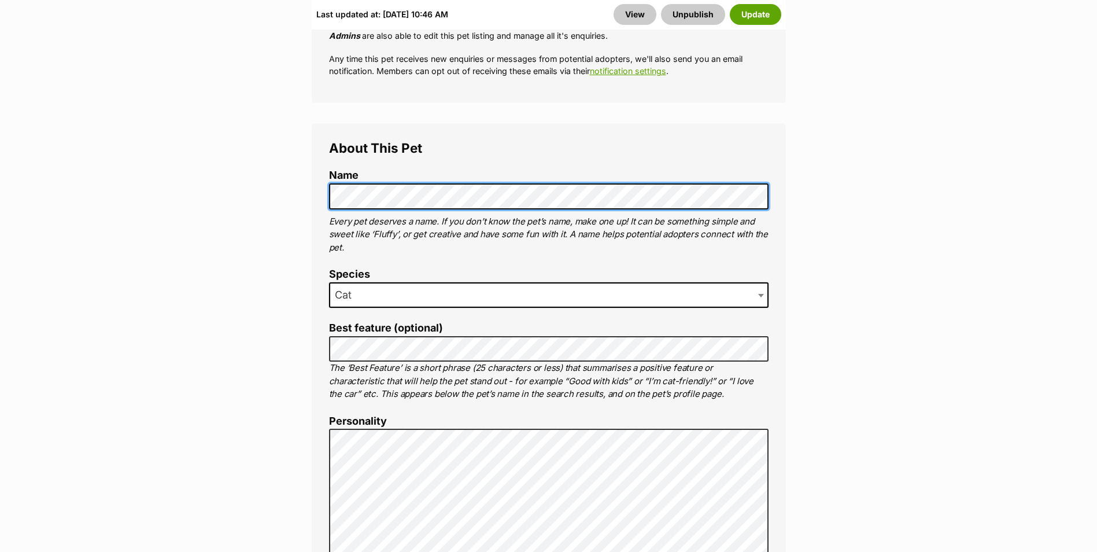
scroll to position [578, 0]
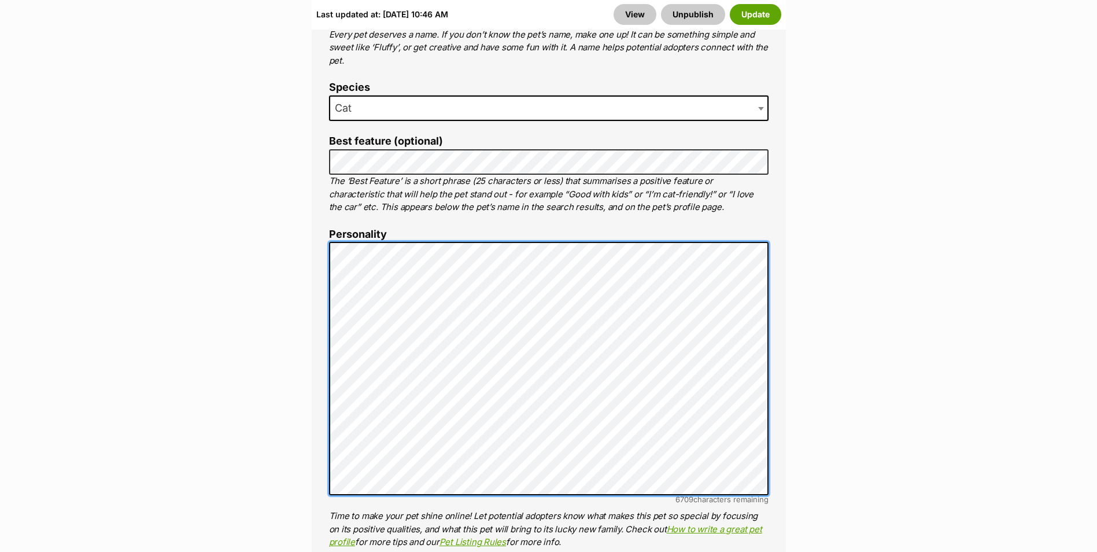
scroll to position [1130, 0]
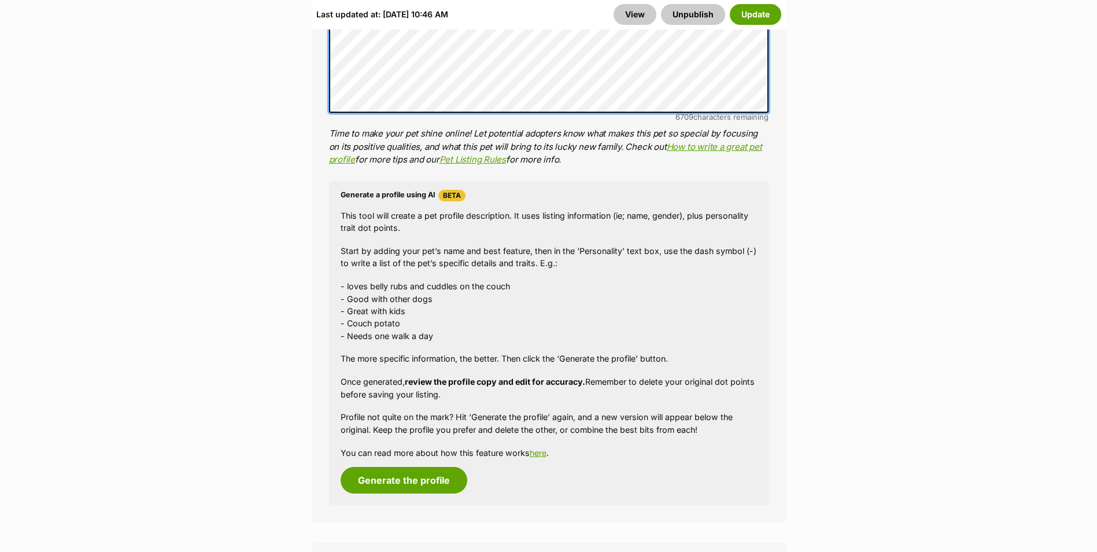
click at [573, 117] on li "Personality 6709 characters remaining Time to make your pet shine online! Let p…" at bounding box center [549, 6] width 440 height 320
click at [767, 15] on button "Update" at bounding box center [755, 14] width 51 height 21
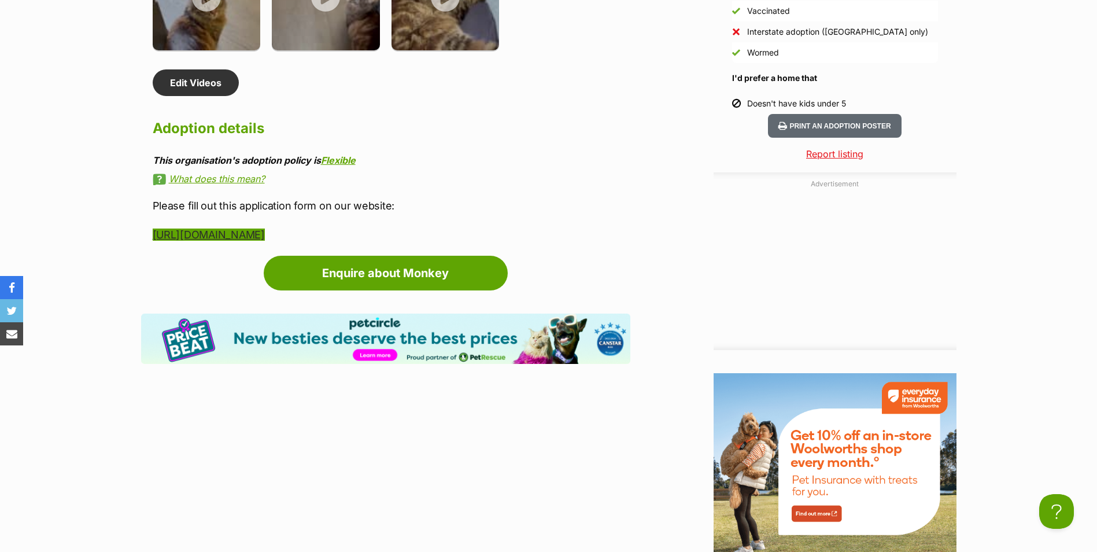
scroll to position [1504, 0]
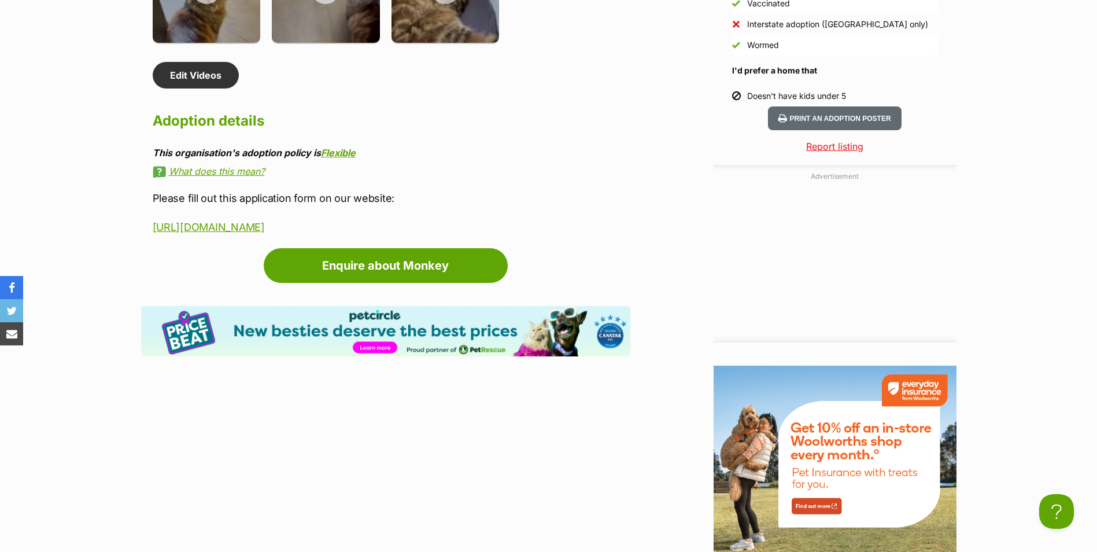
drag, startPoint x: 154, startPoint y: 197, endPoint x: 484, endPoint y: 216, distance: 329.7
click at [484, 216] on div "Please fill out this application form on our website: [URL][DOMAIN_NAME]" at bounding box center [392, 212] width 478 height 45
copy div "Please fill out this application form on our website: [URL][DOMAIN_NAME]"
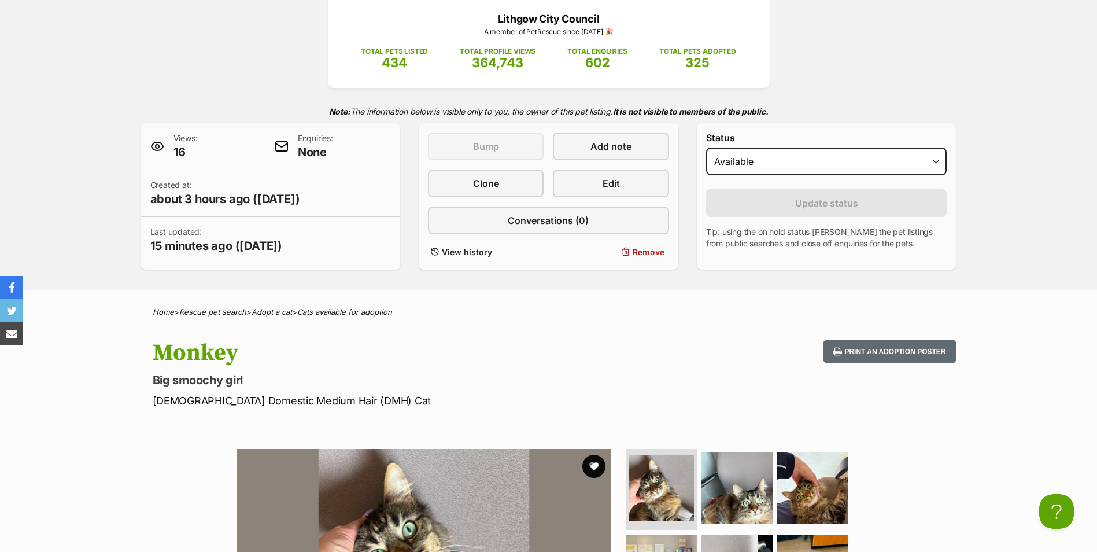
scroll to position [0, 0]
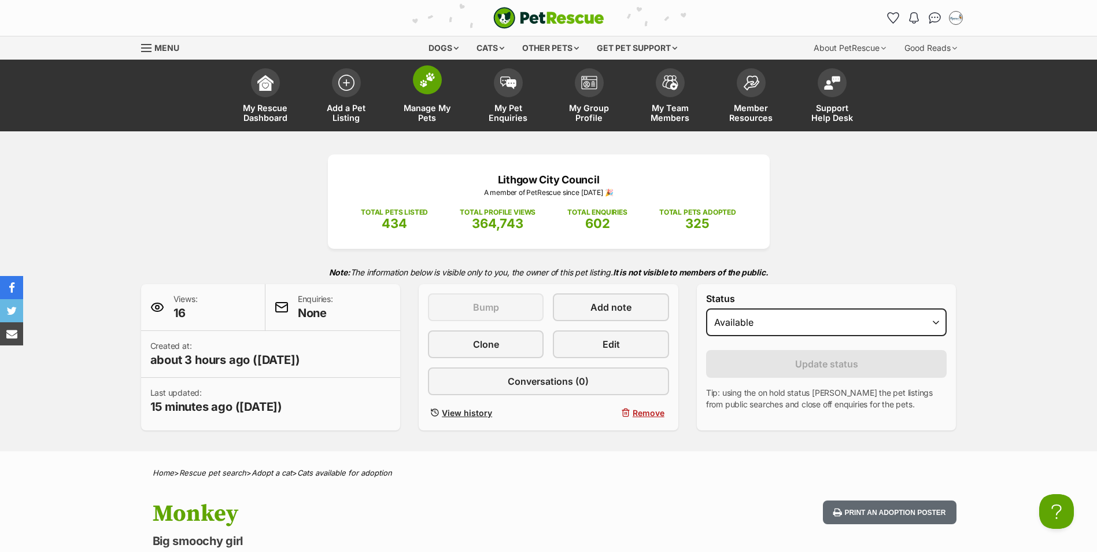
click at [438, 87] on span at bounding box center [427, 79] width 29 height 29
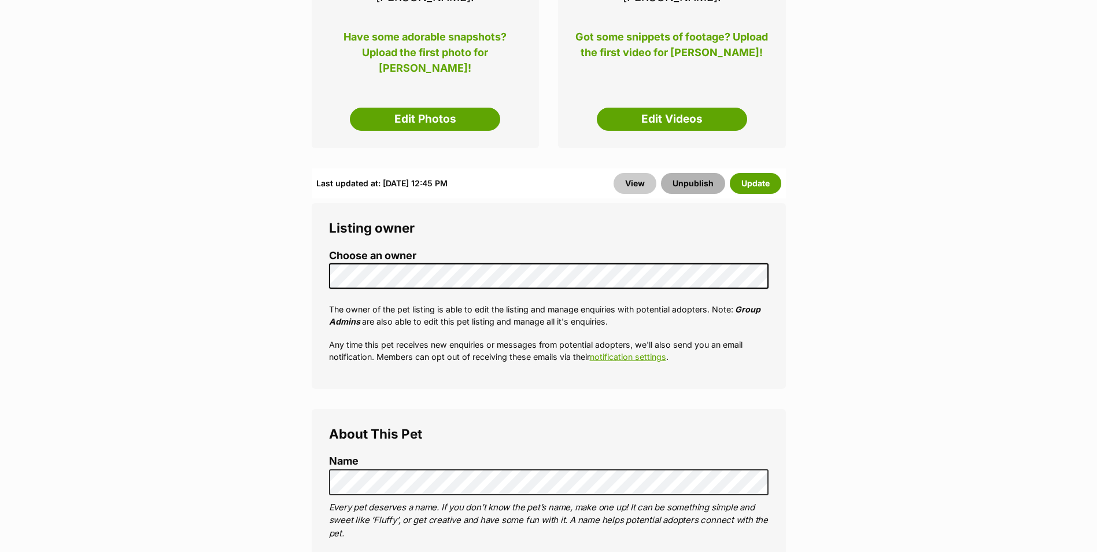
click at [687, 173] on button "Unpublish" at bounding box center [693, 183] width 64 height 21
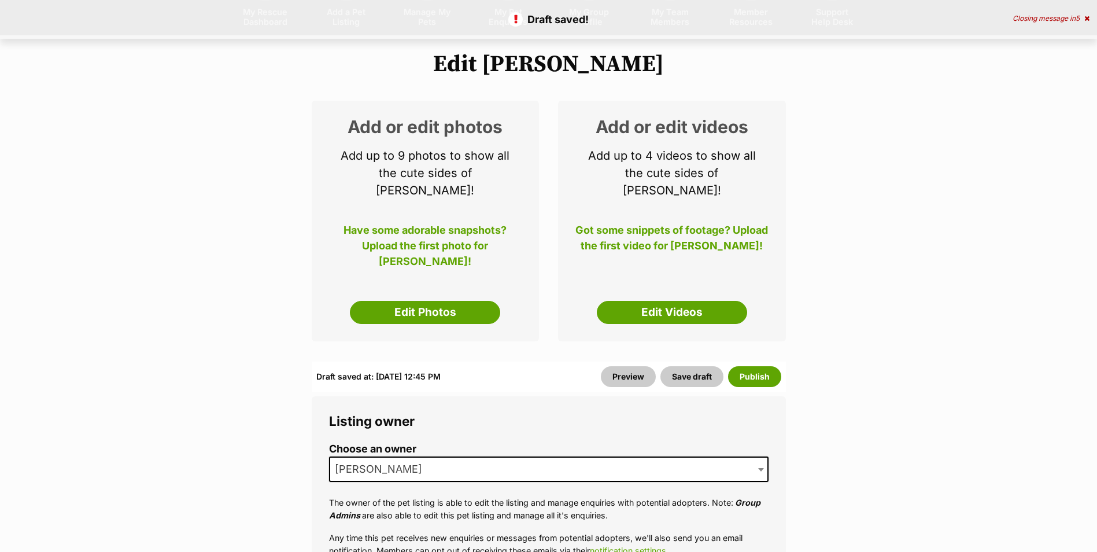
scroll to position [58, 0]
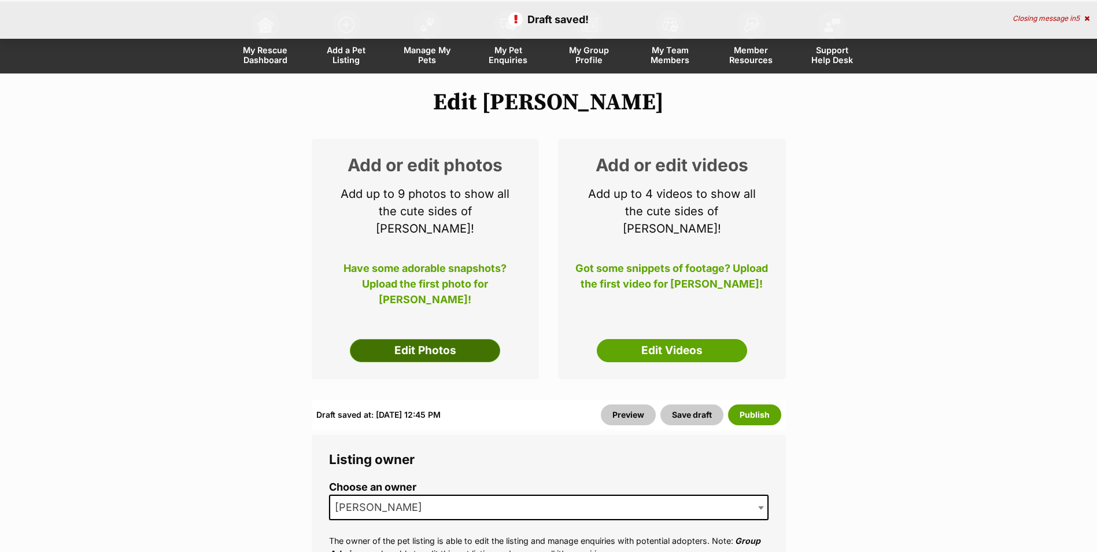
click at [393, 339] on link "Edit Photos" at bounding box center [425, 350] width 150 height 23
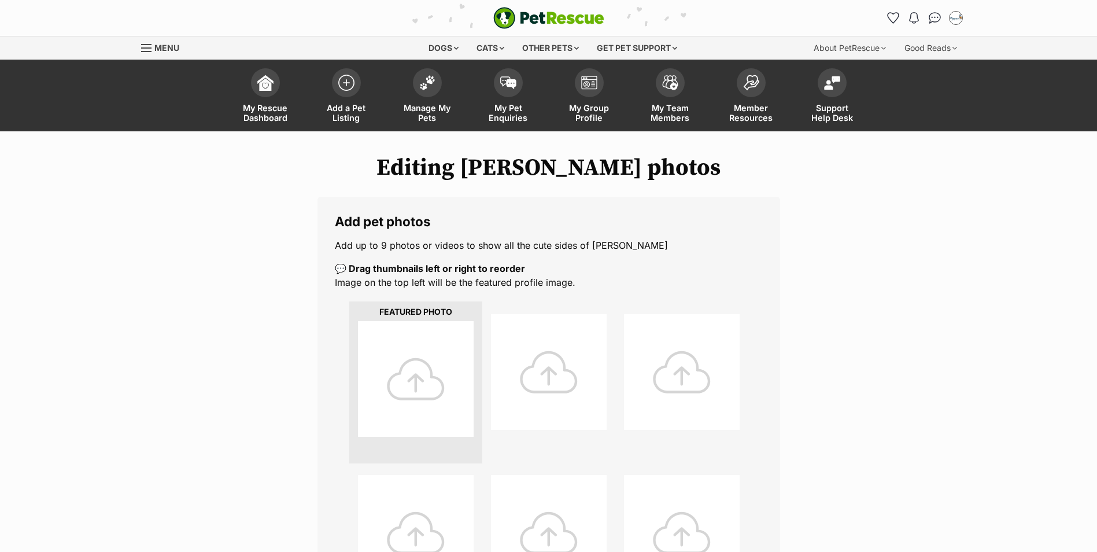
click at [431, 360] on div at bounding box center [416, 379] width 116 height 116
click at [435, 377] on div at bounding box center [416, 379] width 116 height 116
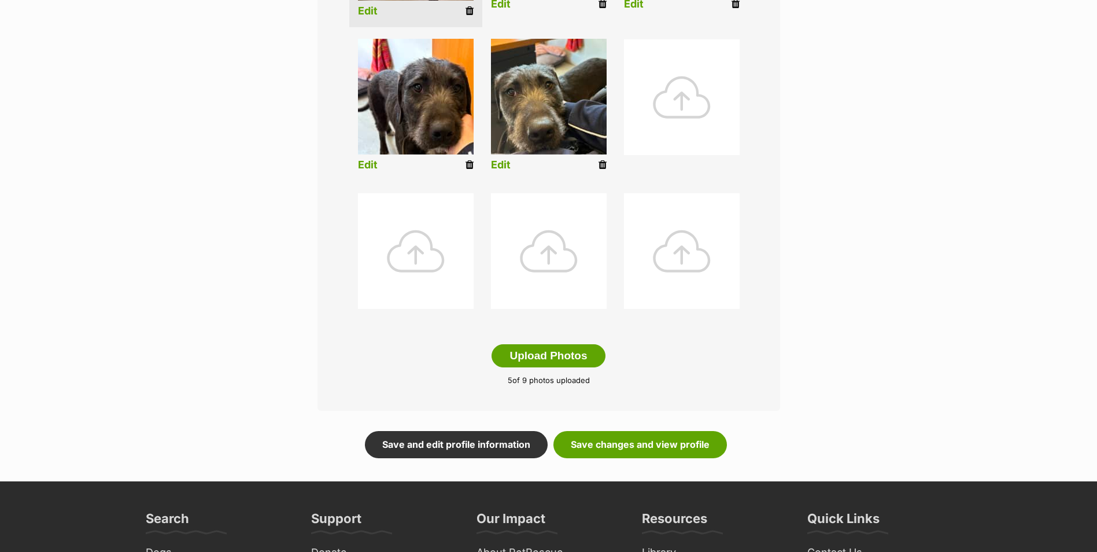
scroll to position [419, 0]
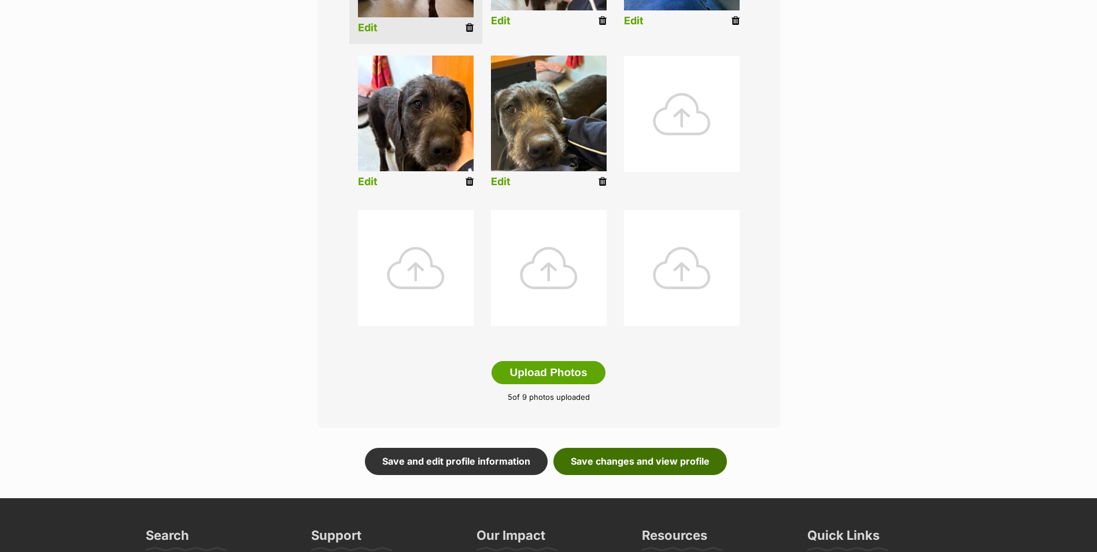
click at [623, 467] on link "Save changes and view profile" at bounding box center [641, 461] width 174 height 27
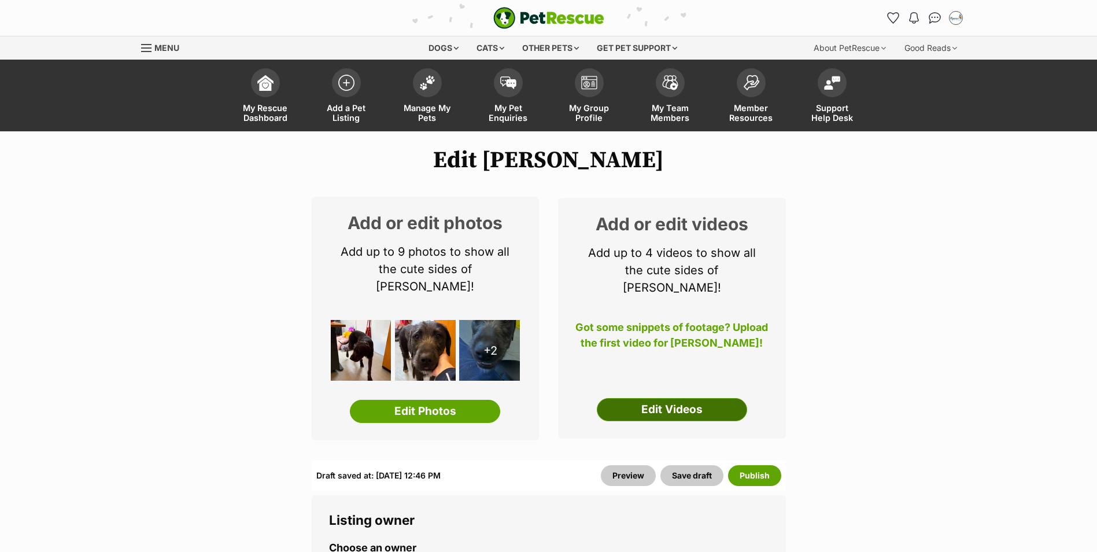
click at [673, 401] on link "Edit Videos" at bounding box center [672, 409] width 150 height 23
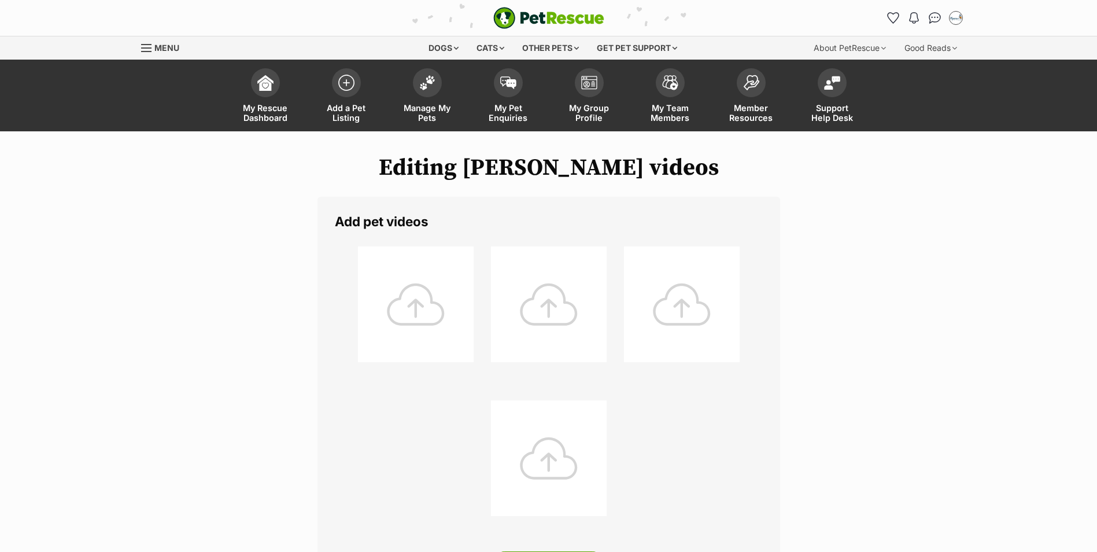
click at [430, 301] on div at bounding box center [416, 304] width 116 height 116
click at [426, 316] on div at bounding box center [416, 304] width 116 height 116
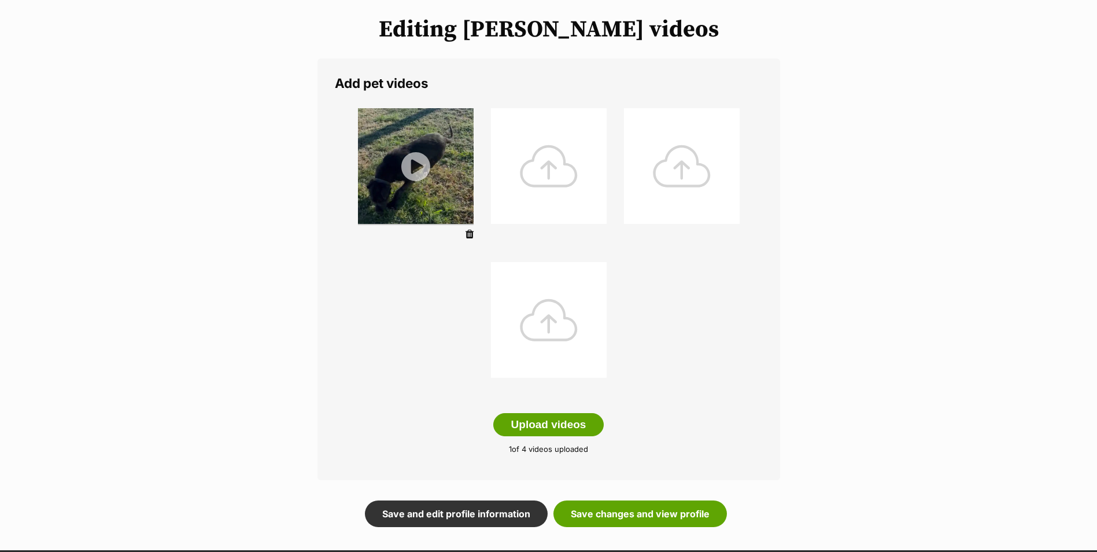
scroll to position [174, 0]
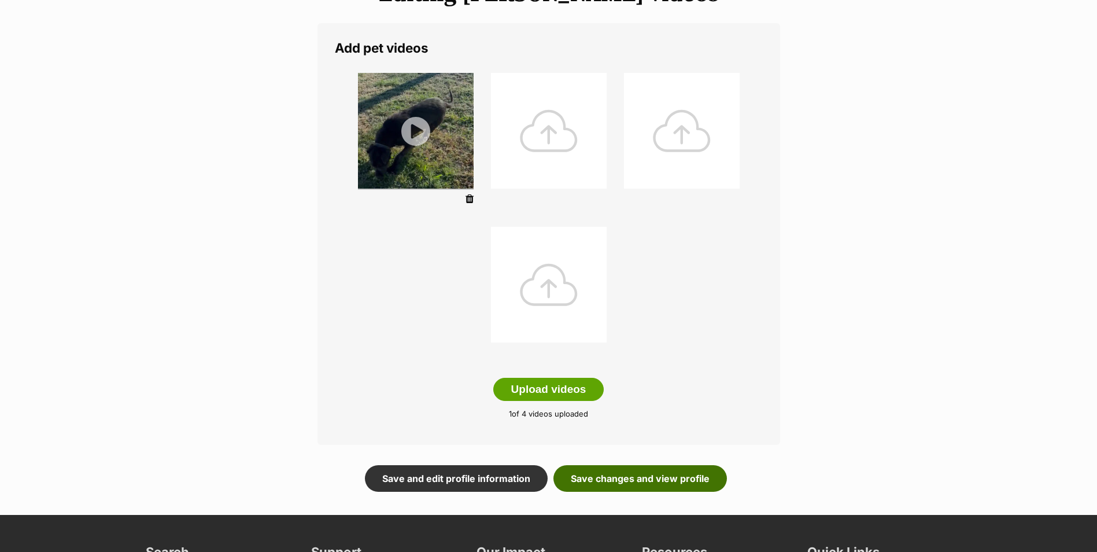
click at [636, 474] on link "Save changes and view profile" at bounding box center [641, 478] width 174 height 27
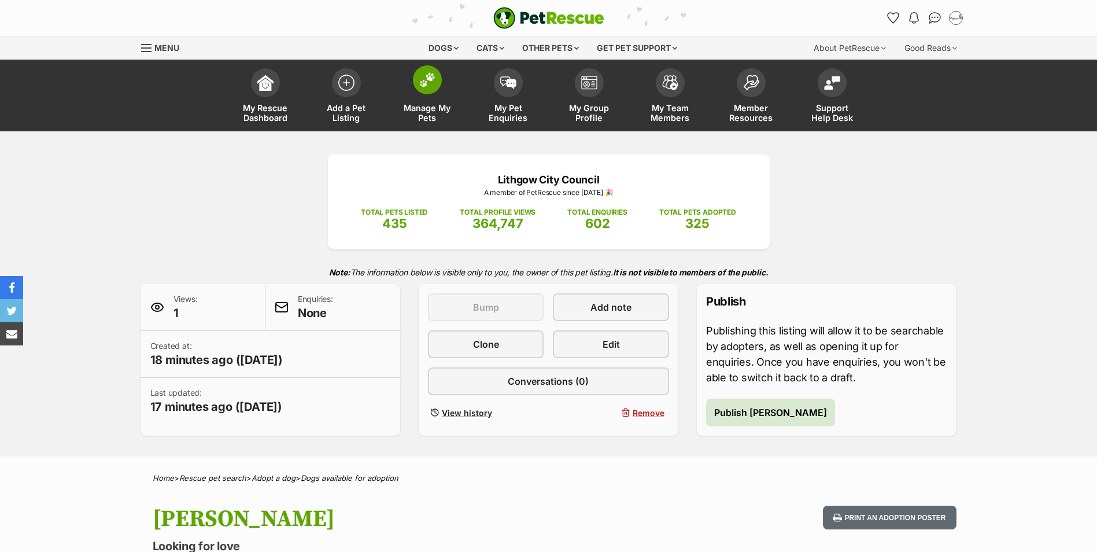
click at [432, 86] on img at bounding box center [427, 79] width 16 height 15
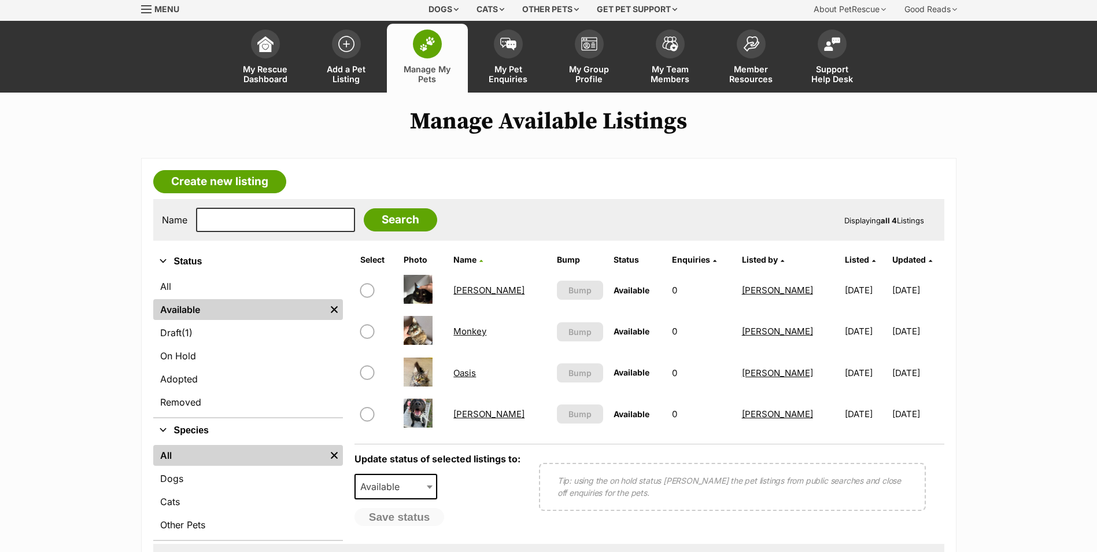
scroll to position [58, 0]
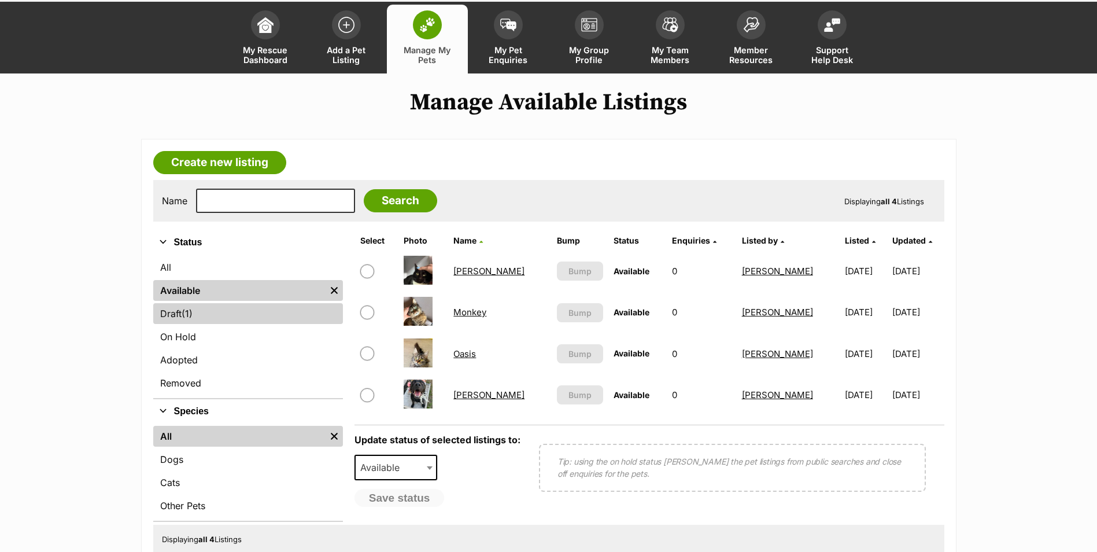
click at [222, 320] on link "Draft (1) Items" at bounding box center [248, 313] width 190 height 21
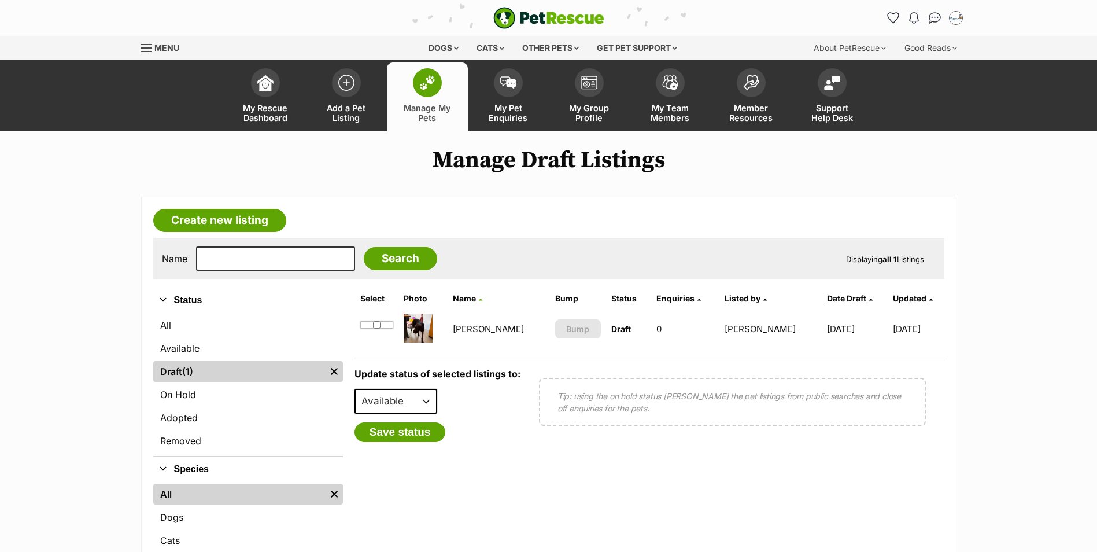
click at [426, 80] on img at bounding box center [427, 82] width 16 height 15
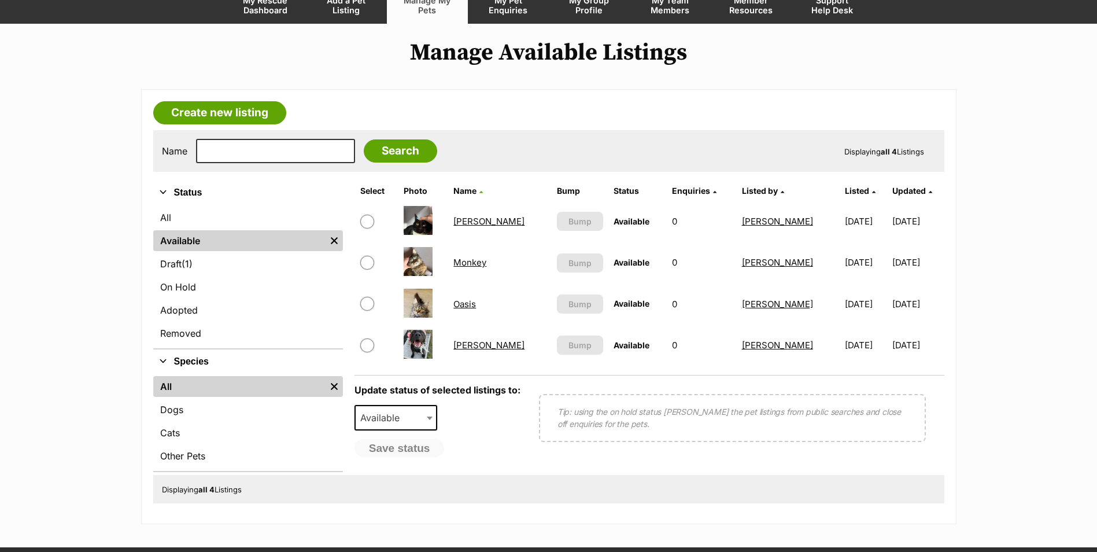
scroll to position [116, 0]
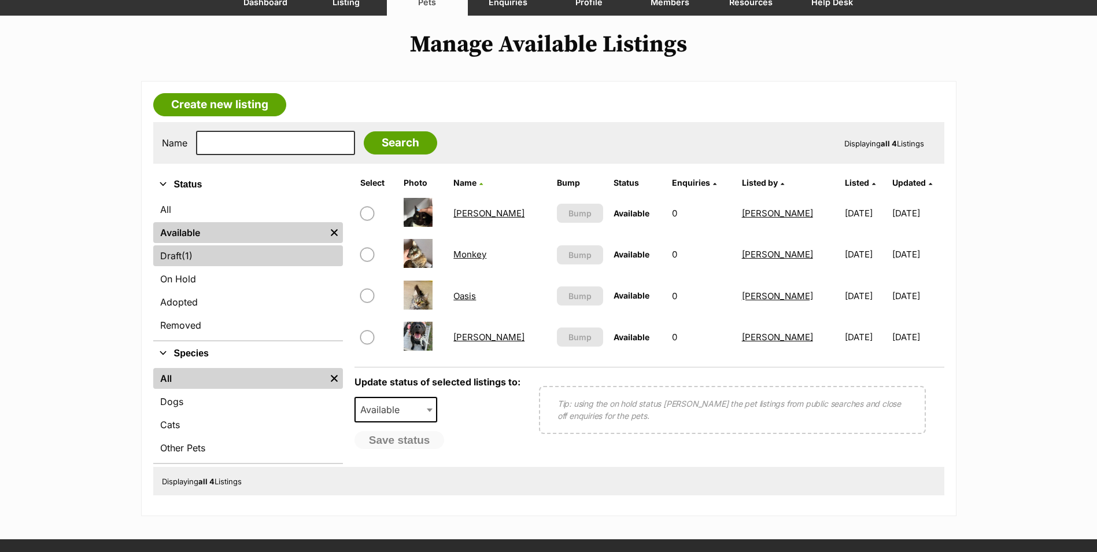
click at [208, 262] on link "Draft (1) Items" at bounding box center [248, 255] width 190 height 21
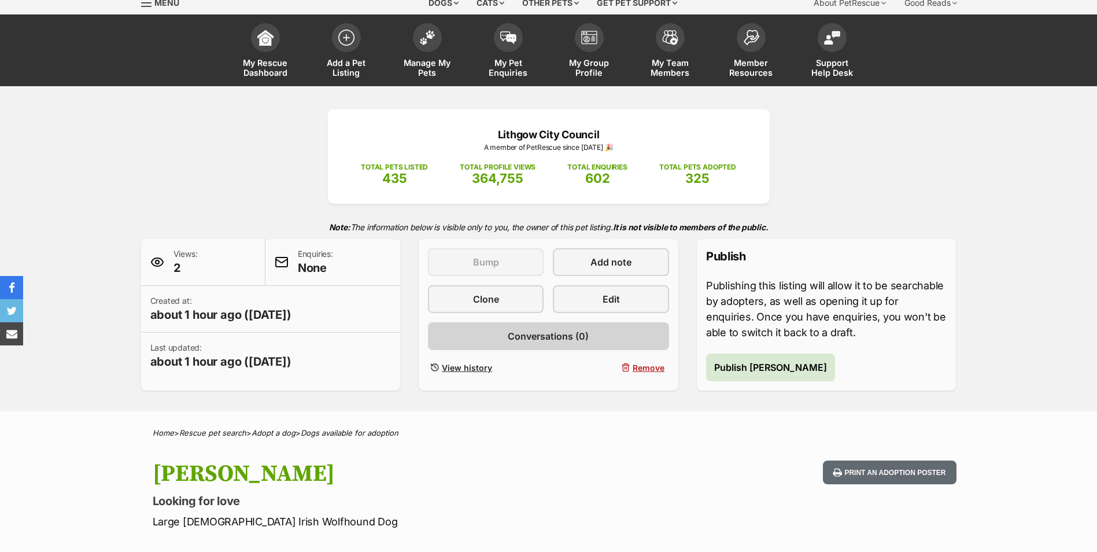
scroll to position [58, 0]
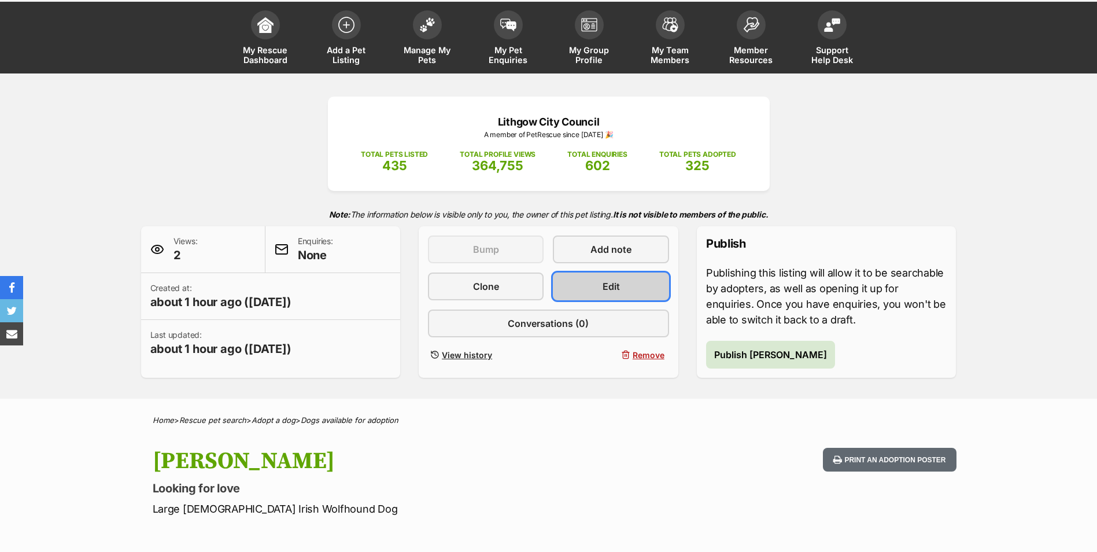
click at [636, 296] on link "Edit" at bounding box center [611, 286] width 116 height 28
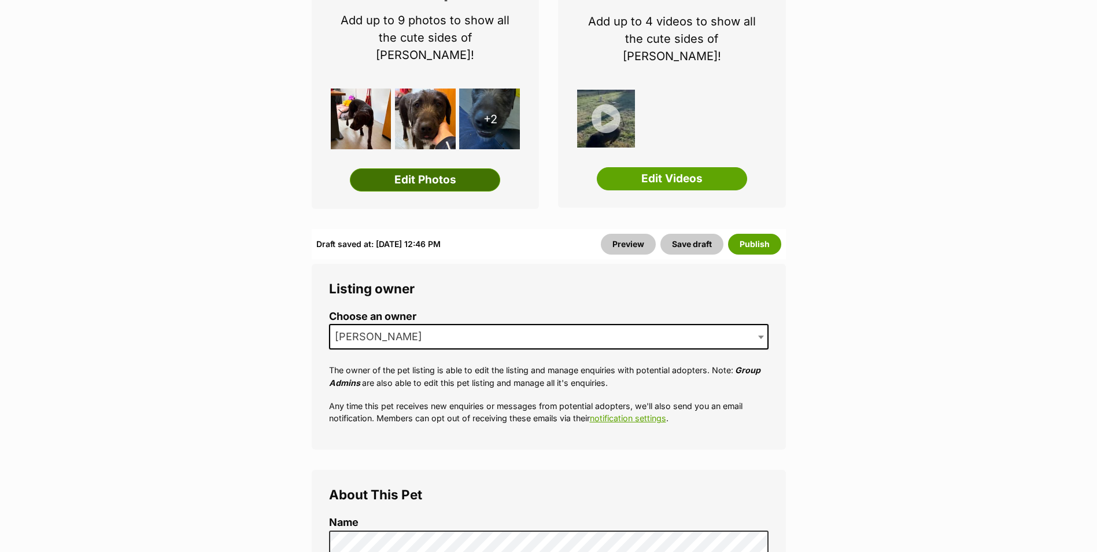
click at [464, 168] on link "Edit Photos" at bounding box center [425, 179] width 150 height 23
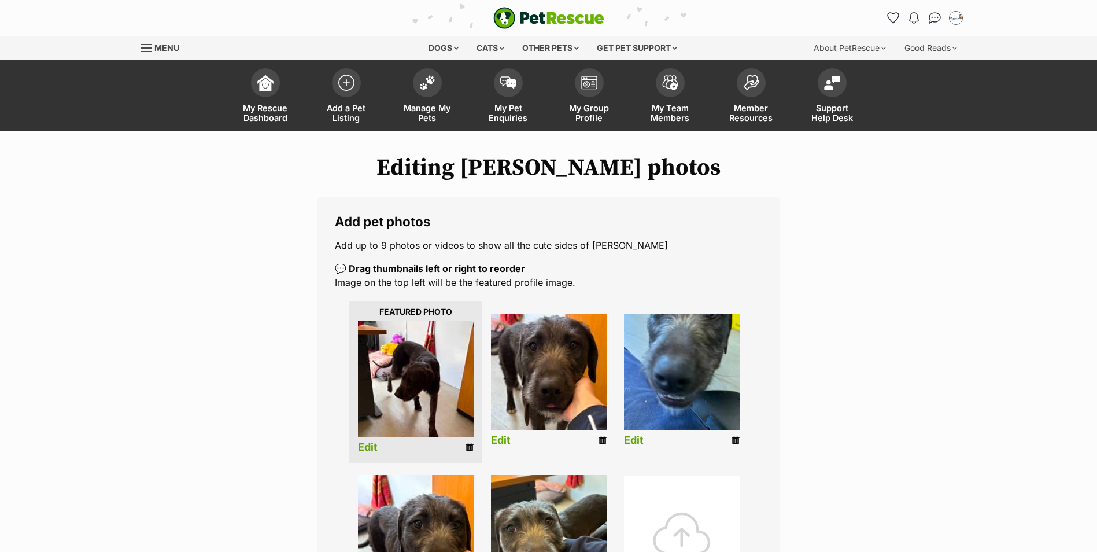
click at [695, 499] on div at bounding box center [682, 533] width 116 height 116
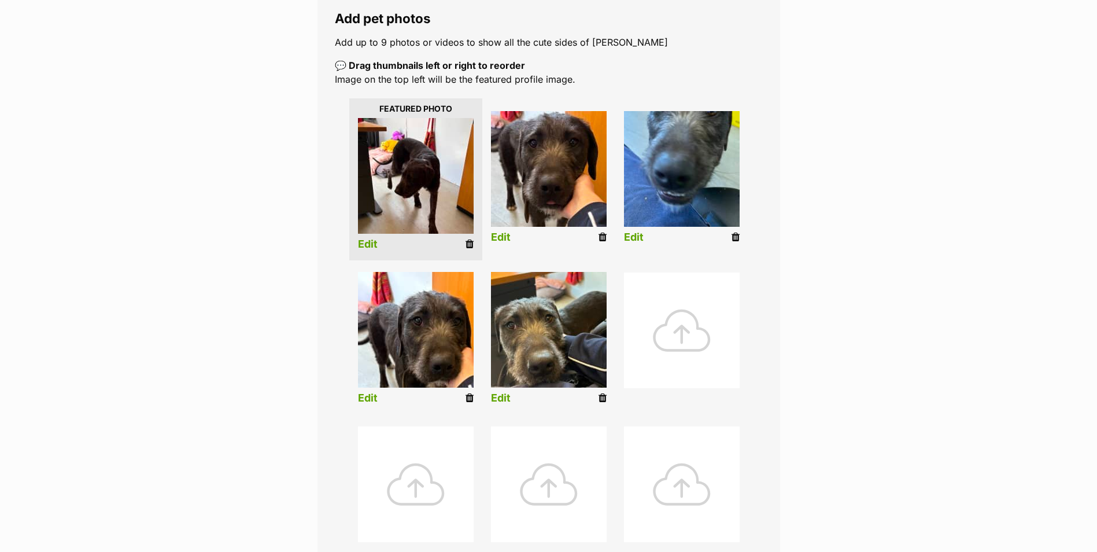
scroll to position [231, 0]
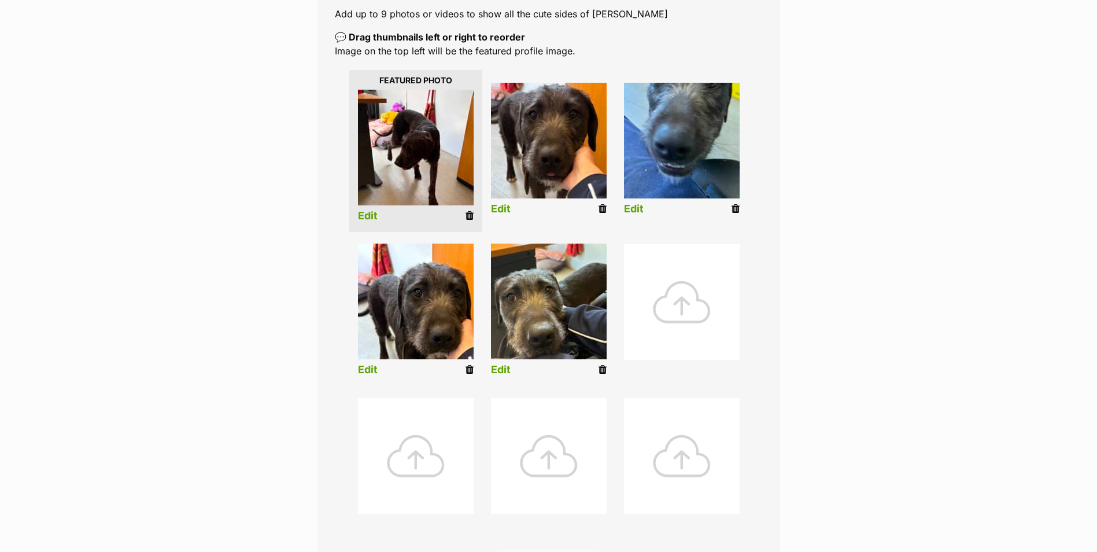
click at [696, 303] on div at bounding box center [682, 302] width 116 height 116
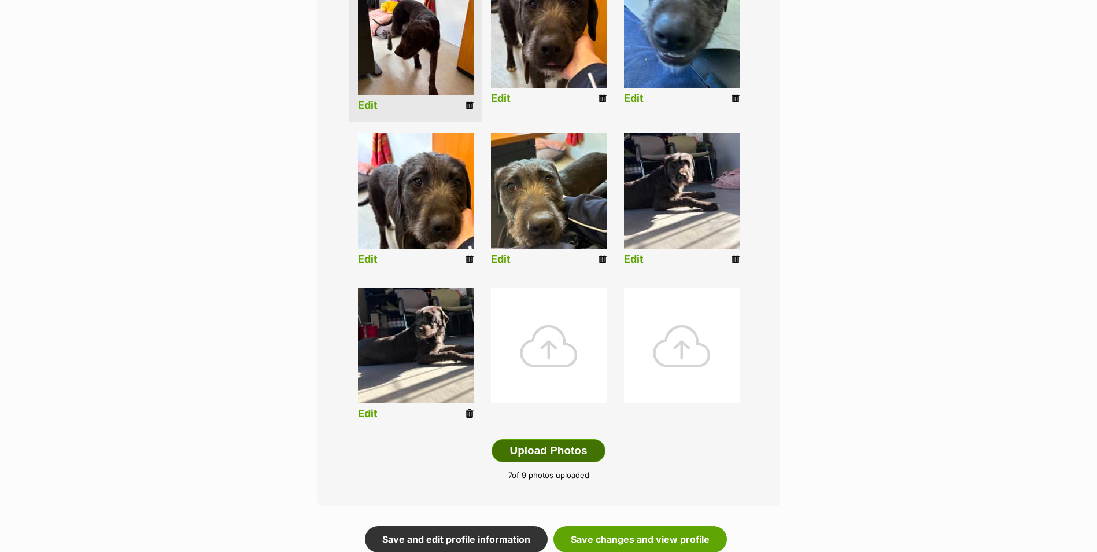
scroll to position [463, 0]
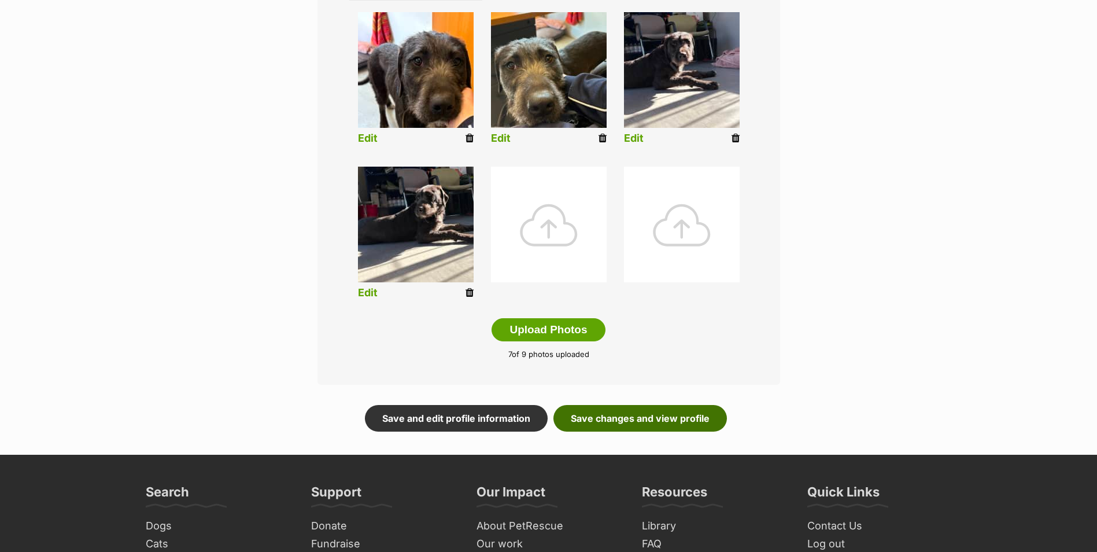
click at [670, 430] on link "Save changes and view profile" at bounding box center [641, 418] width 174 height 27
